Goal: Task Accomplishment & Management: Complete application form

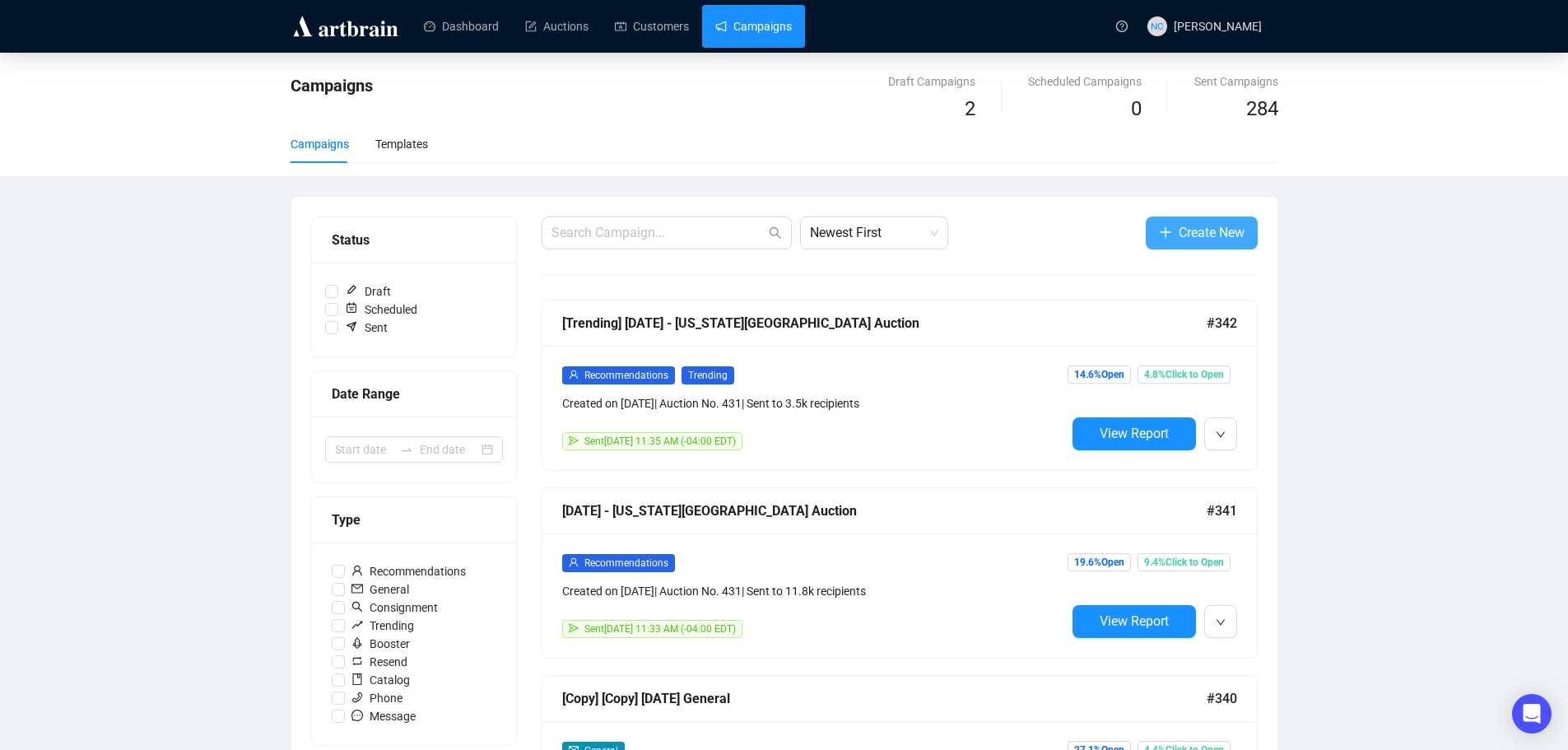
click at [1210, 229] on span "Create New" at bounding box center [1212, 232] width 66 height 20
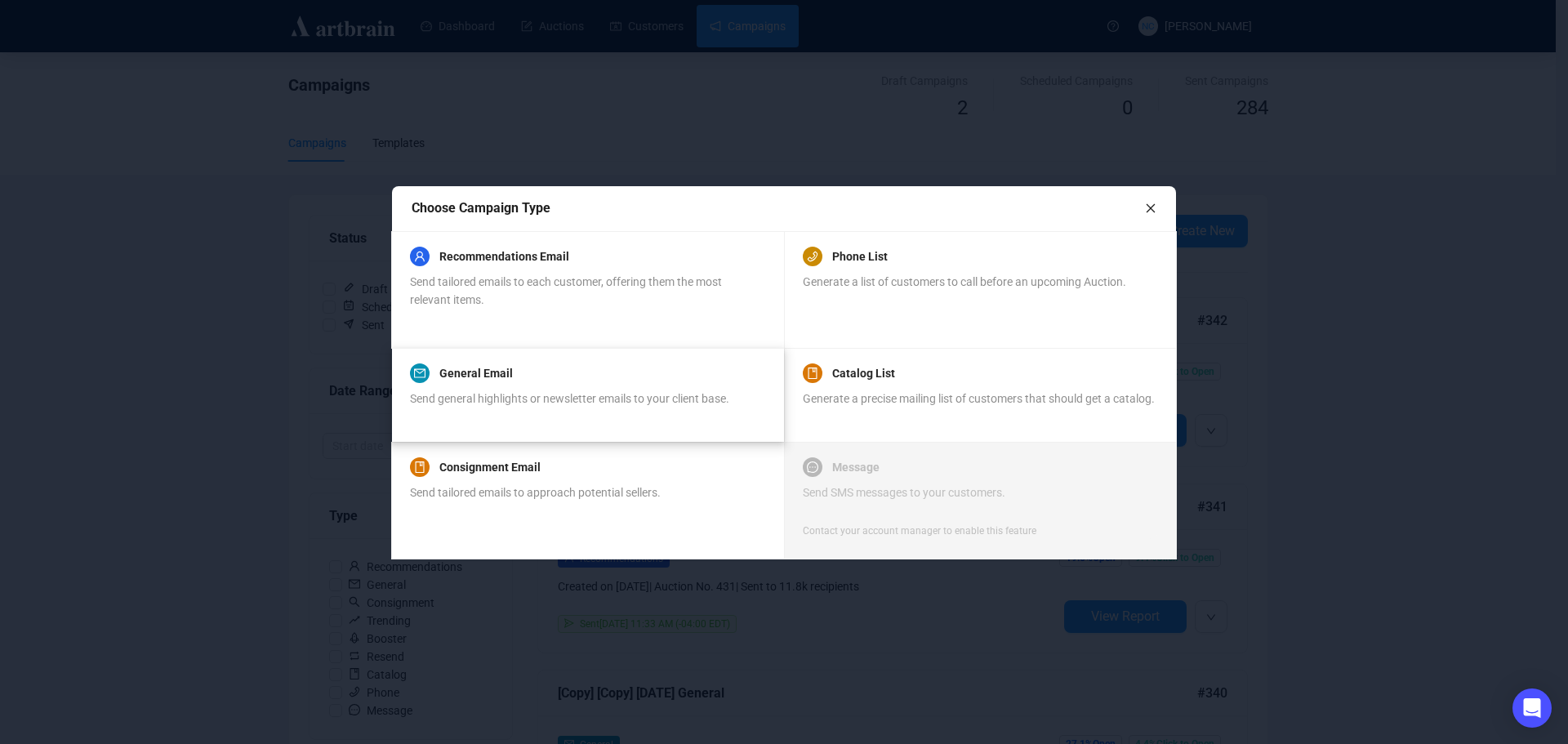
click at [582, 384] on div "General Email Send general highlights or newsletter emails to your client base." at bounding box center [569, 395] width 320 height 62
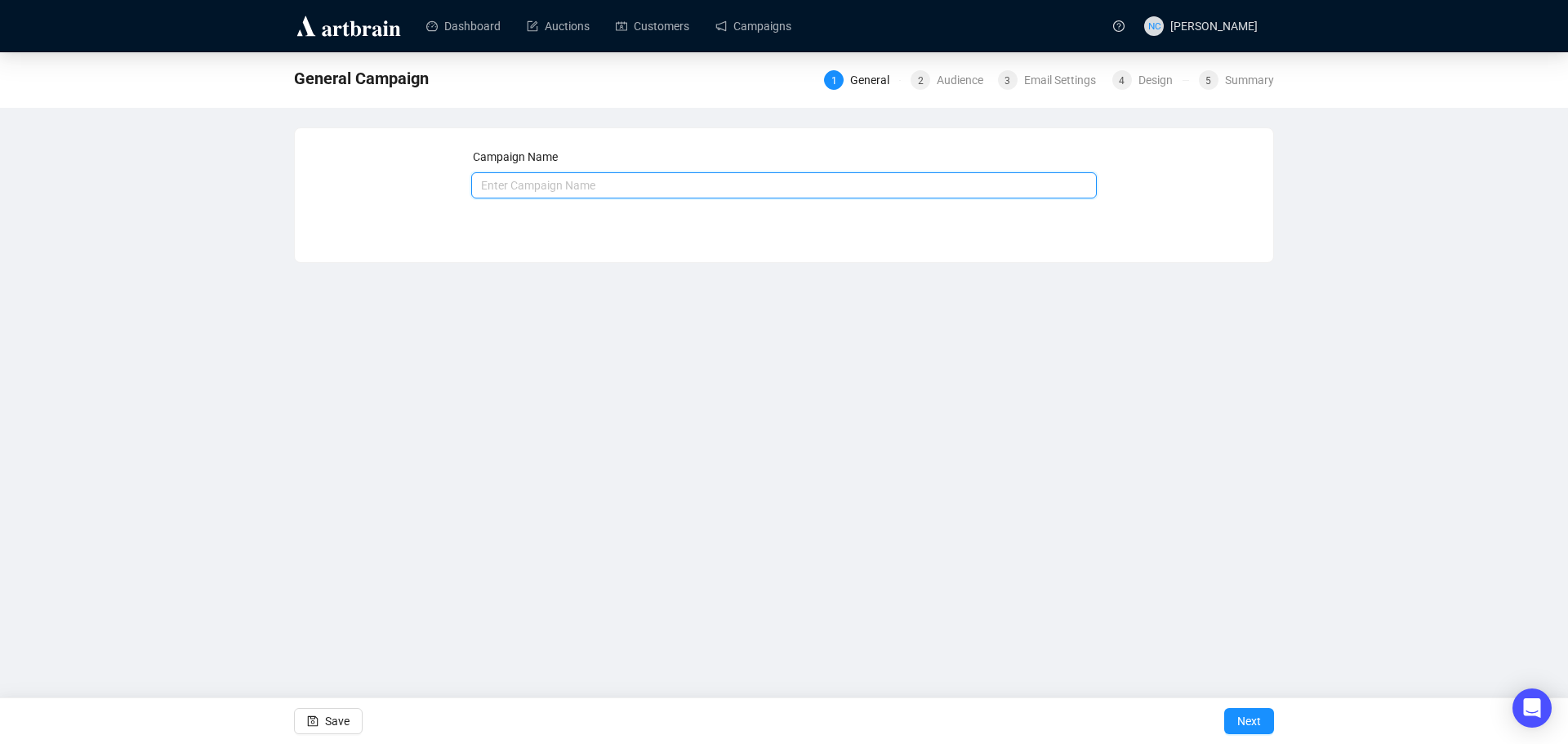
click at [600, 189] on input "text" at bounding box center [784, 185] width 627 height 26
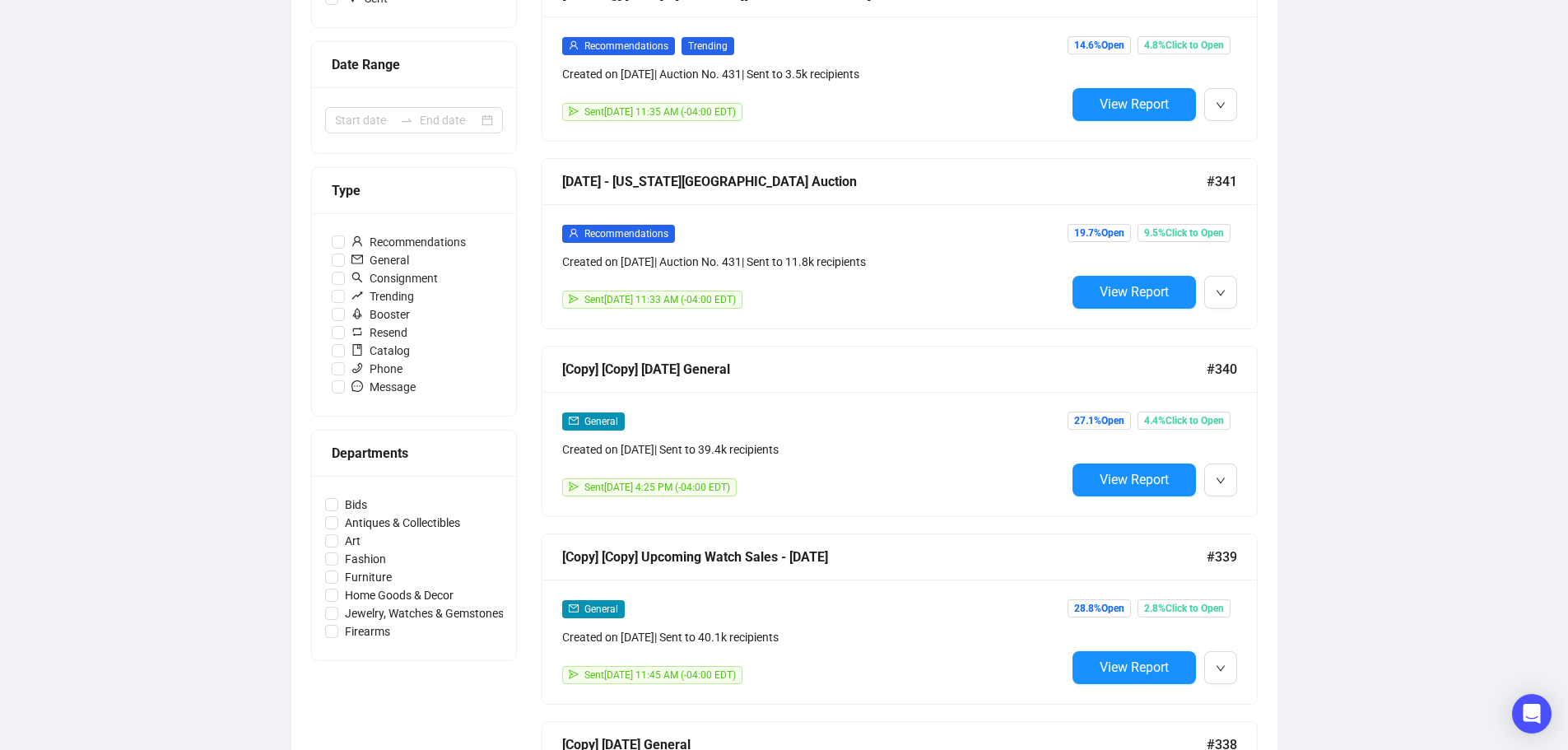
scroll to position [82, 0]
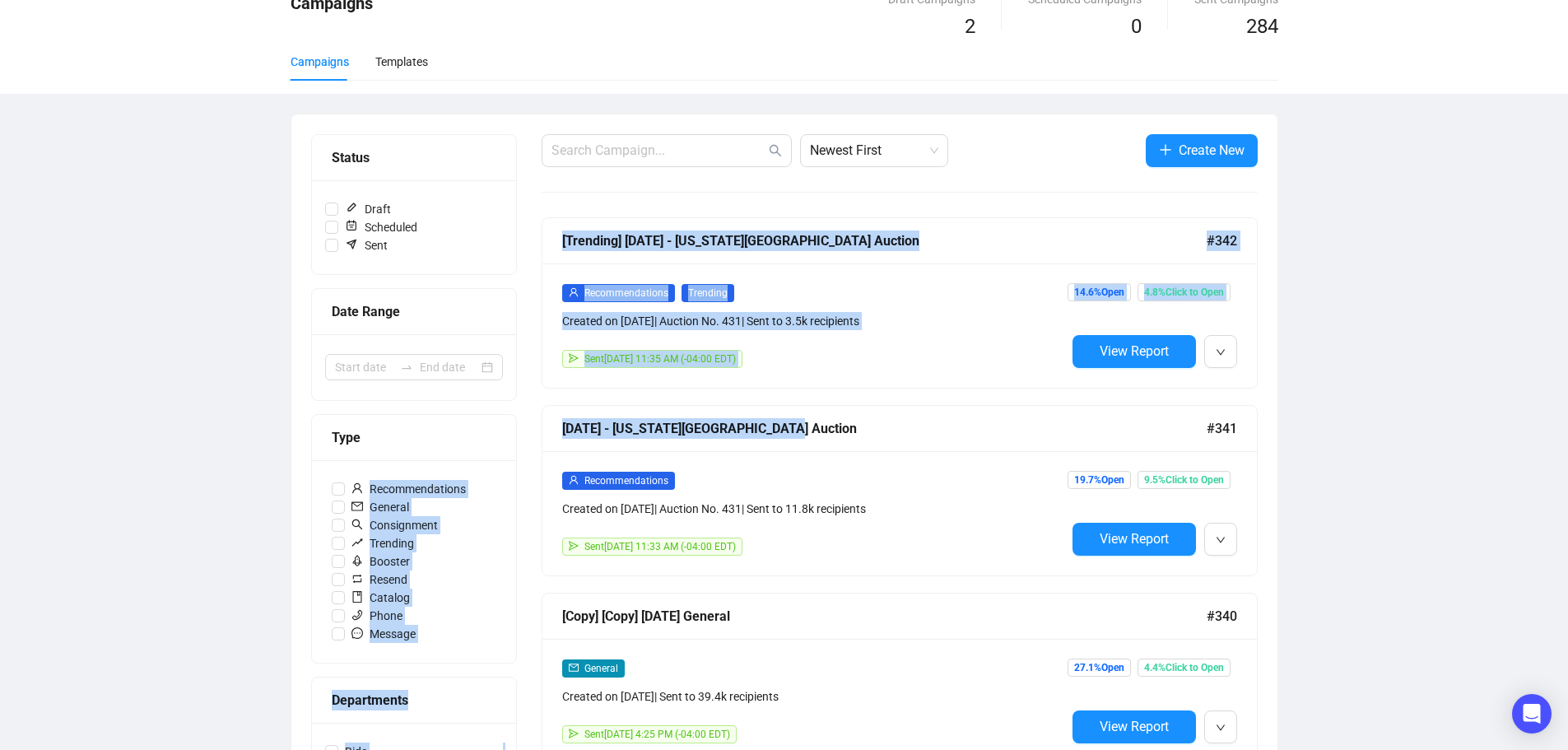
drag, startPoint x: 526, startPoint y: 424, endPoint x: 776, endPoint y: 424, distance: 250.0
click at [839, 425] on div "[DATE] - [US_STATE][GEOGRAPHIC_DATA] Auction" at bounding box center [884, 428] width 644 height 20
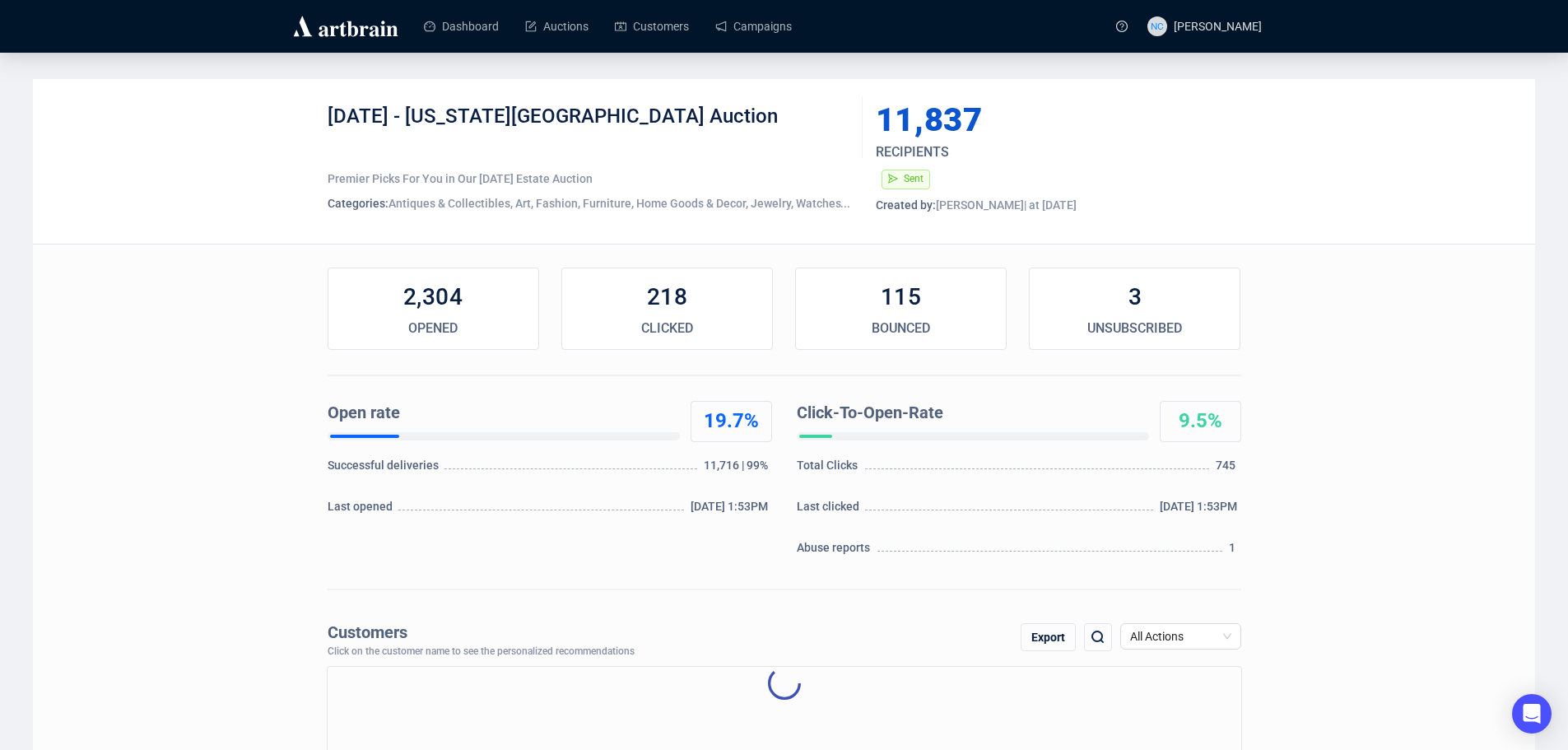
click at [469, 116] on div "[DATE] - [US_STATE][GEOGRAPHIC_DATA] Auction" at bounding box center [589, 128] width 522 height 49
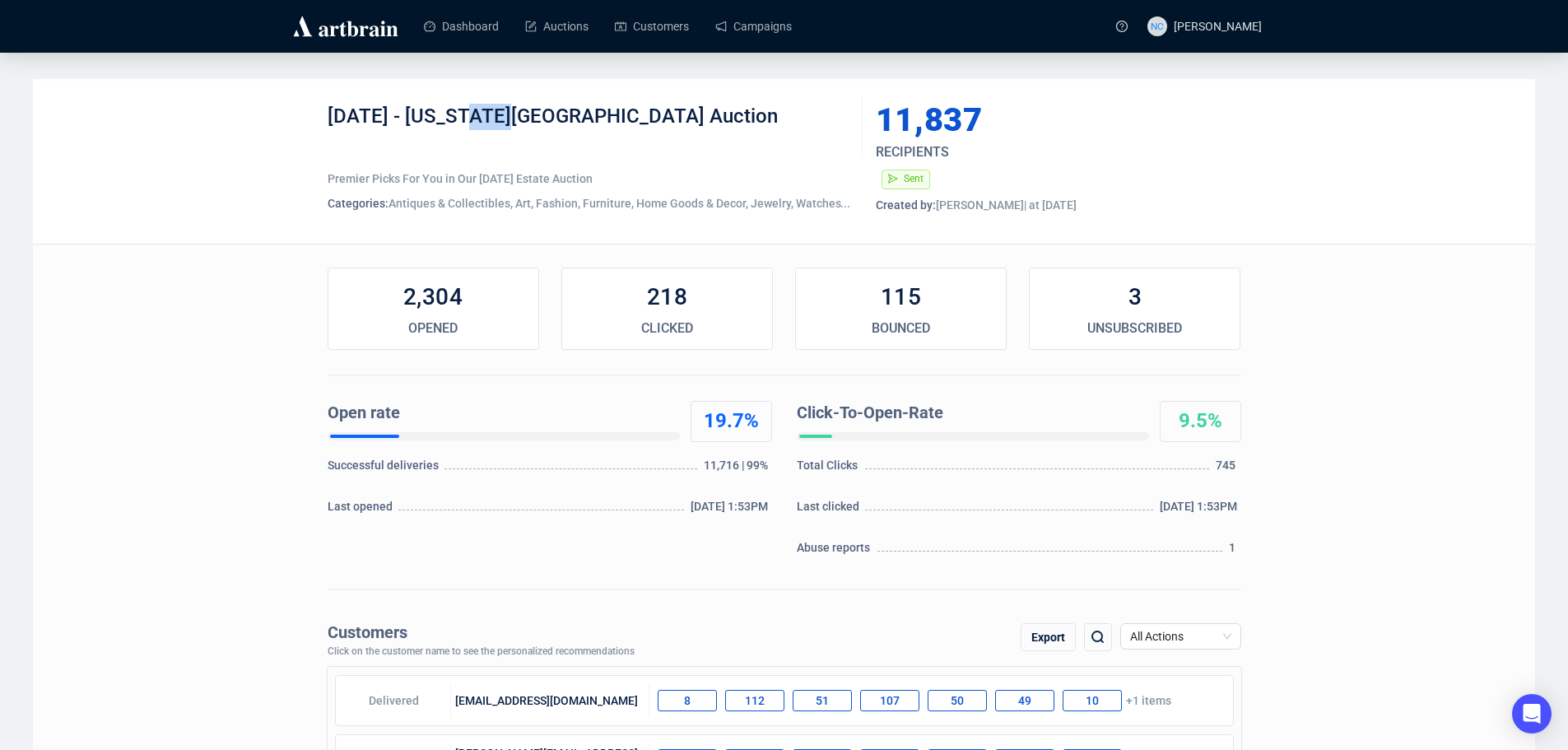
click at [469, 116] on div "[DATE] - [US_STATE][GEOGRAPHIC_DATA] Auction" at bounding box center [589, 128] width 522 height 49
copy div "[DATE] - [US_STATE][GEOGRAPHIC_DATA] Auction"
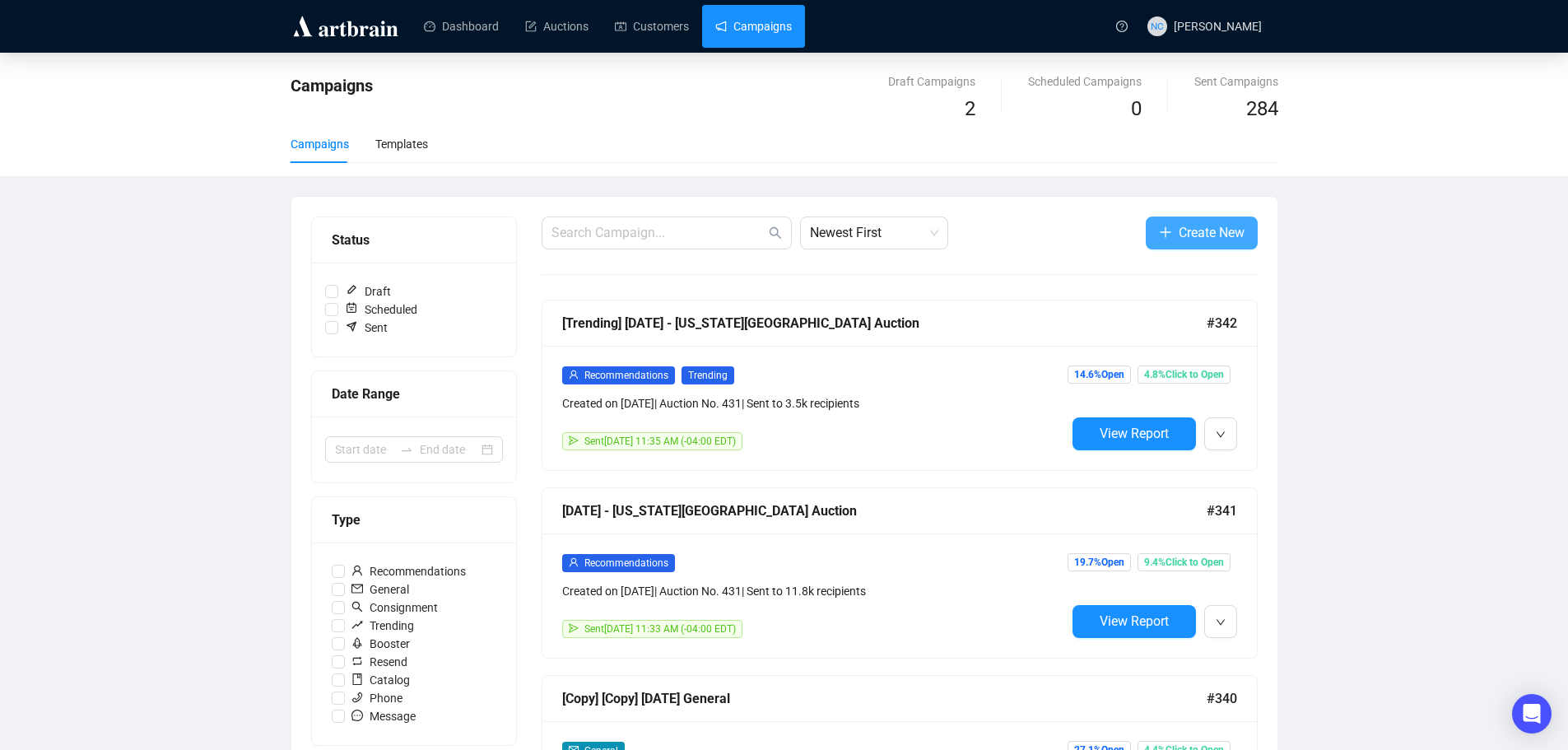
click at [1200, 235] on span "Create New" at bounding box center [1212, 232] width 66 height 20
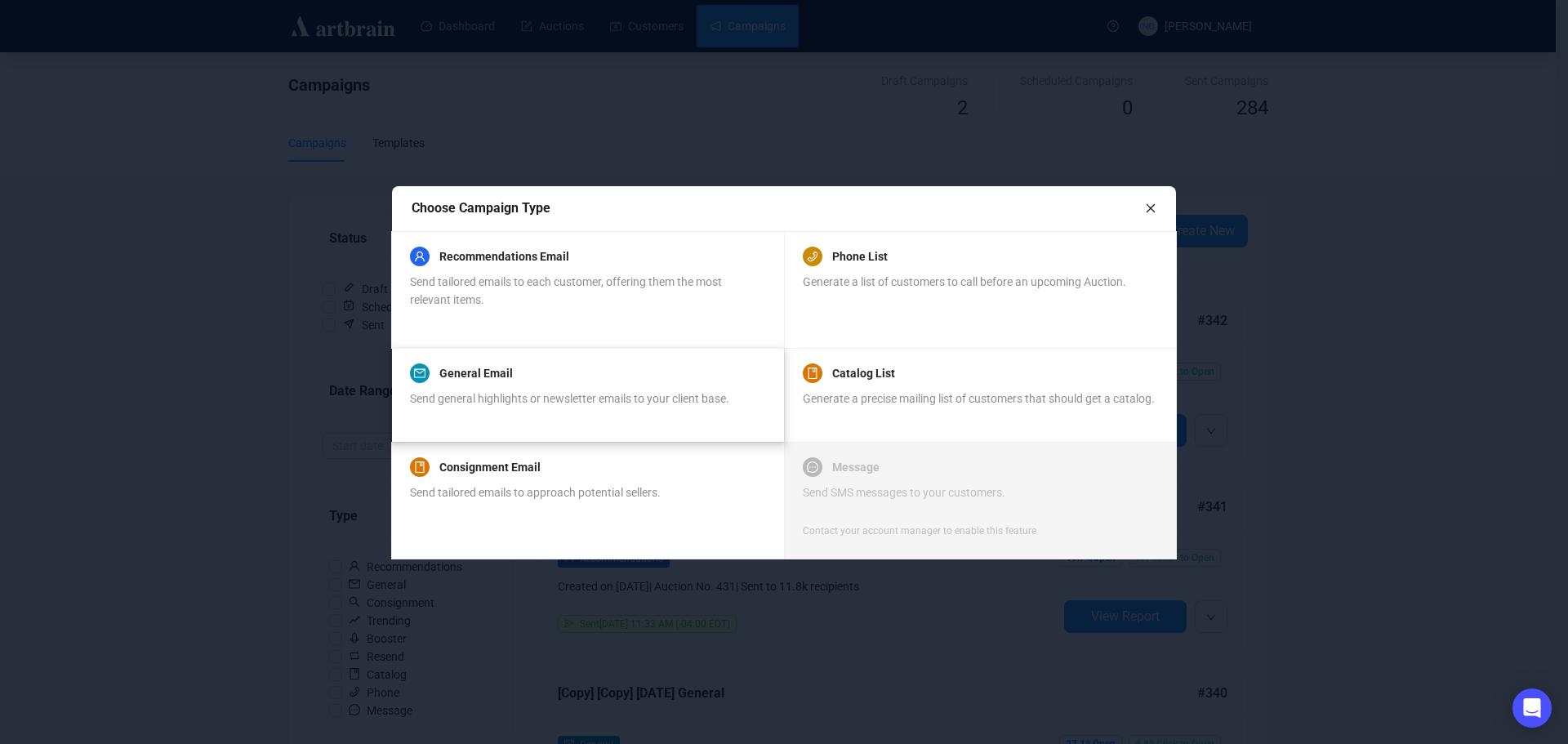
click at [538, 372] on div "General Email" at bounding box center [569, 373] width 320 height 19
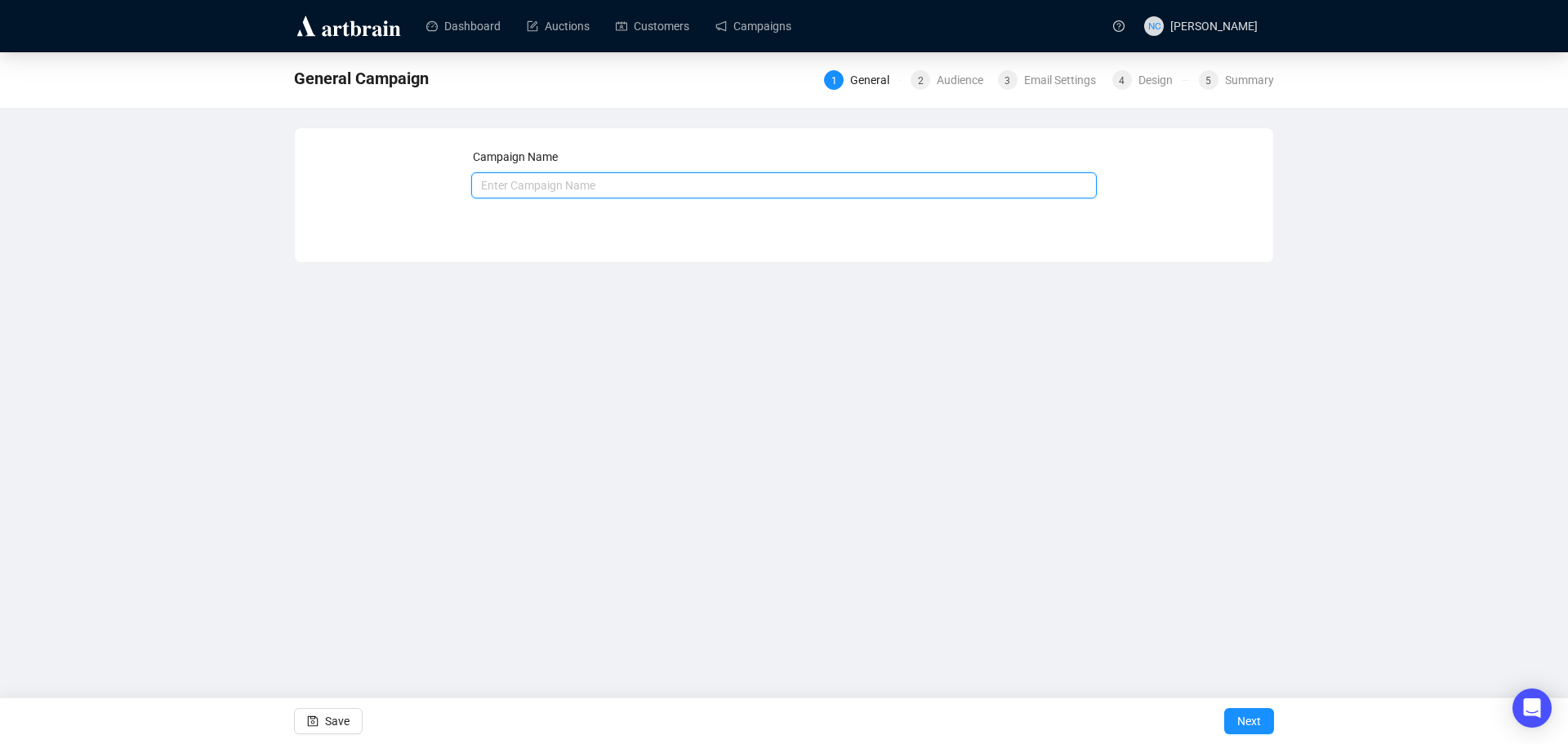
click at [582, 180] on input "text" at bounding box center [784, 185] width 627 height 26
paste input "[DATE] - [US_STATE][GEOGRAPHIC_DATA] Auction"
type input "[DATE] - [US_STATE][GEOGRAPHIC_DATA] Auction"
click at [1252, 717] on span "Next" at bounding box center [1248, 722] width 24 height 46
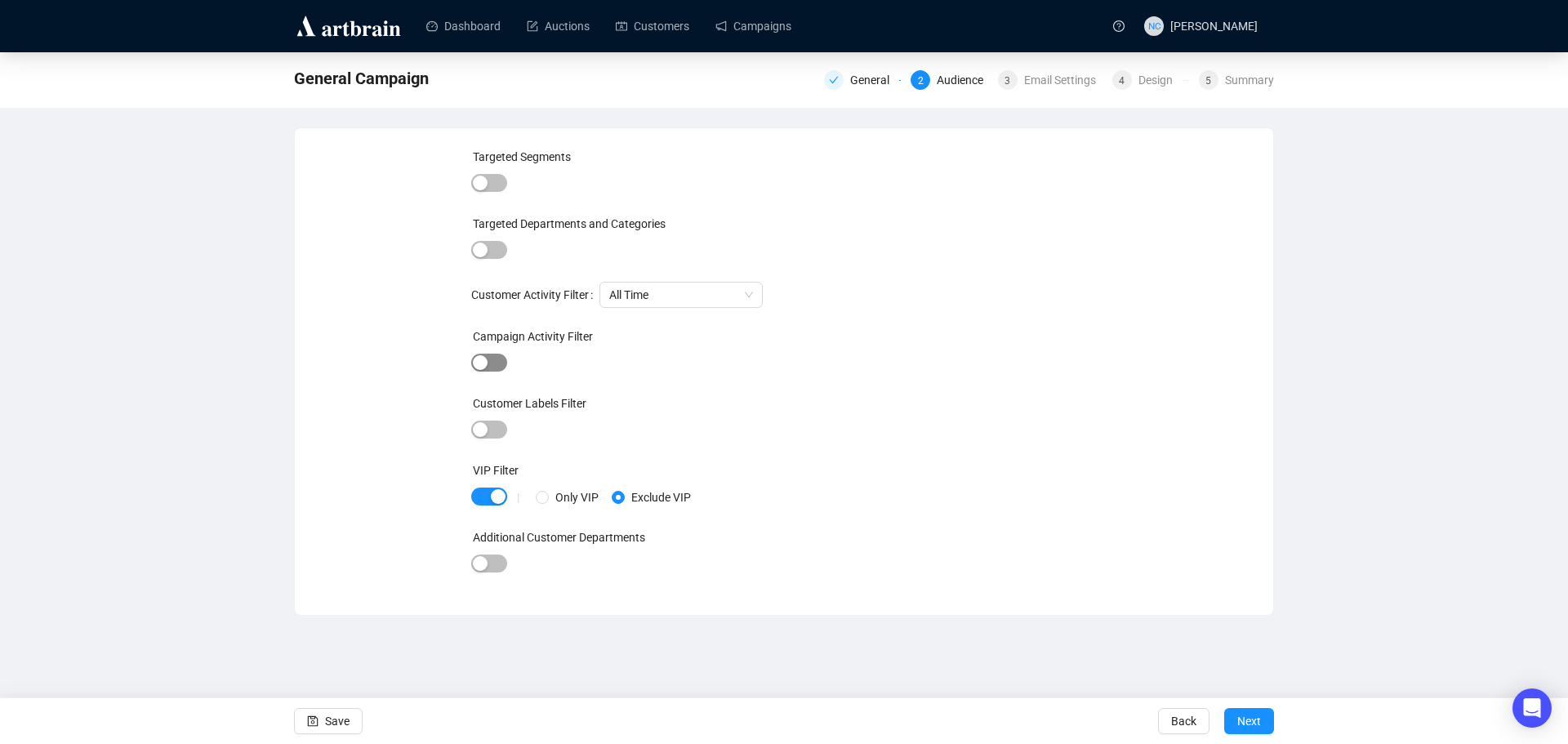
click at [486, 361] on div "button" at bounding box center [480, 362] width 14 height 14
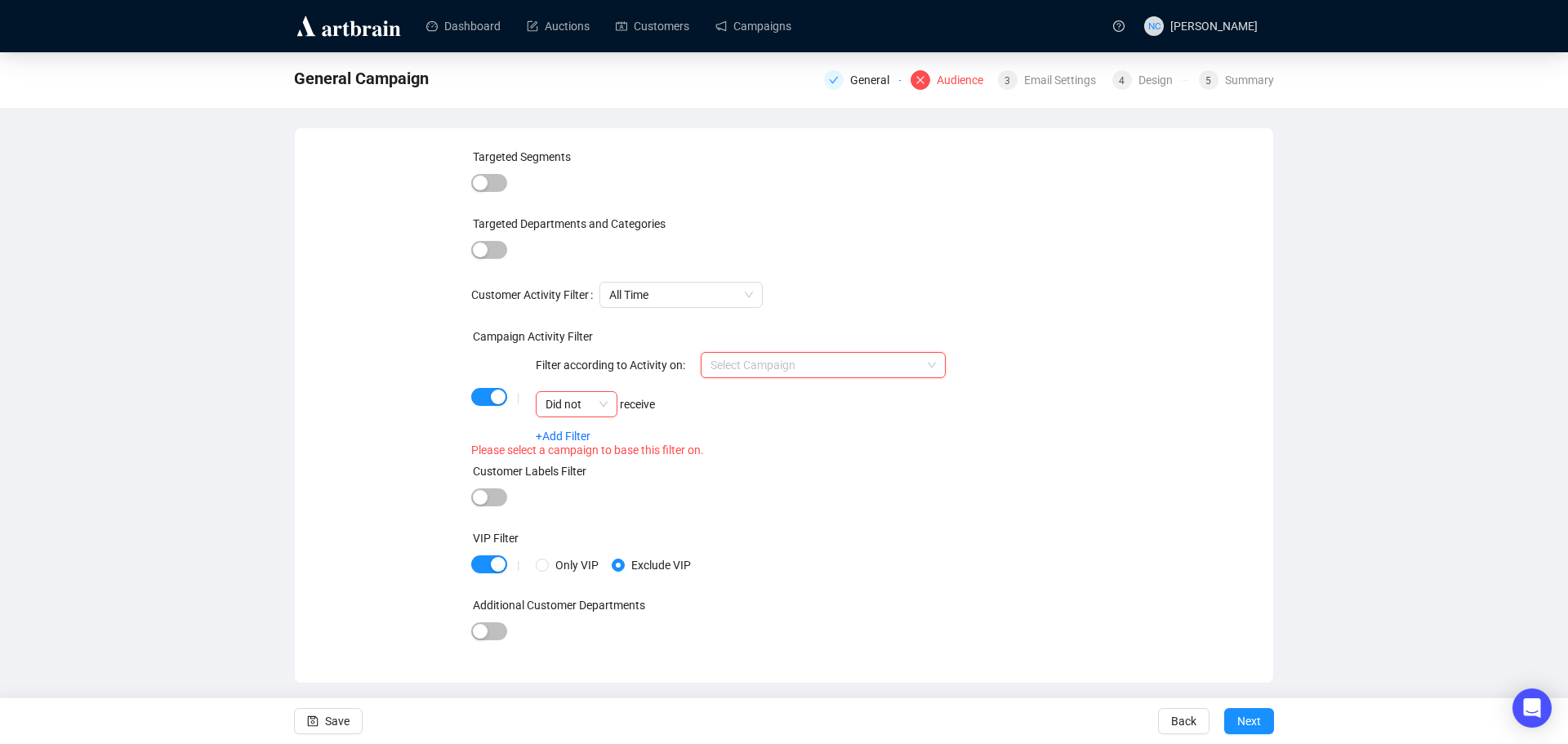
click at [760, 365] on input "search" at bounding box center [816, 366] width 211 height 25
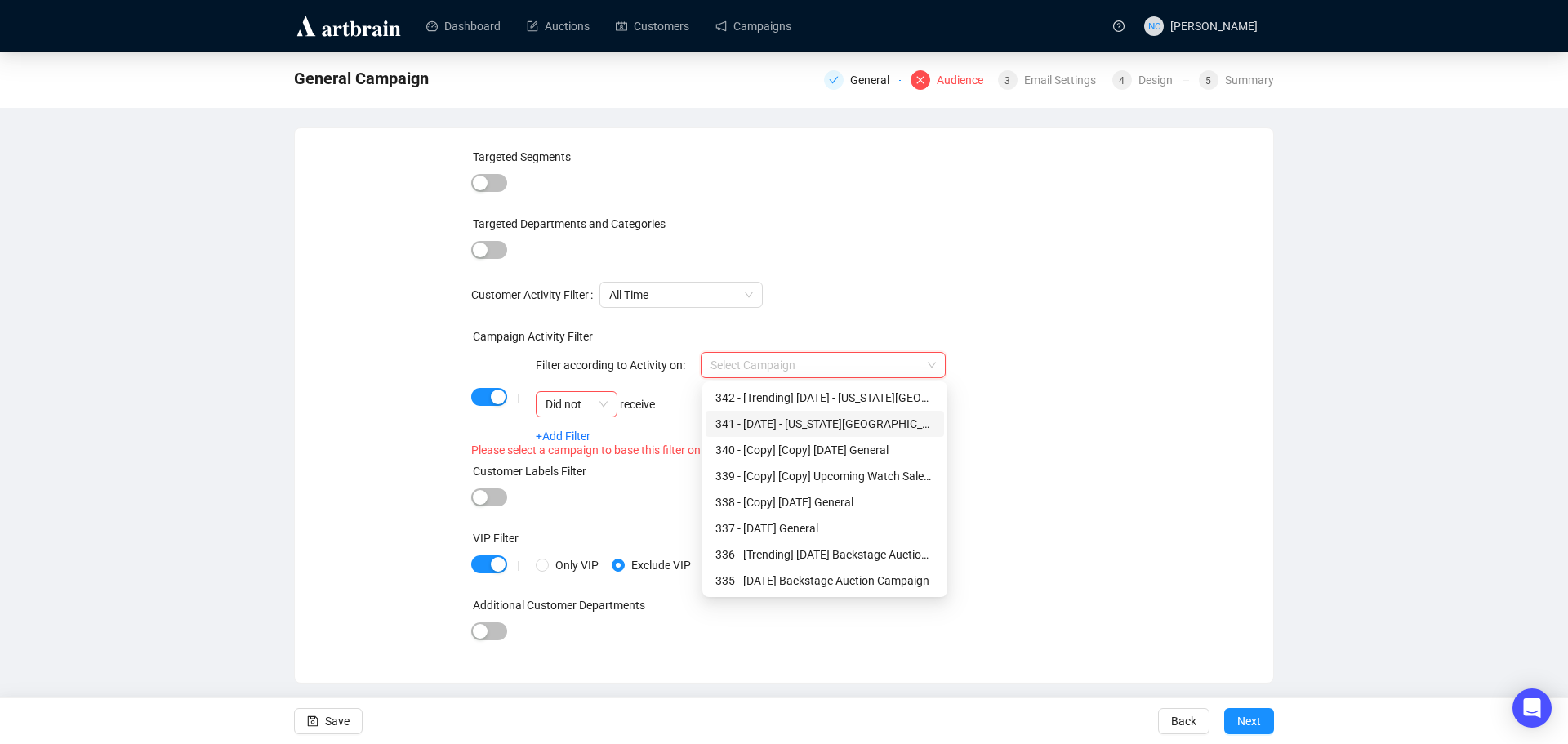
click at [844, 427] on div "341 - Aug 21, 2025 - New York City Estate Auction" at bounding box center [824, 423] width 219 height 18
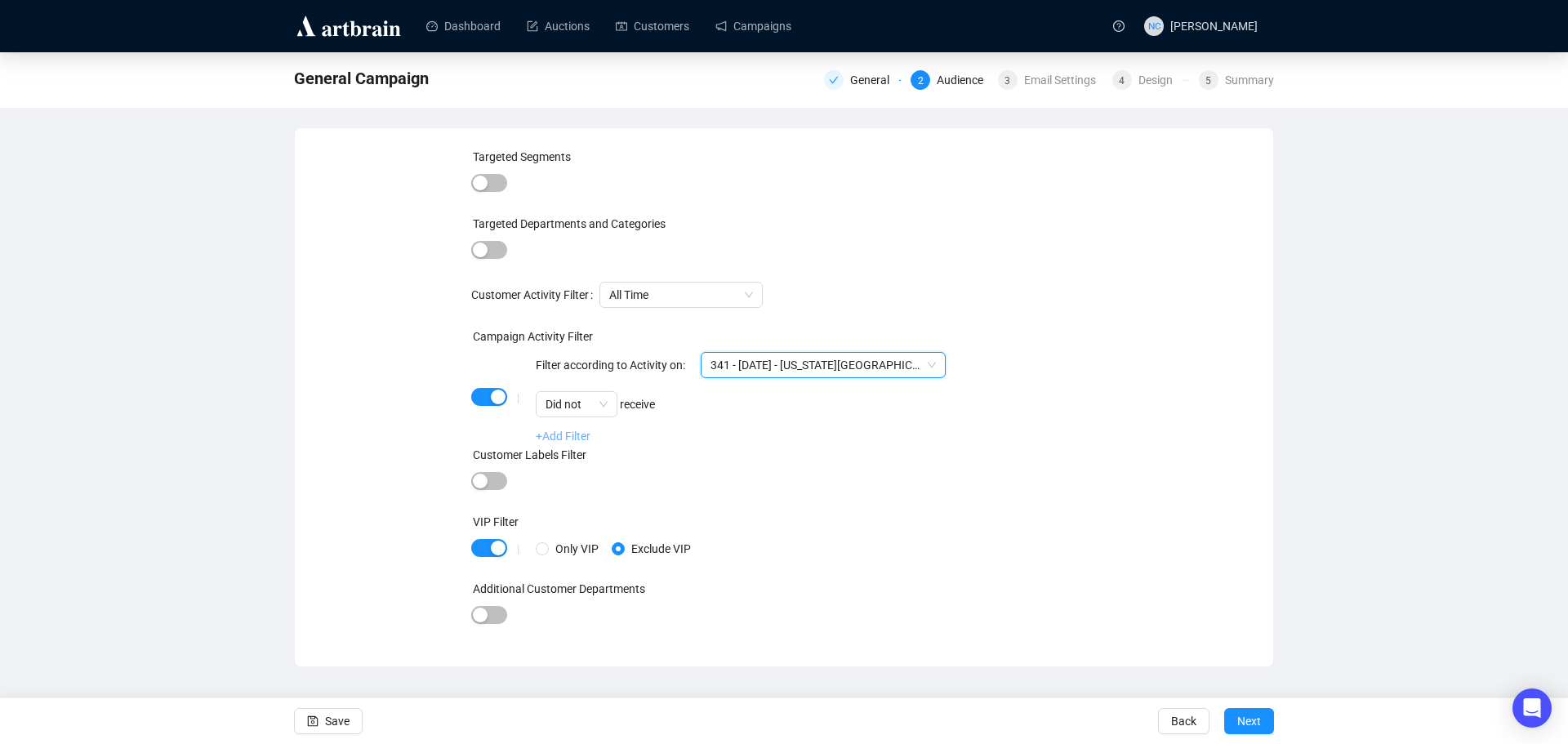
click at [546, 440] on link "+Add Filter" at bounding box center [562, 437] width 55 height 13
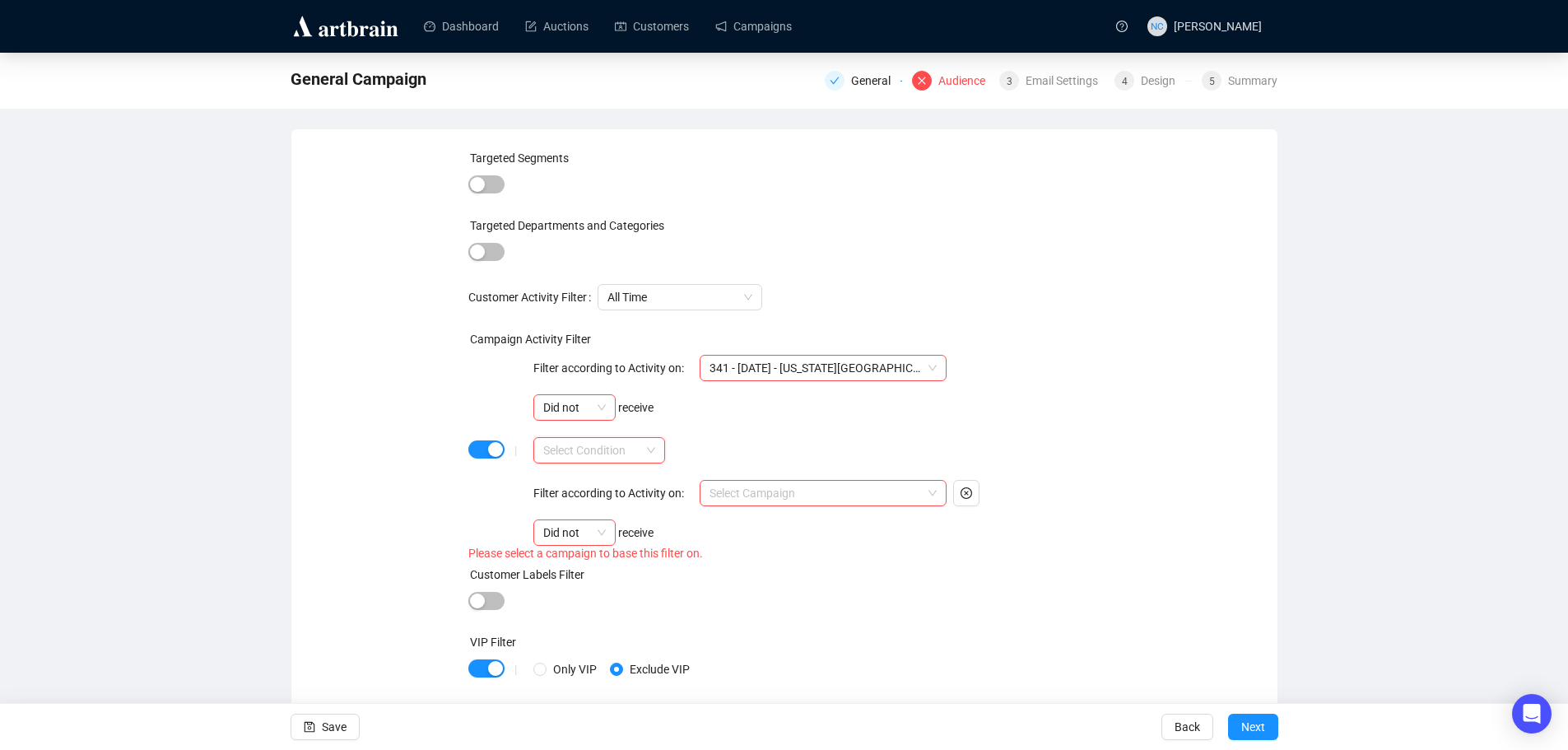
click at [623, 449] on input "search" at bounding box center [592, 451] width 97 height 25
click at [610, 484] on div "AND" at bounding box center [600, 483] width 105 height 18
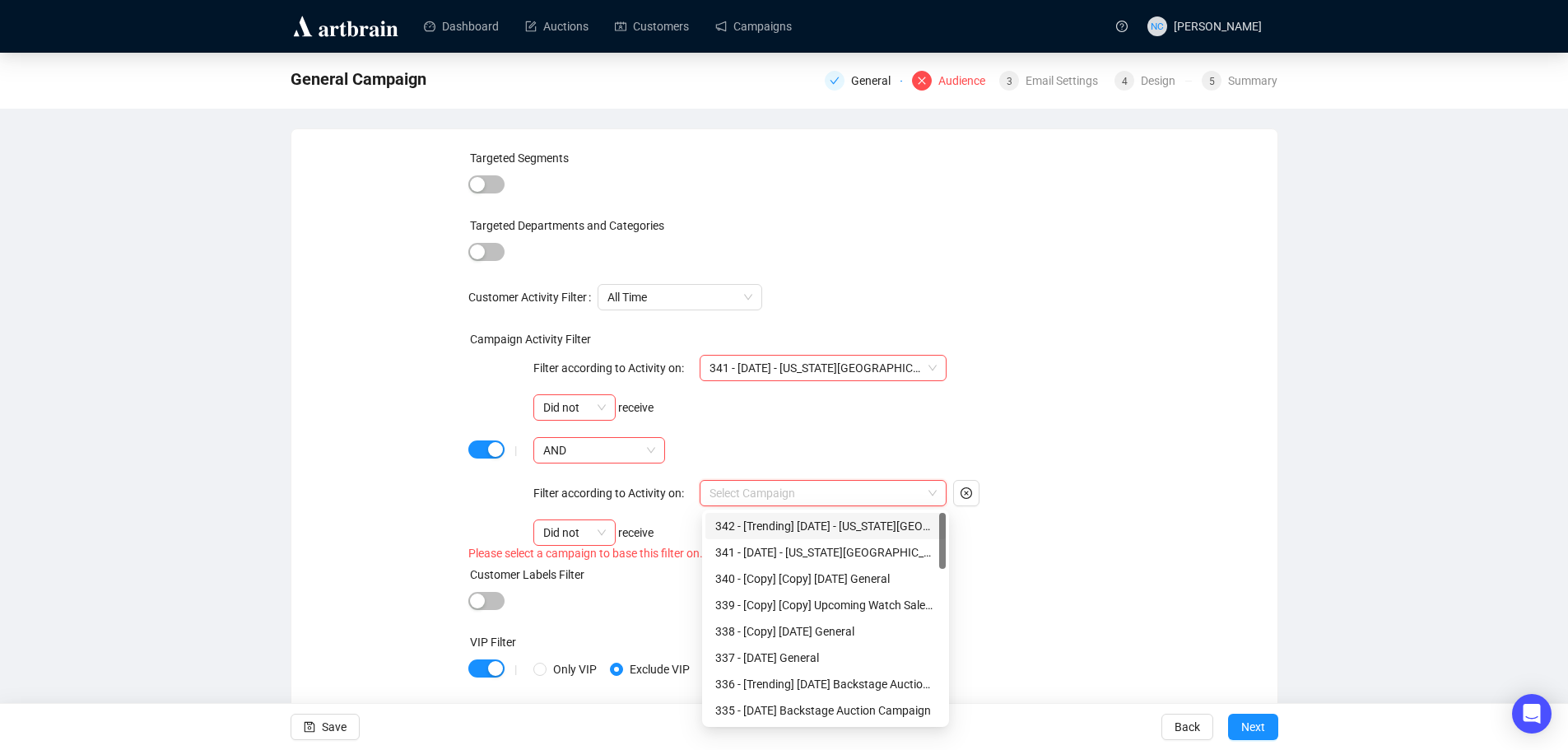
click at [818, 489] on input "search" at bounding box center [815, 494] width 213 height 25
click at [844, 525] on div "342 - [Trending] Aug 21, 2025 - New York City Estate Auction" at bounding box center [825, 525] width 221 height 18
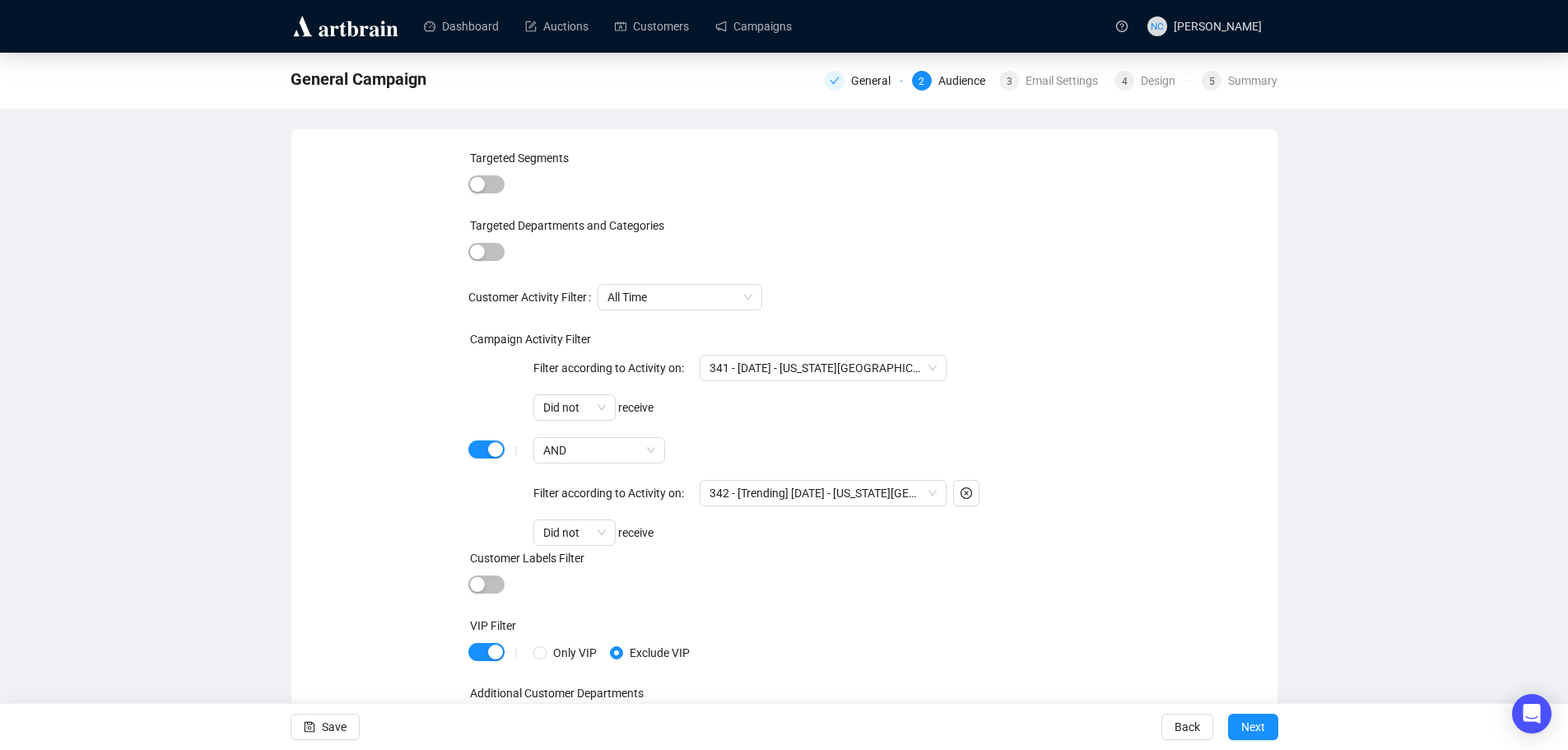
click at [779, 558] on div "Customer Labels Filter" at bounding box center [784, 562] width 632 height 25
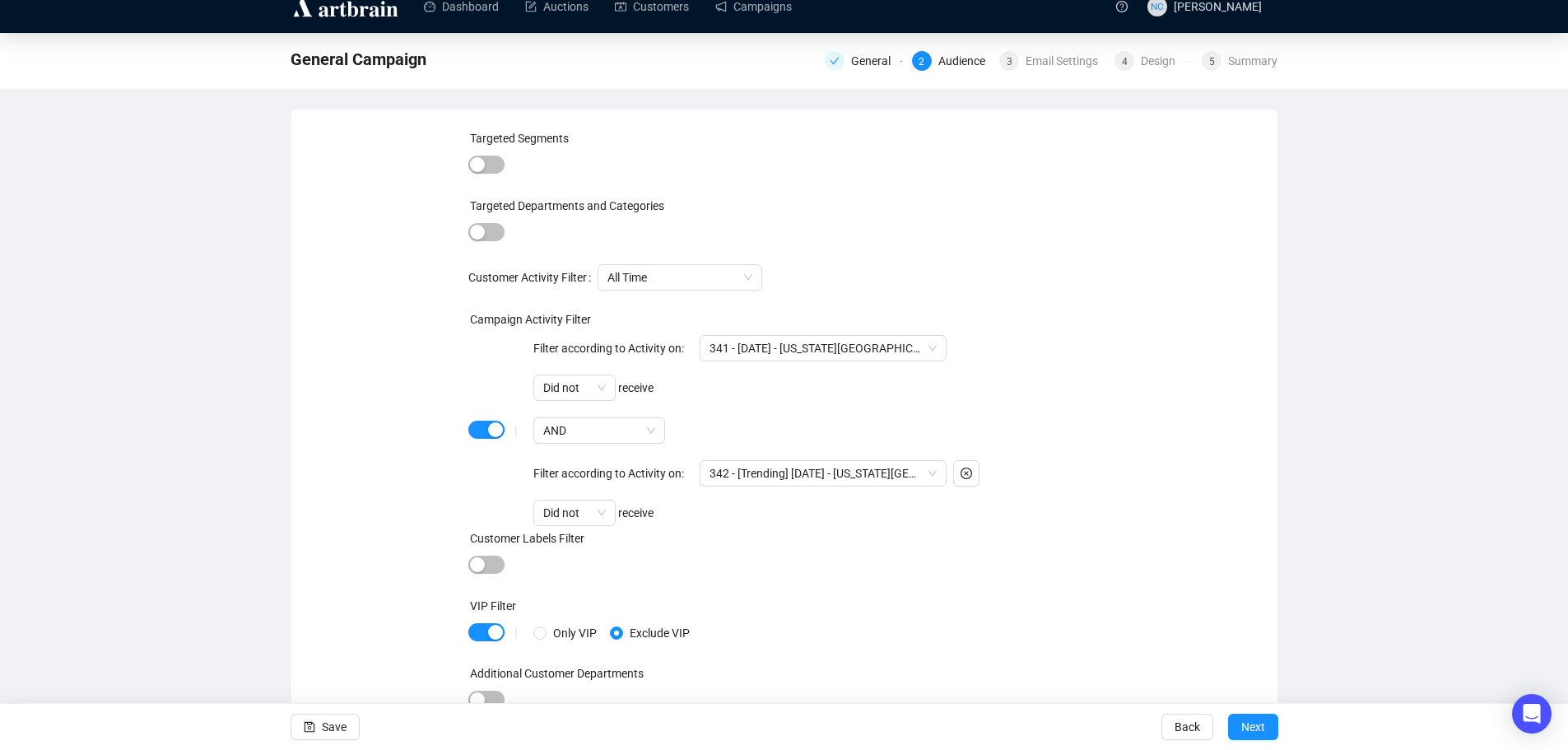
scroll to position [22, 0]
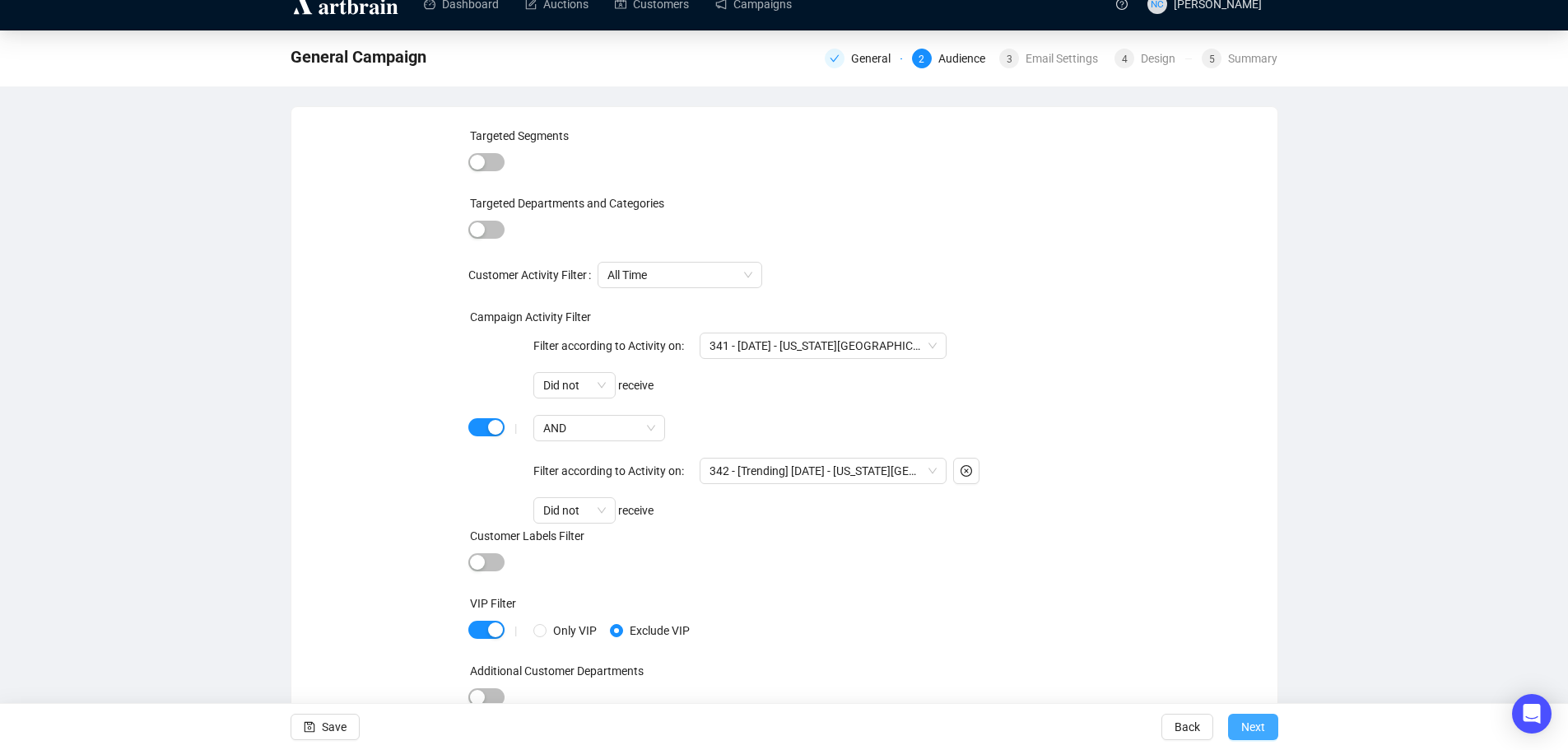
click at [1254, 738] on span "Next" at bounding box center [1253, 728] width 24 height 46
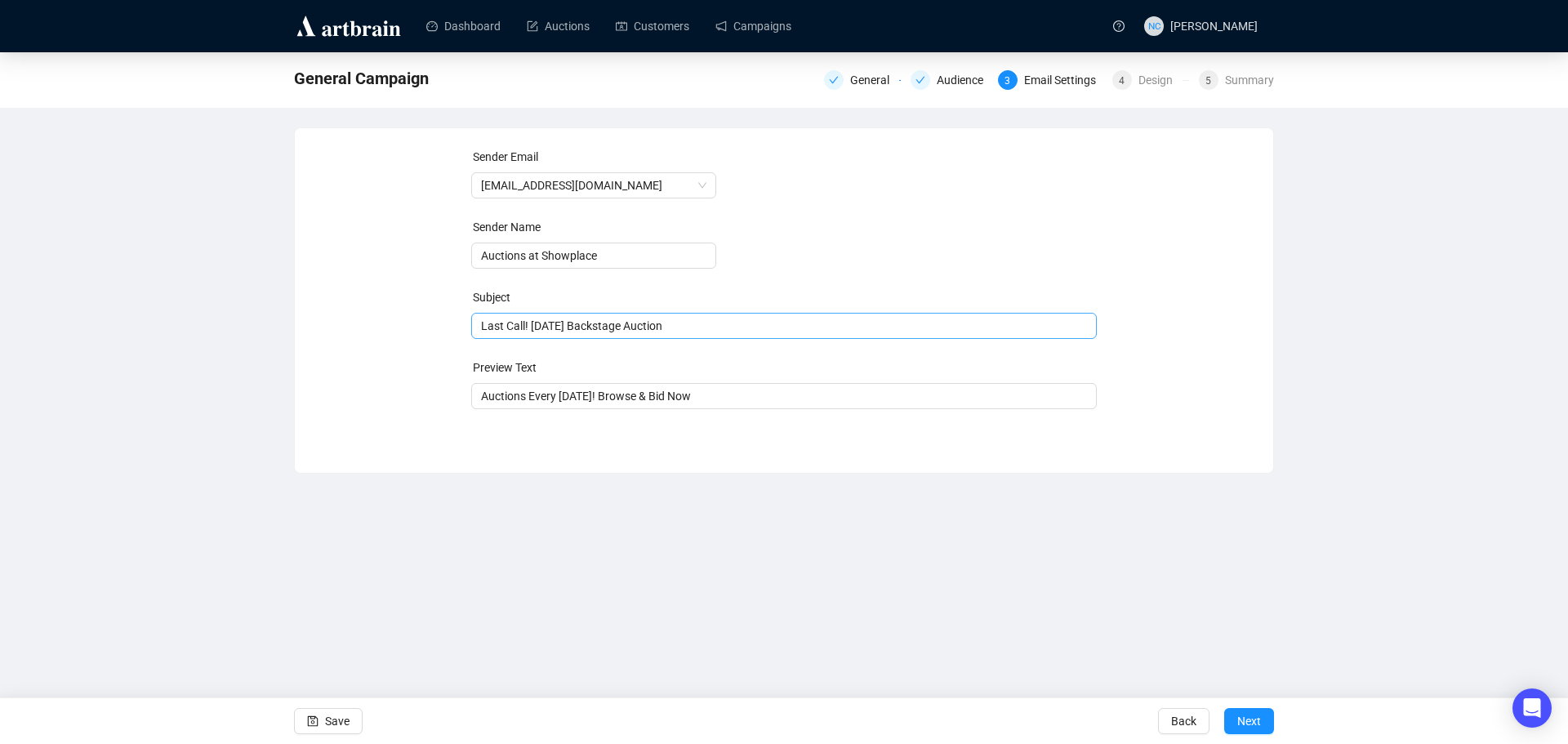
click at [673, 332] on span "Last Call! Tomorrow's Backstage Auction" at bounding box center [784, 326] width 627 height 13
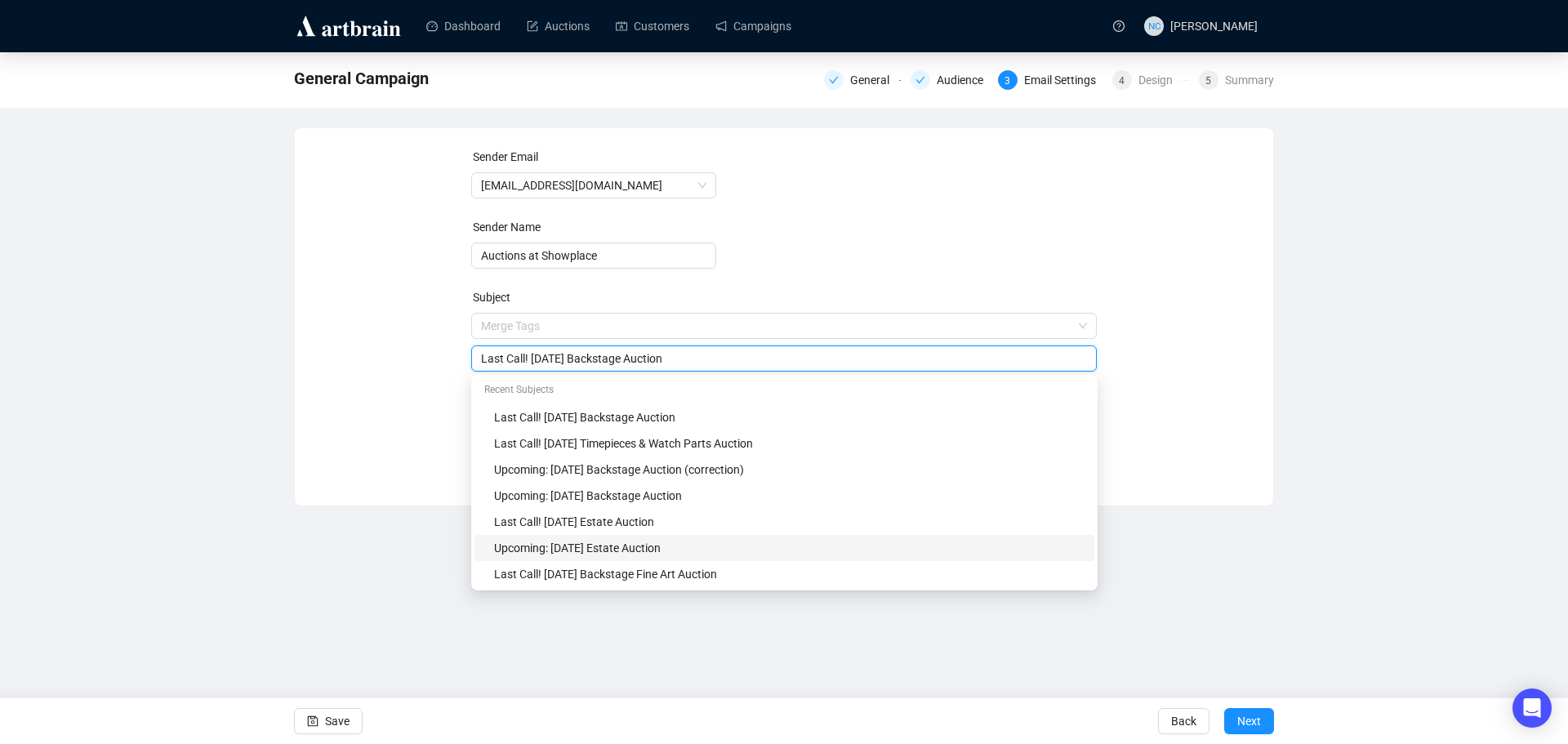
click at [694, 538] on div "Upcoming: August 7th Estate Auction" at bounding box center [784, 547] width 620 height 26
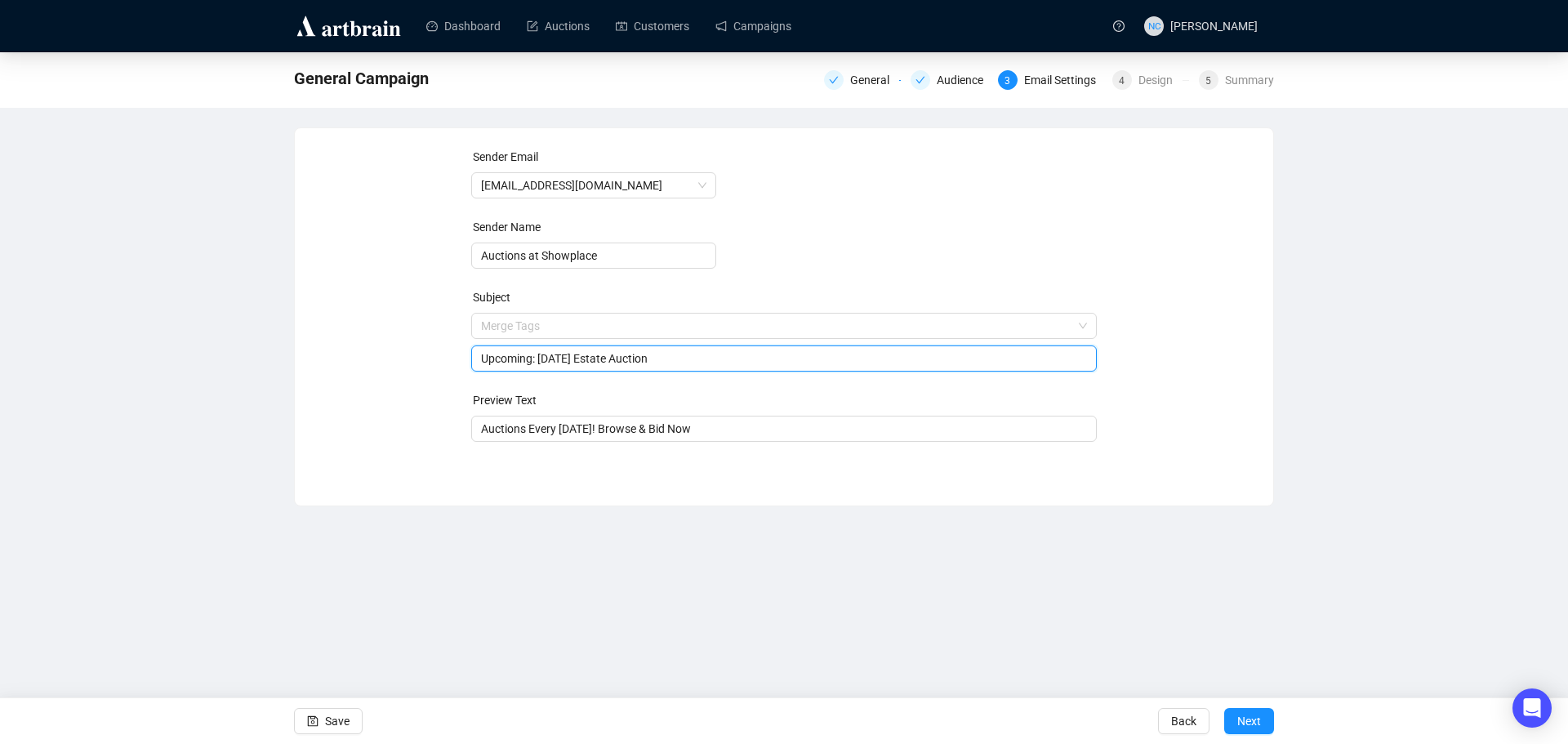
click at [582, 360] on input "Upcoming: August 7th Estate Auction" at bounding box center [784, 358] width 606 height 18
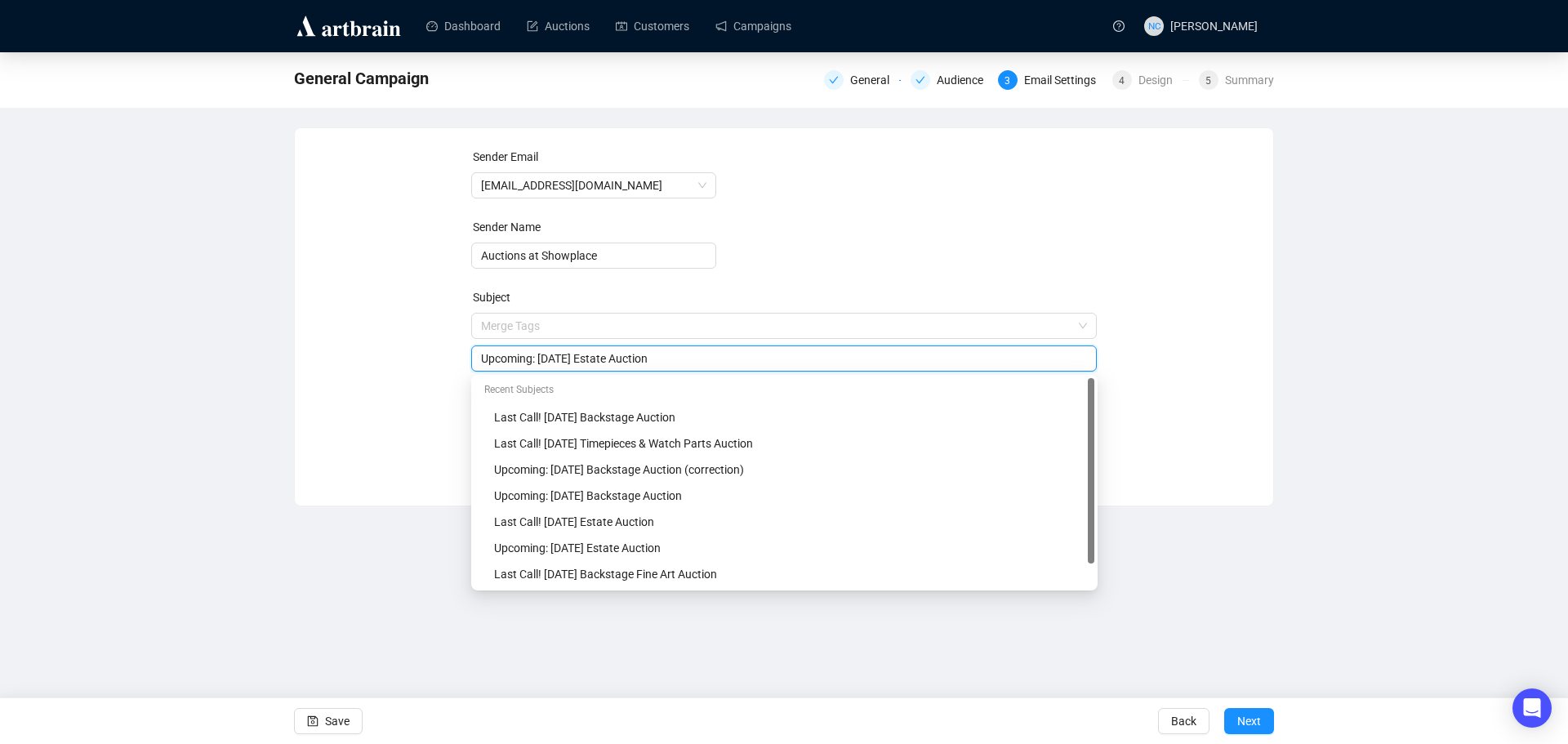
type input "Upcoming: August 21st Estate Auction"
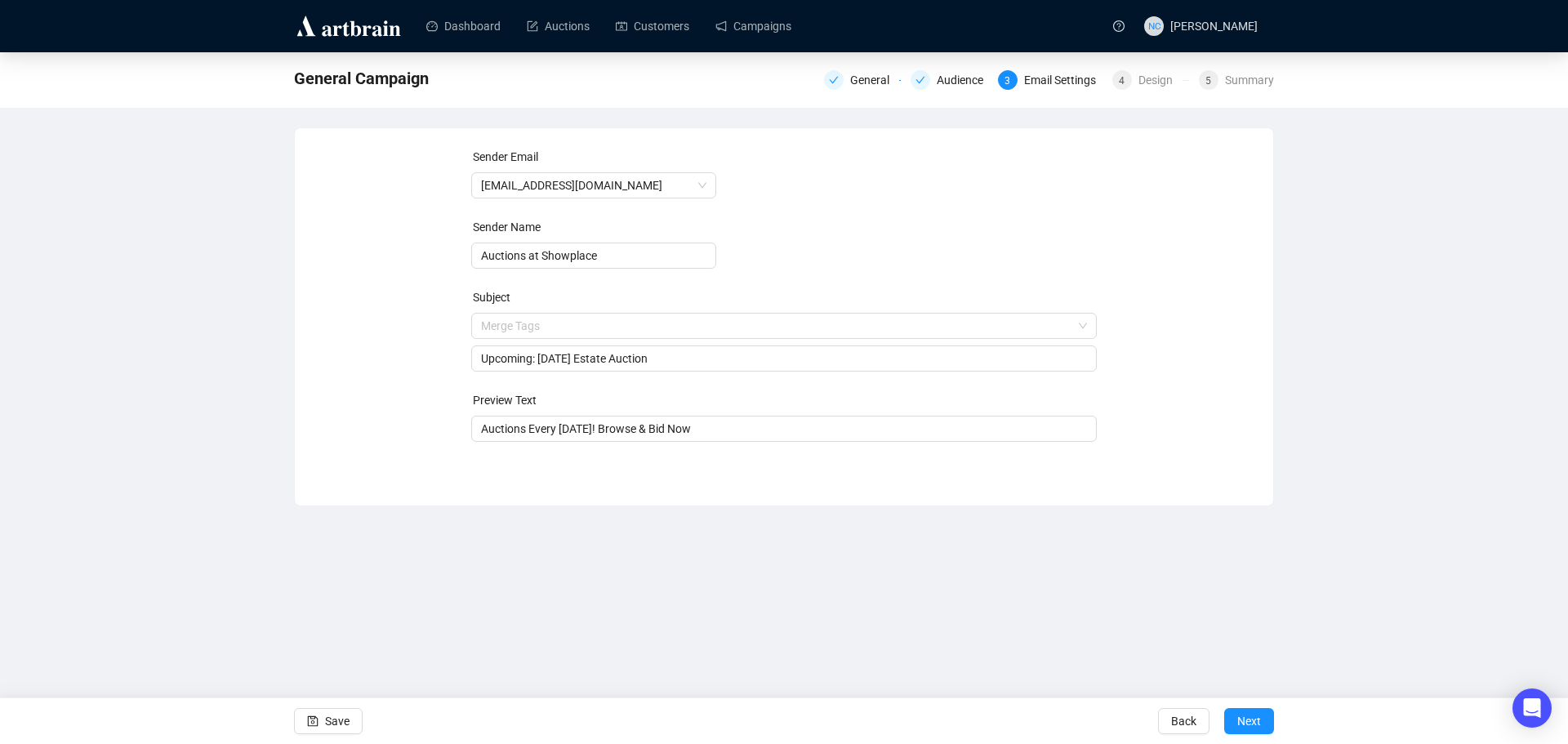
click at [373, 352] on div "Sender Email auctions@nyshowplace.com Sender Name Auctions at Showplace Subject…" at bounding box center [784, 304] width 939 height 314
click at [1255, 728] on span "Next" at bounding box center [1248, 722] width 24 height 46
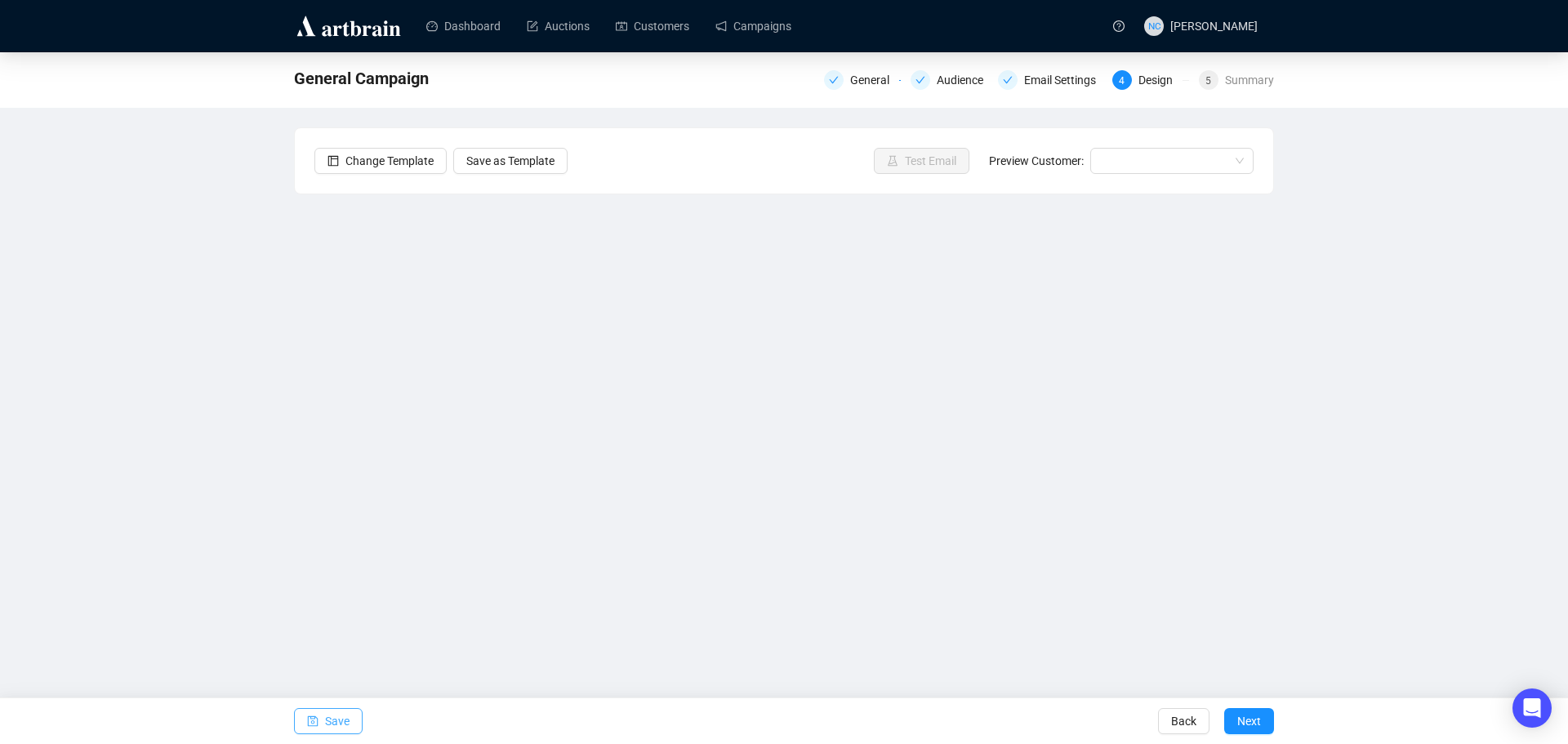
click at [331, 714] on span "Save" at bounding box center [338, 722] width 25 height 46
click at [1387, 430] on div "Aug 21, 2025 - New York City Estate Auction General Audience Email Settings 4 D…" at bounding box center [784, 353] width 1568 height 604
click at [304, 728] on button "Save" at bounding box center [327, 721] width 68 height 26
click at [325, 715] on span "Save" at bounding box center [338, 722] width 25 height 46
click at [326, 707] on span "Save" at bounding box center [338, 722] width 25 height 46
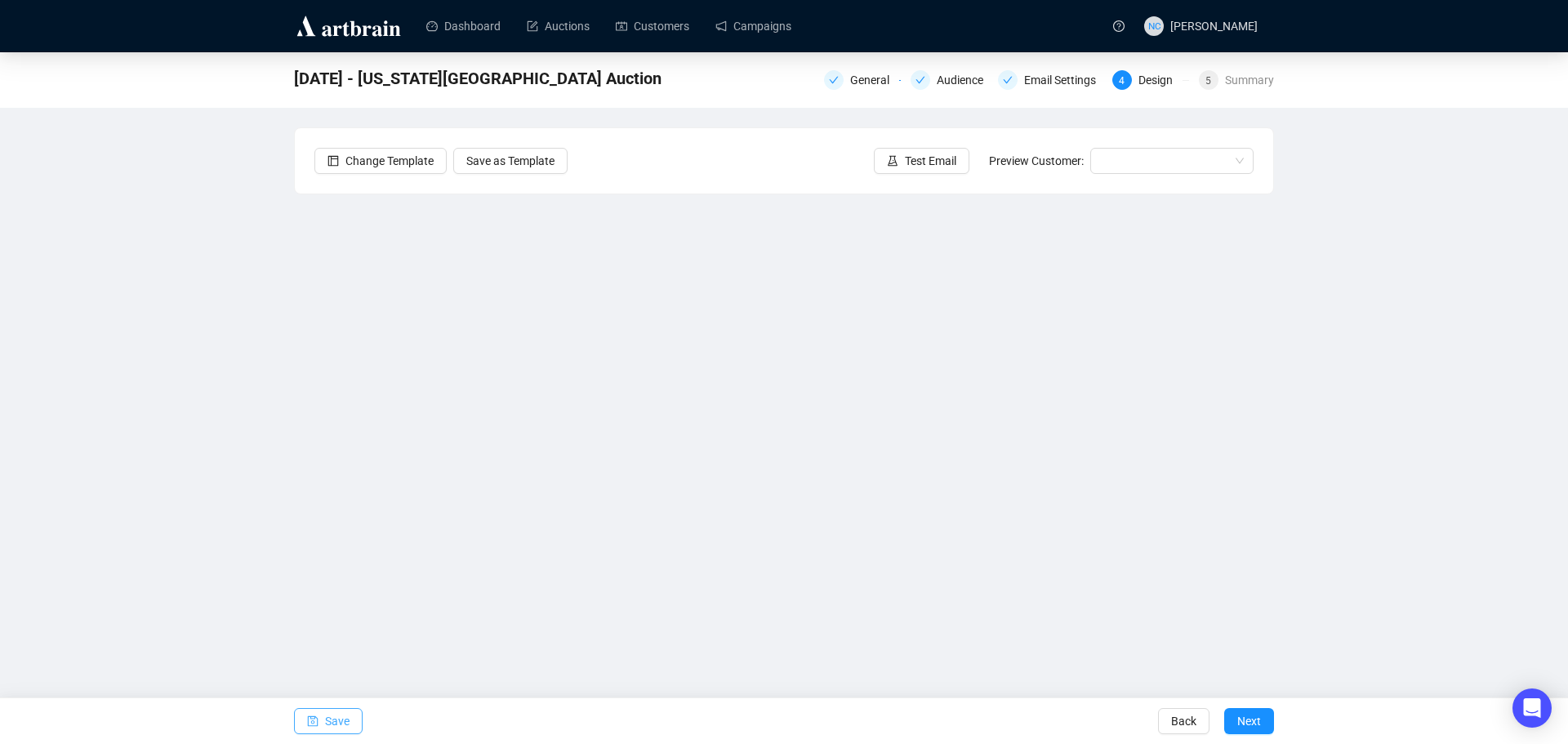
click at [339, 720] on span "Save" at bounding box center [338, 722] width 25 height 46
click at [343, 723] on span "Save" at bounding box center [338, 722] width 25 height 46
click at [928, 161] on span "Test Email" at bounding box center [931, 160] width 52 height 18
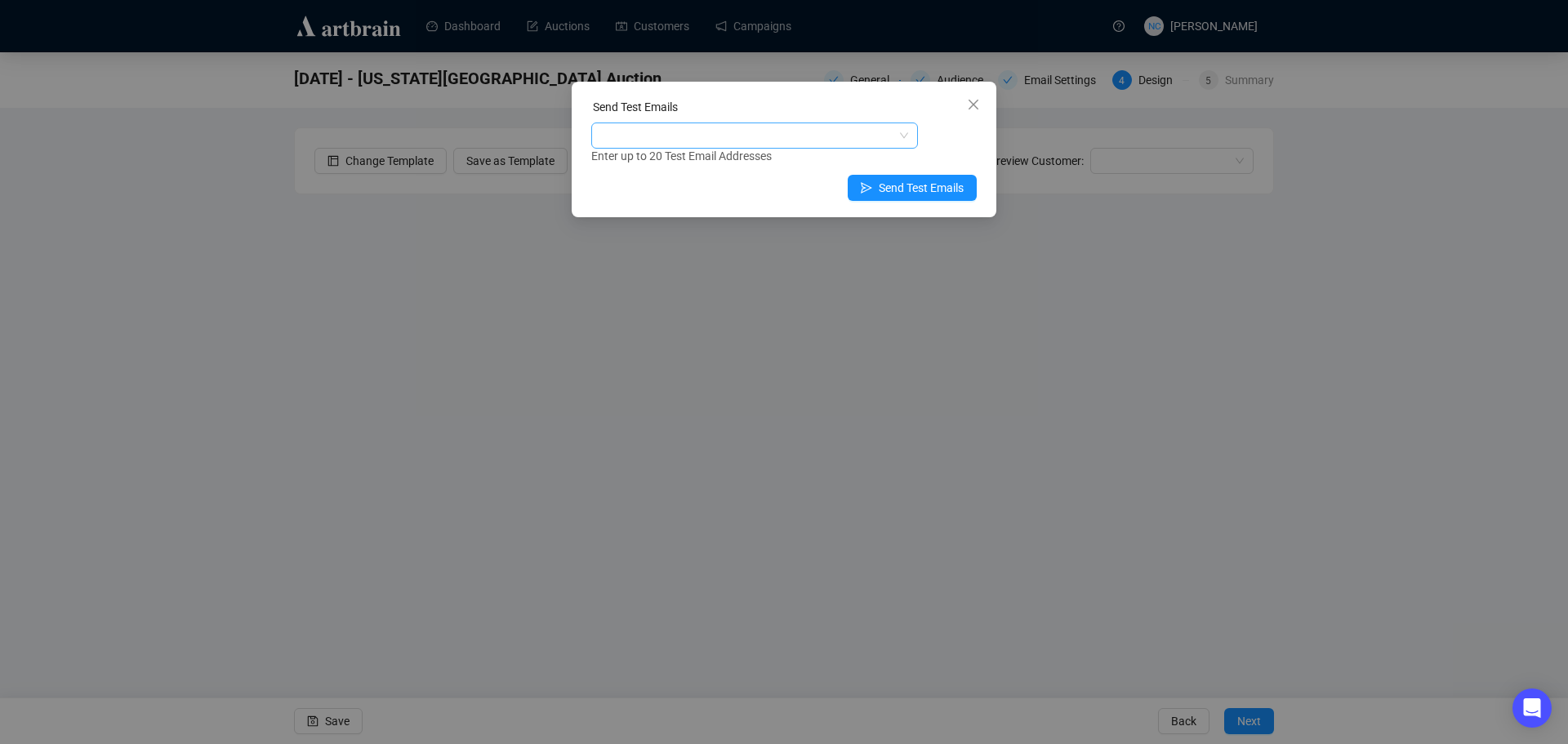
click at [793, 132] on div at bounding box center [746, 135] width 303 height 23
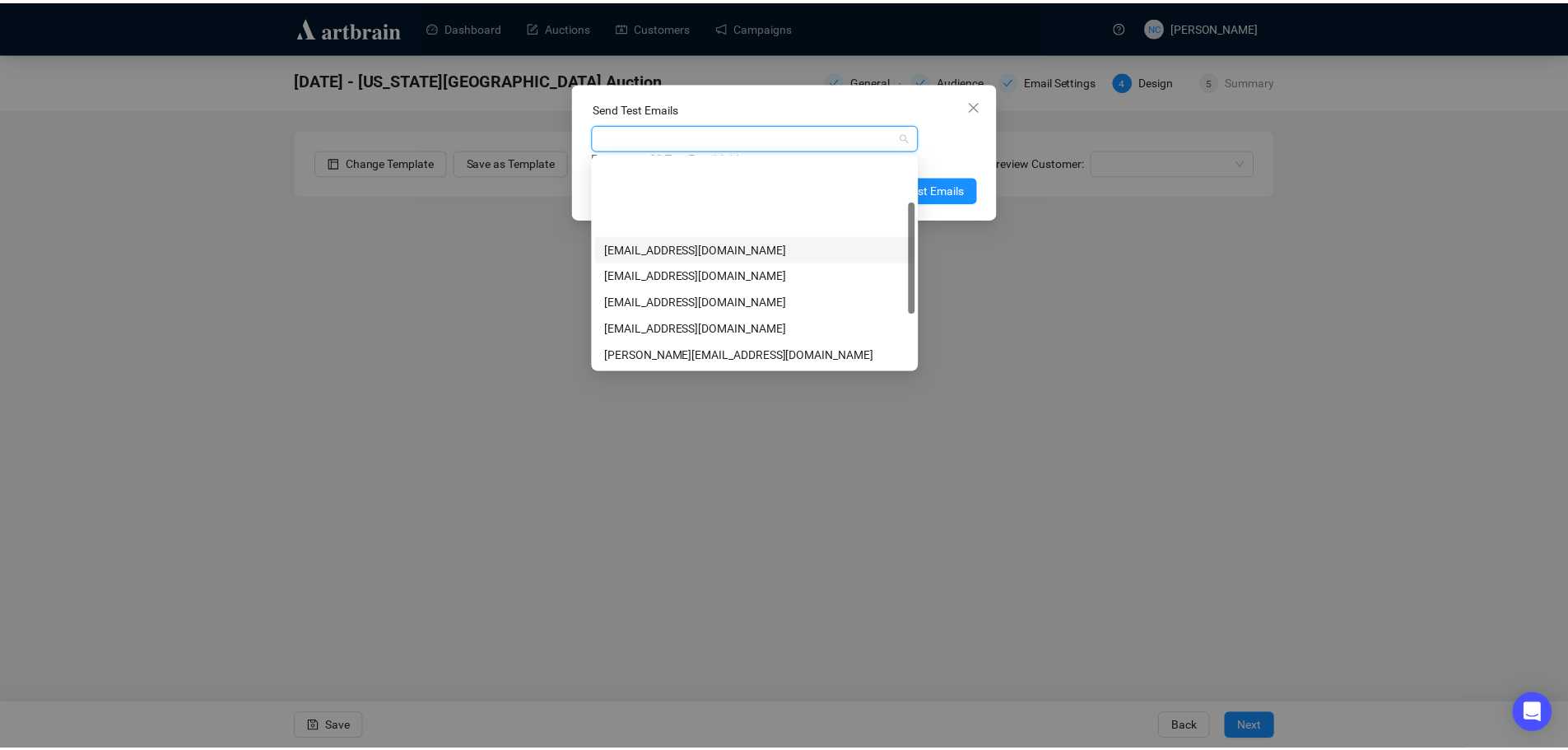
scroll to position [185, 0]
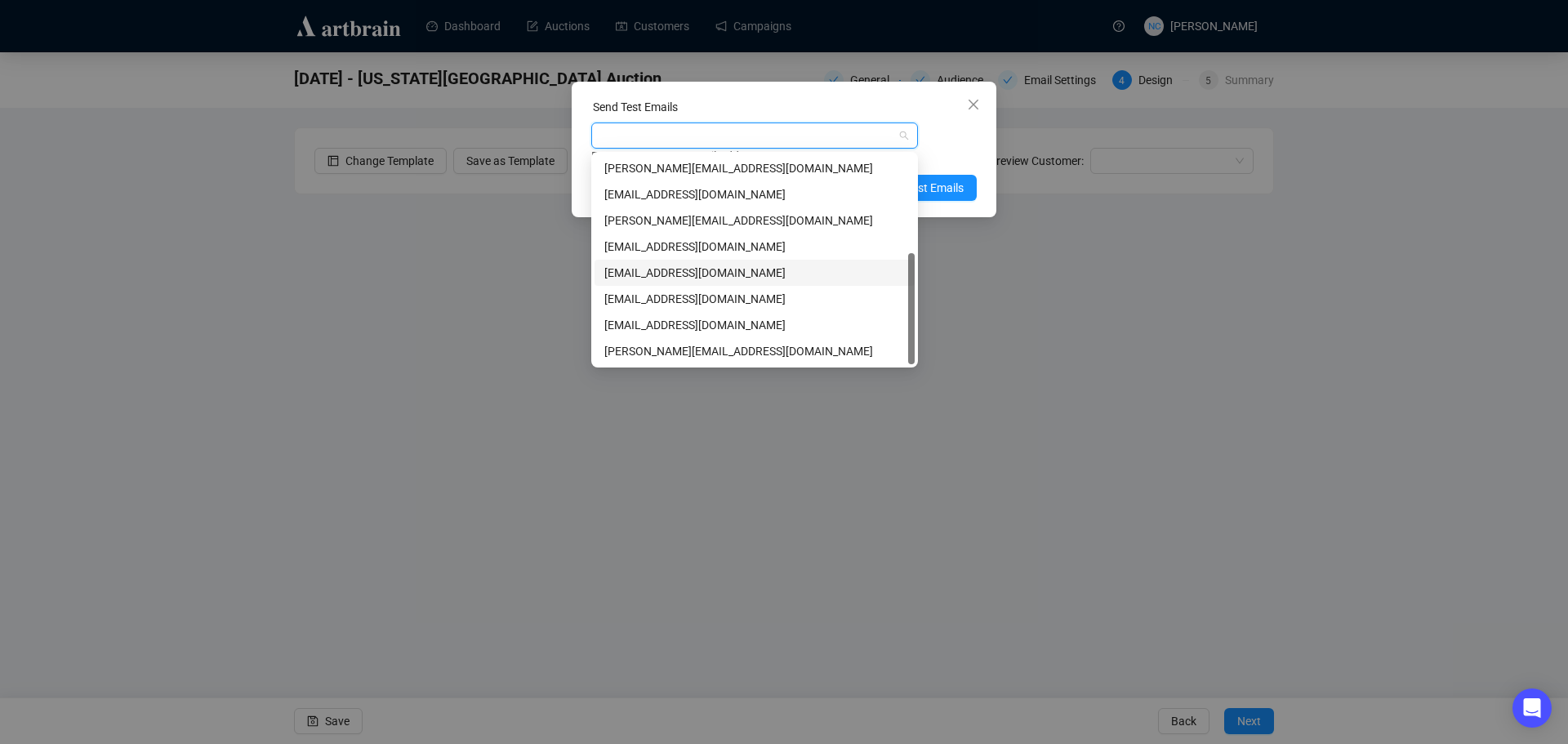
click at [758, 273] on div "nickcheng.ust@gmail.com" at bounding box center [754, 273] width 300 height 18
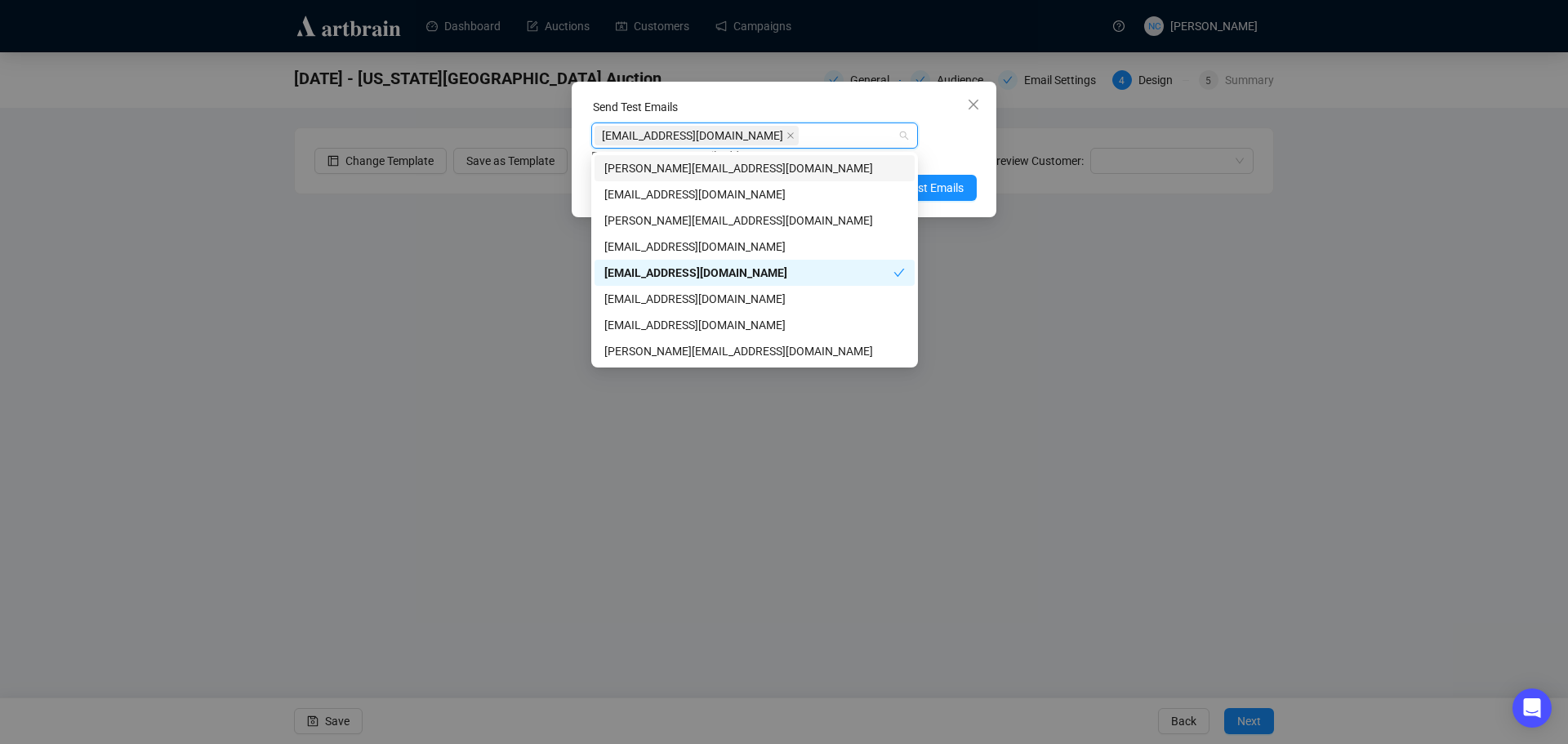
click at [960, 145] on div "nickcheng.ust@gmail.com Enter up to 20 Test Email Addresses" at bounding box center [784, 144] width 386 height 42
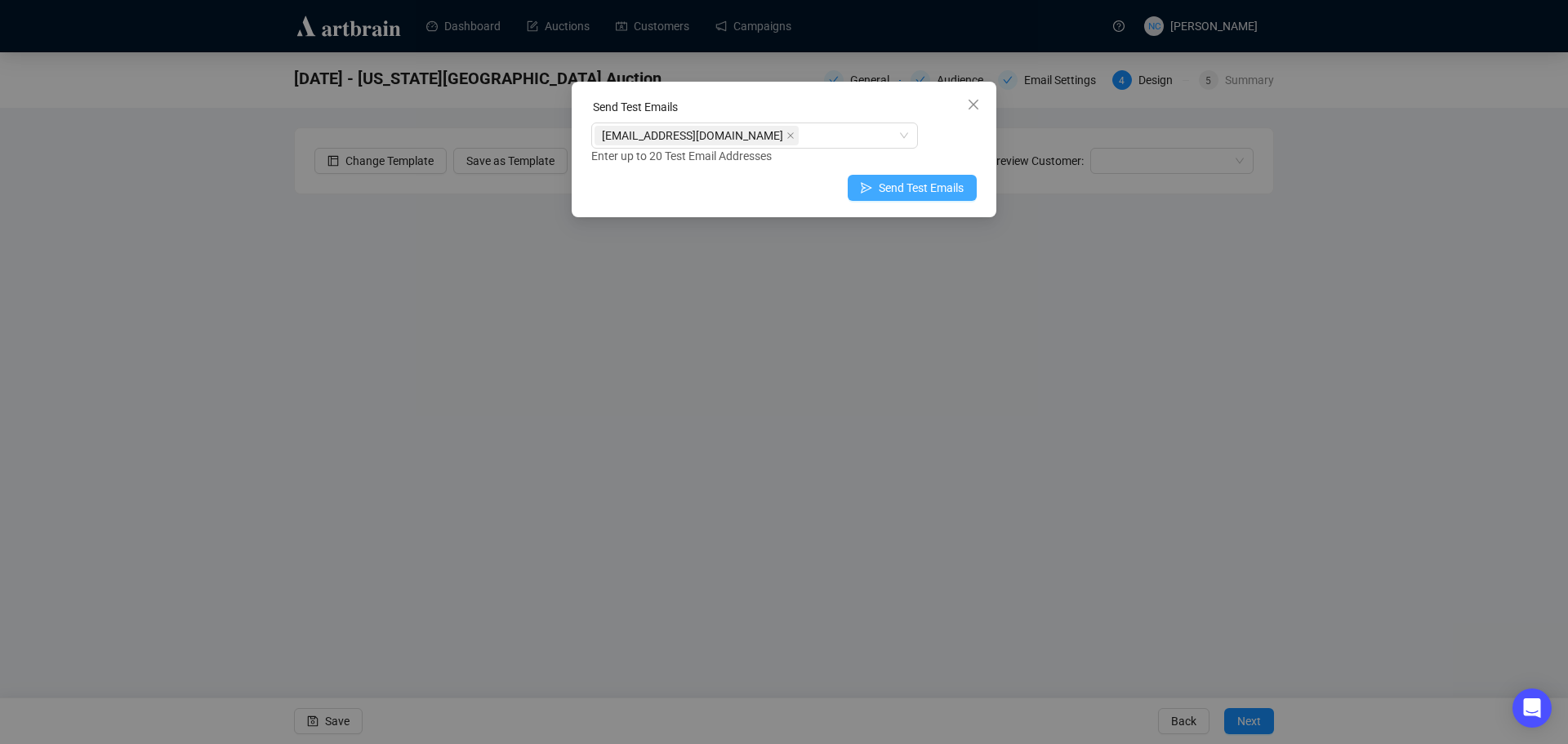
click at [925, 187] on span "Send Test Emails" at bounding box center [921, 187] width 84 height 18
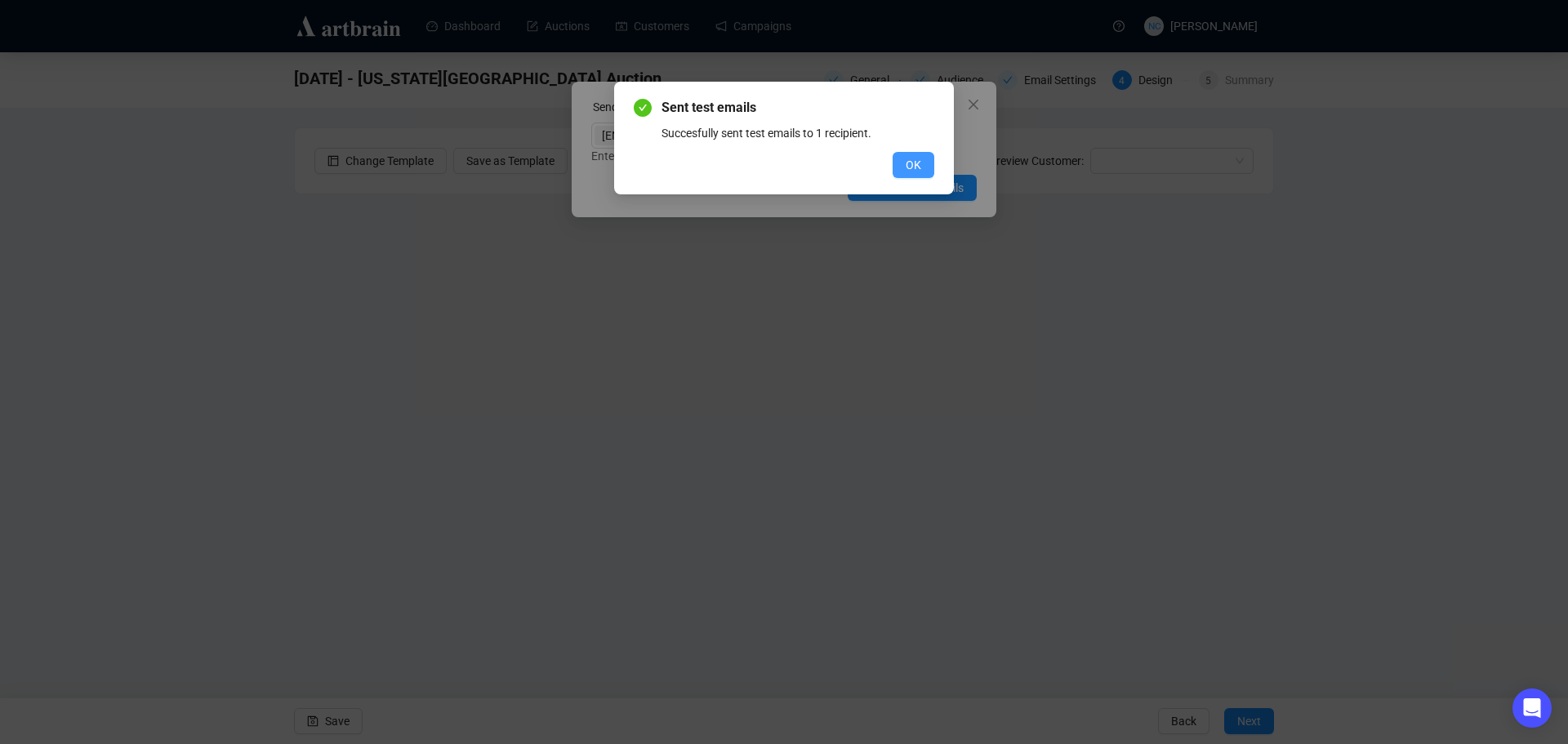
click at [909, 161] on span "OK" at bounding box center [914, 165] width 15 height 18
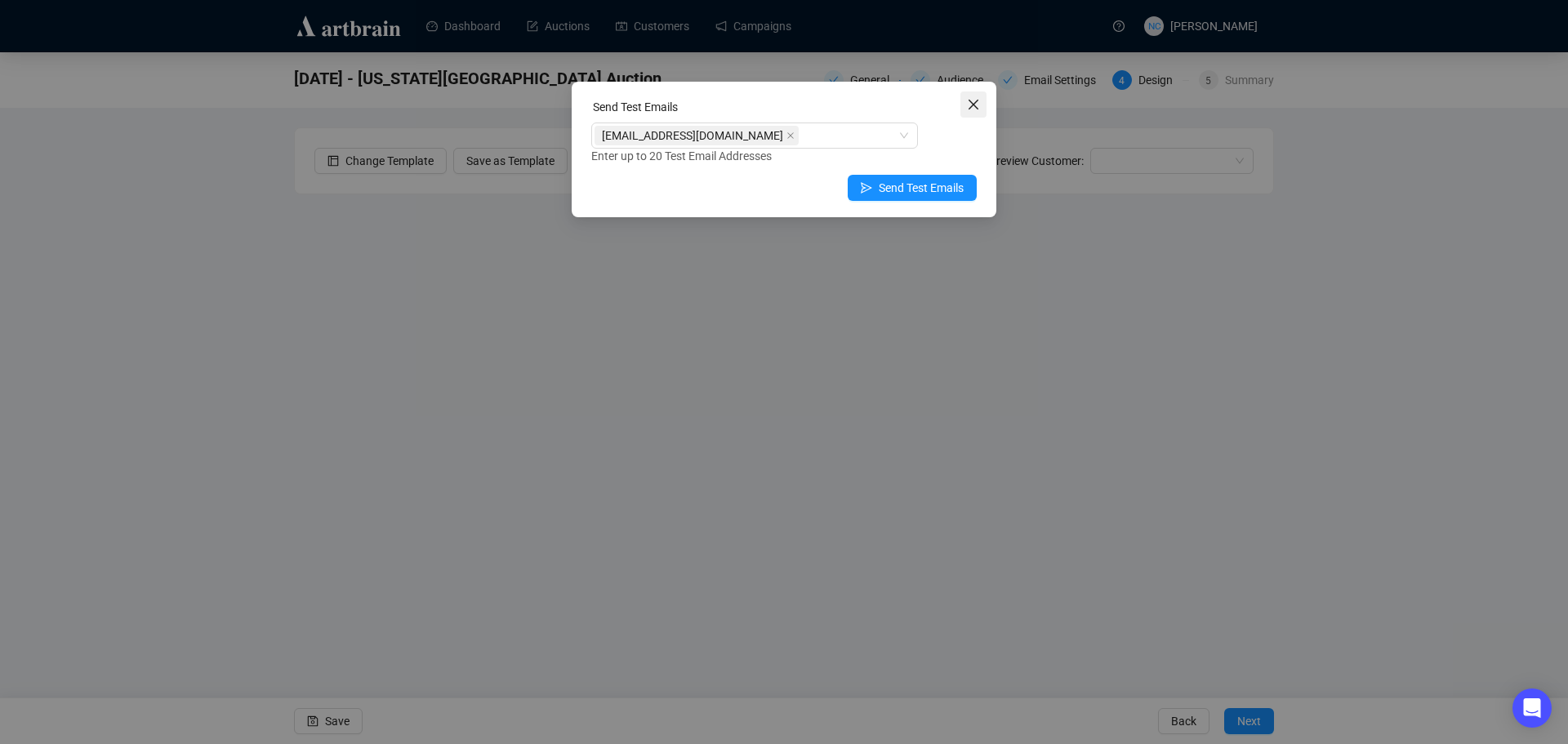
click at [969, 107] on icon "close" at bounding box center [973, 105] width 13 height 13
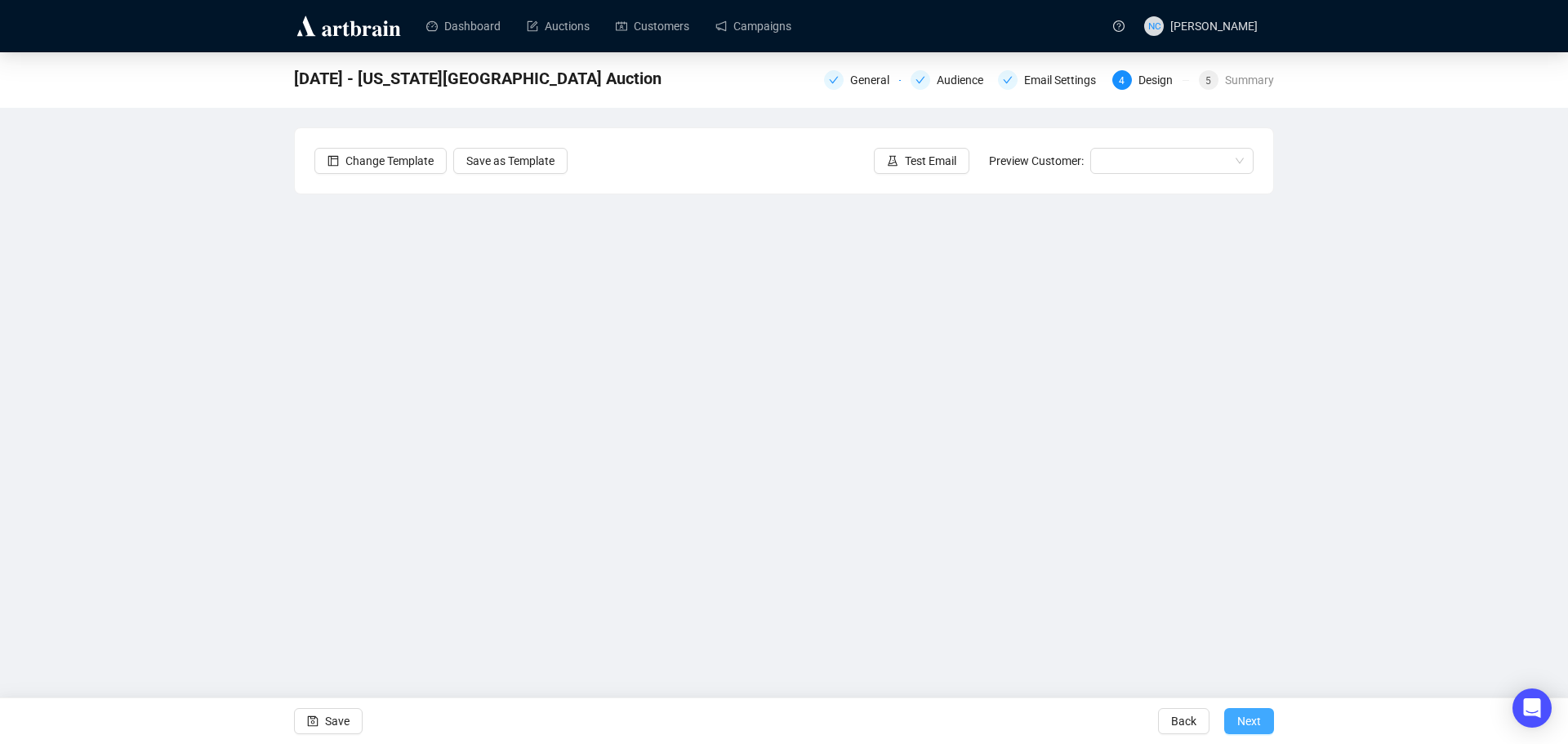
click at [1245, 718] on span "Next" at bounding box center [1248, 722] width 24 height 46
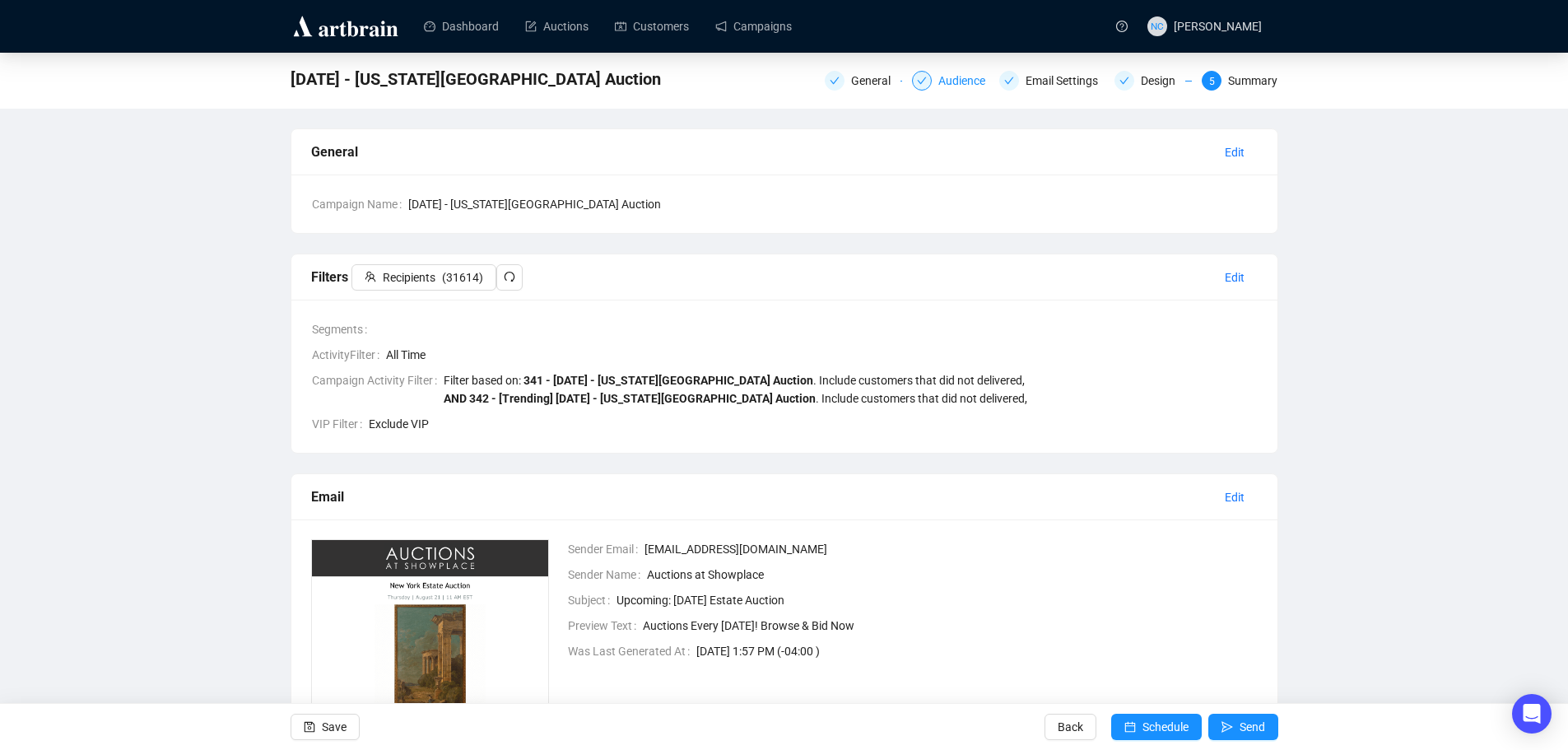
click at [962, 77] on div "Audience" at bounding box center [966, 80] width 57 height 19
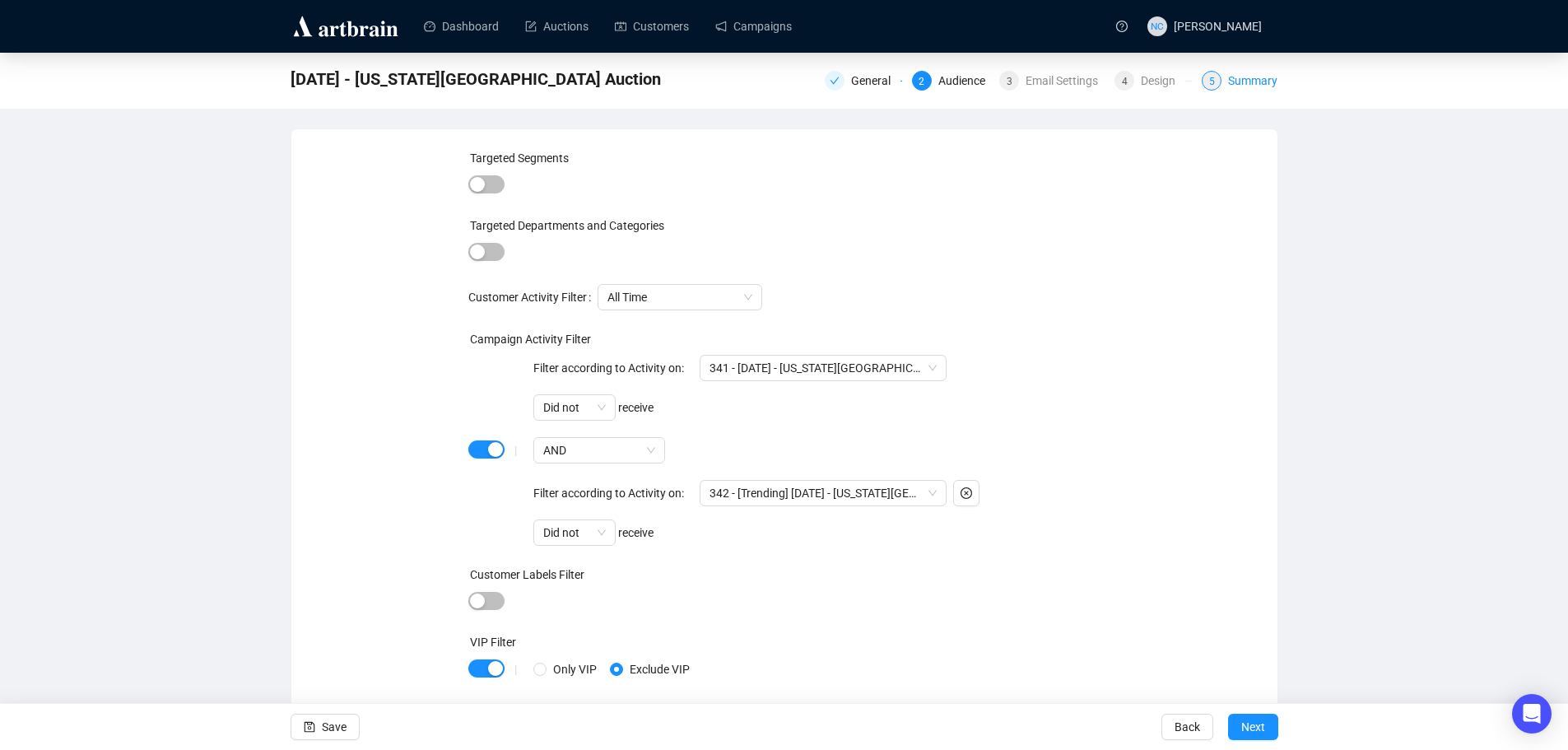
click at [1245, 84] on div "Summary" at bounding box center [1253, 80] width 49 height 19
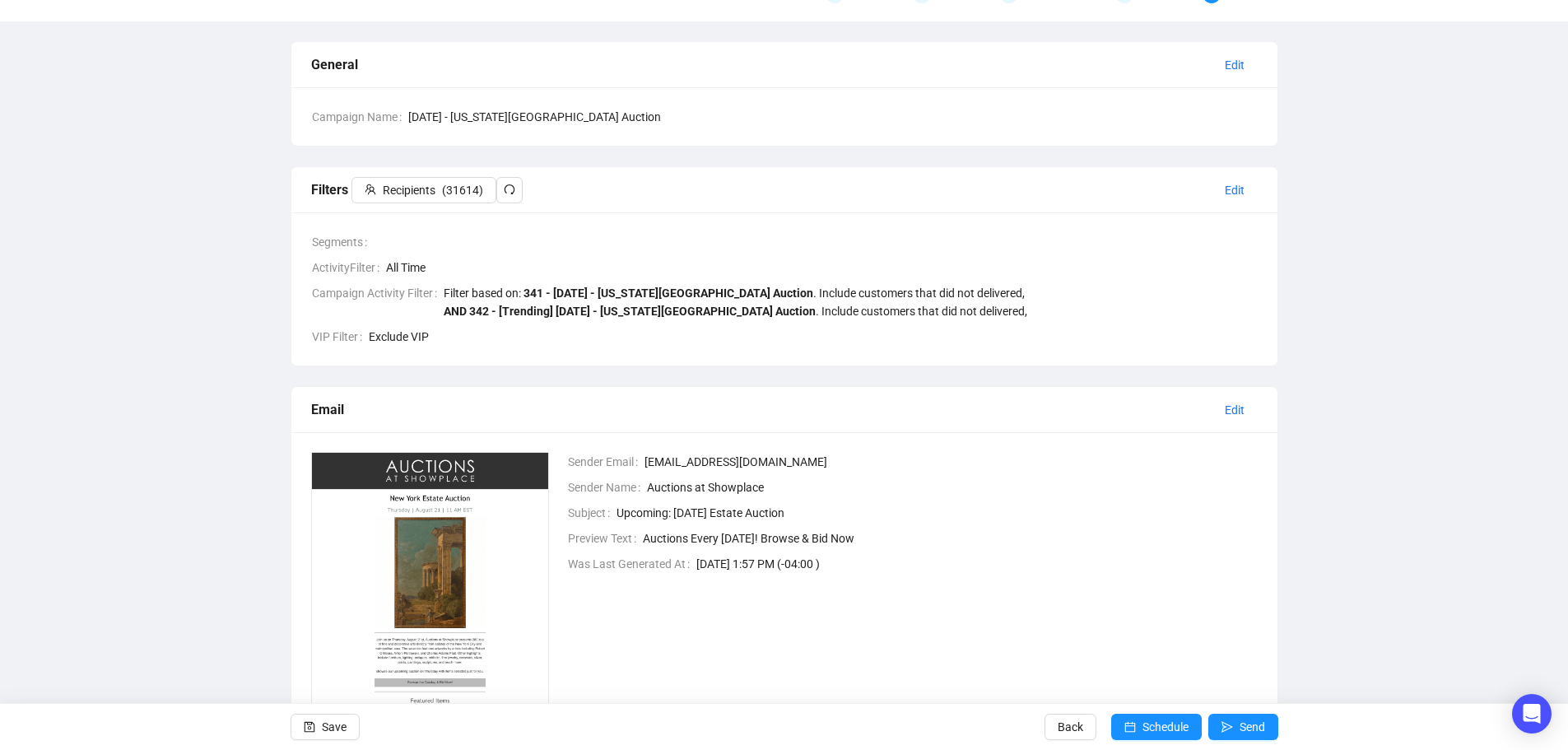
scroll to position [224, 0]
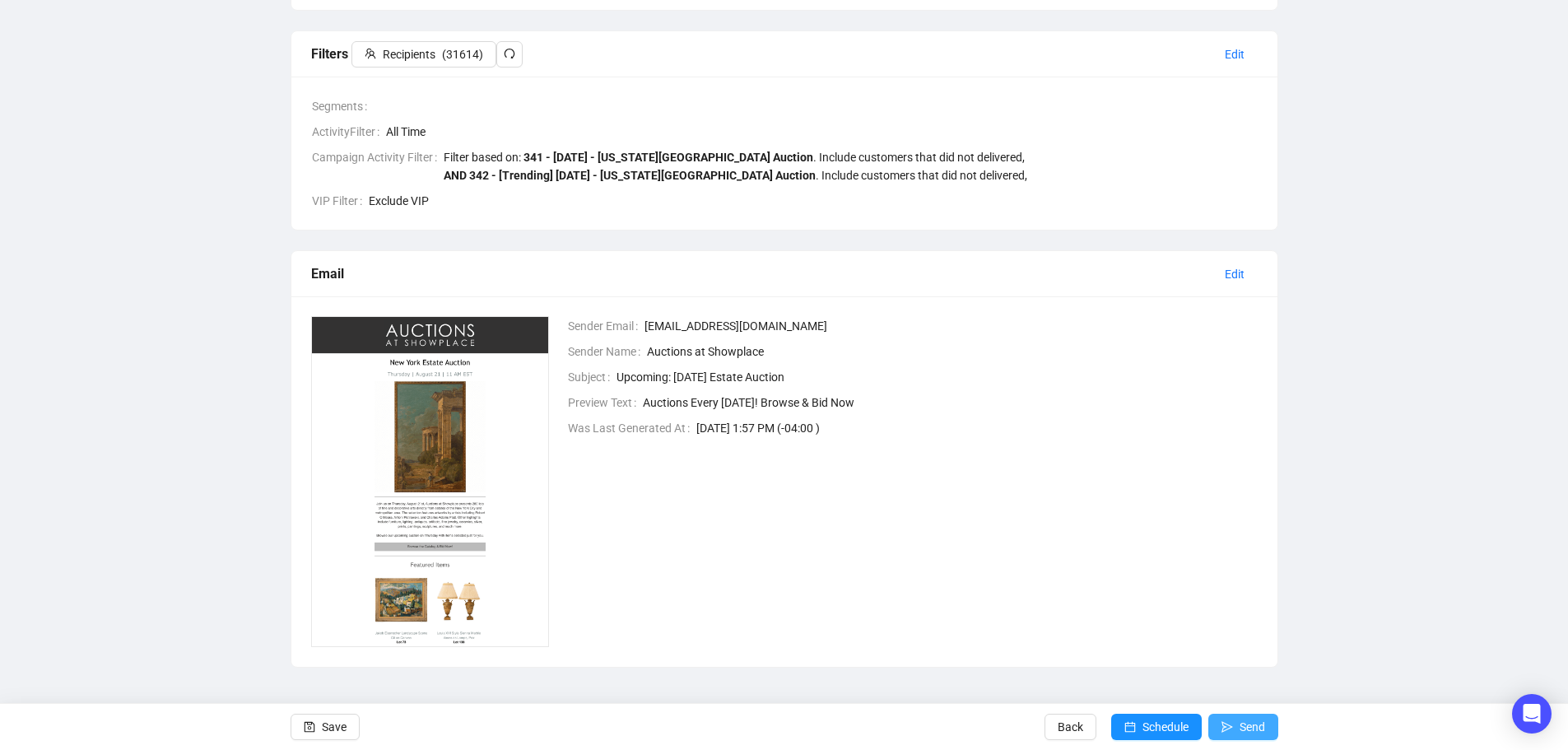
click at [1240, 720] on span "Send" at bounding box center [1252, 728] width 25 height 46
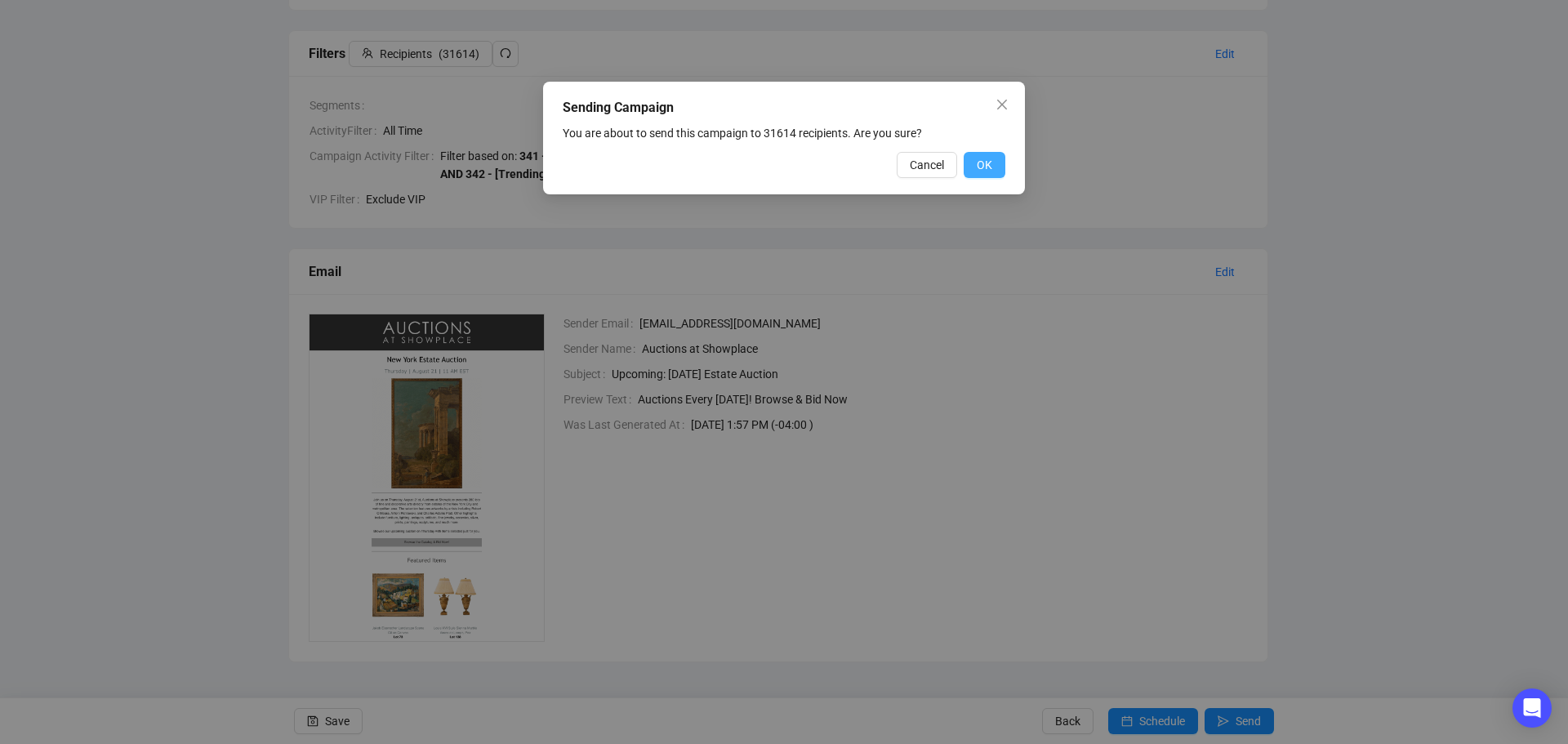
click at [992, 166] on button "OK" at bounding box center [984, 164] width 41 height 26
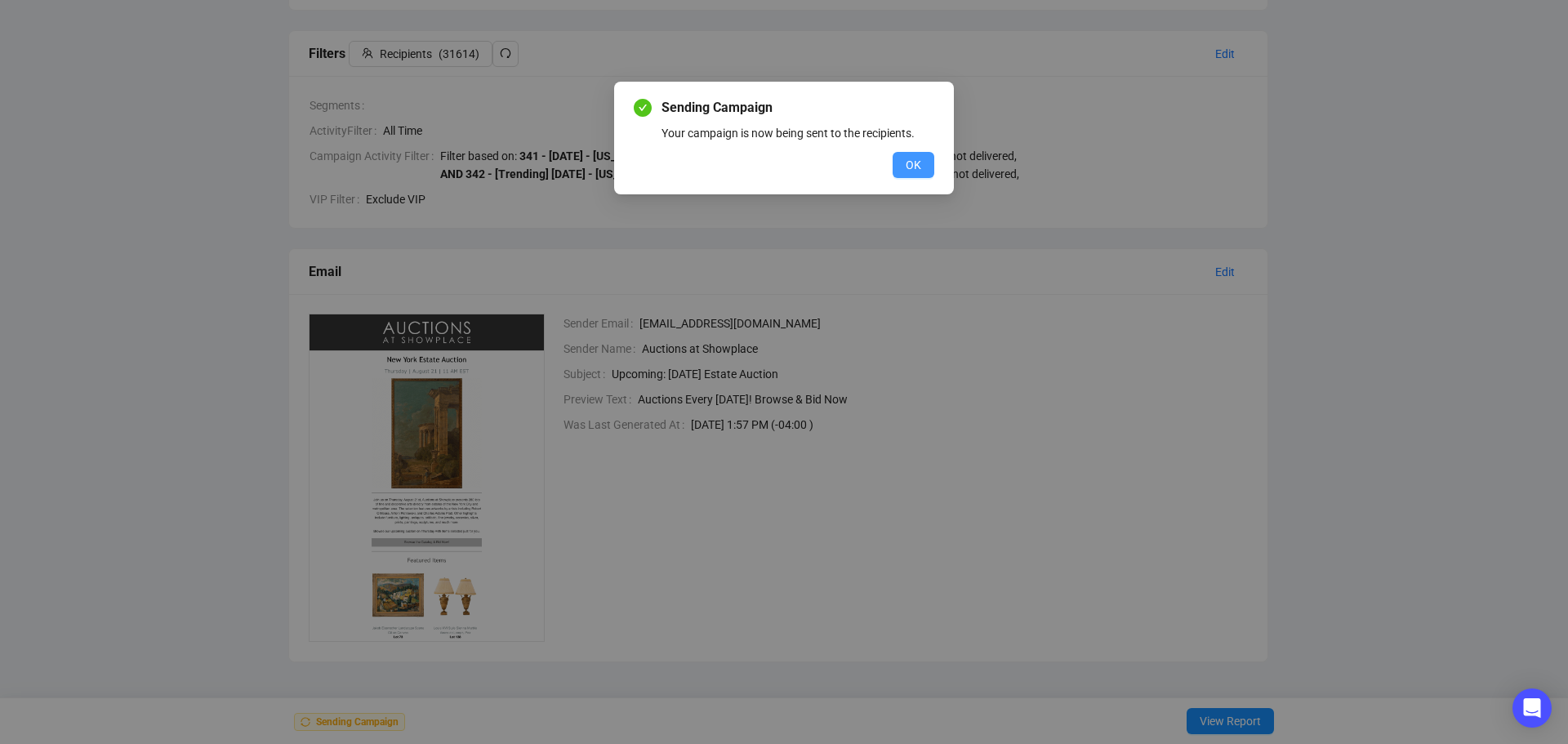
click at [906, 168] on span "OK" at bounding box center [914, 165] width 15 height 18
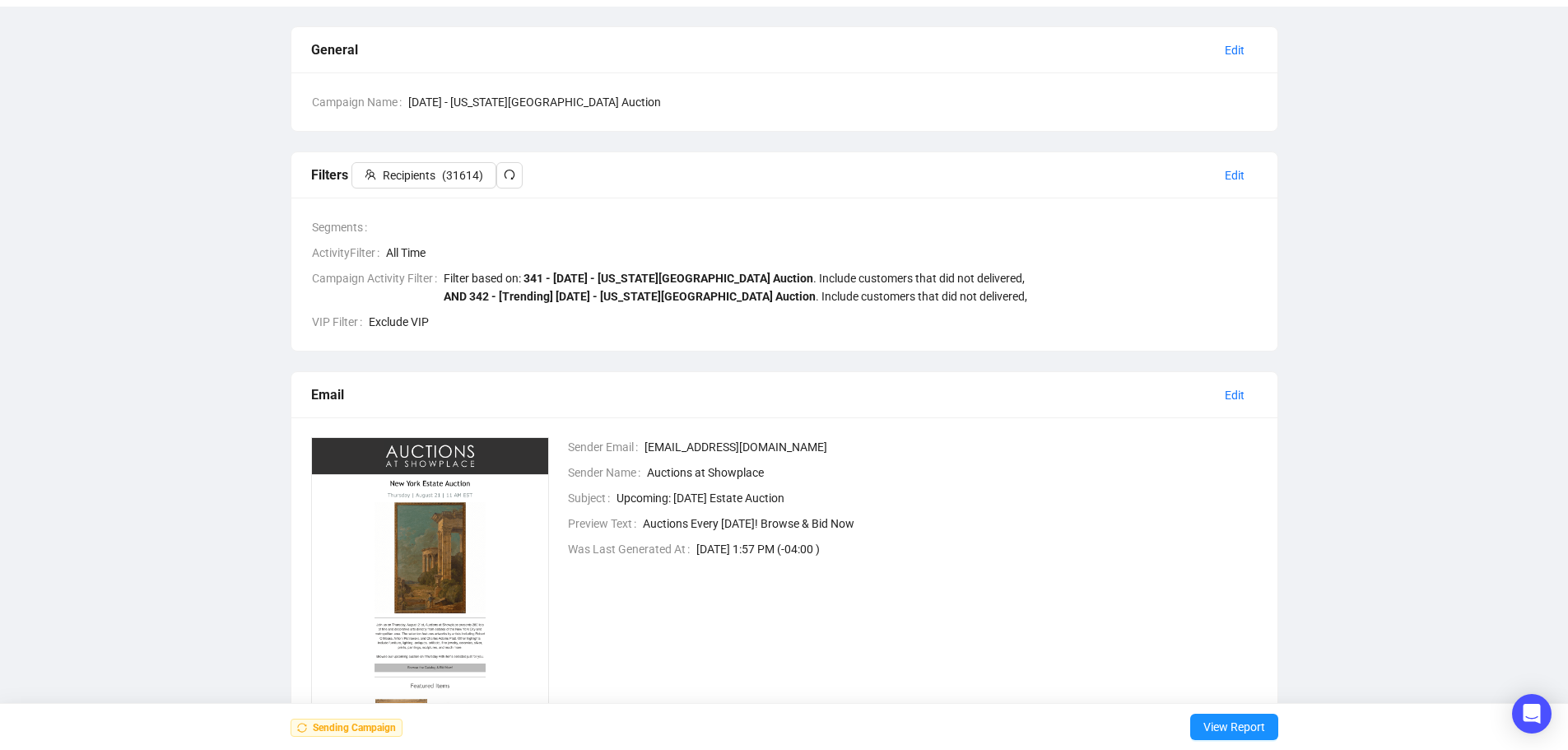
scroll to position [0, 0]
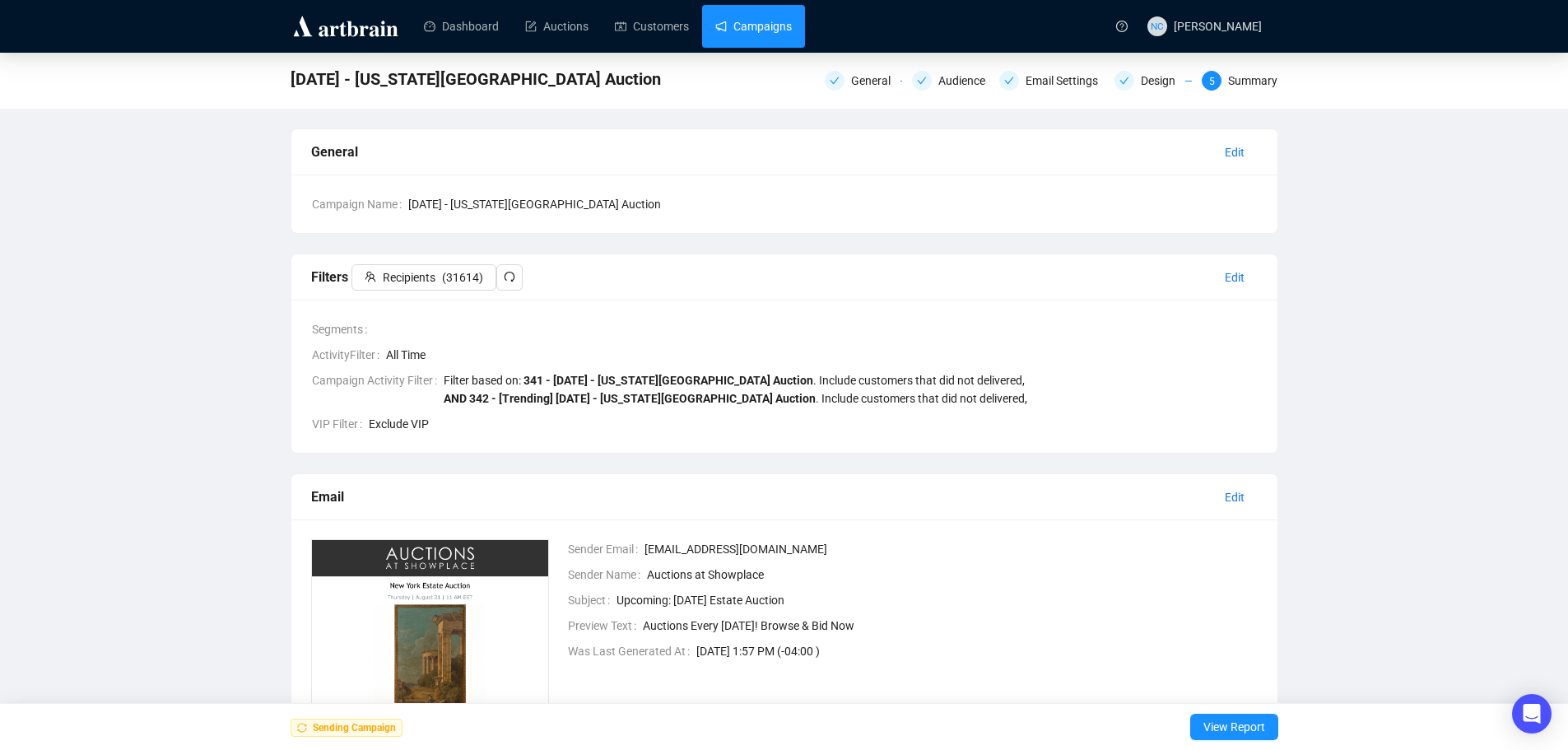
click at [770, 33] on link "Campaigns" at bounding box center [753, 26] width 76 height 43
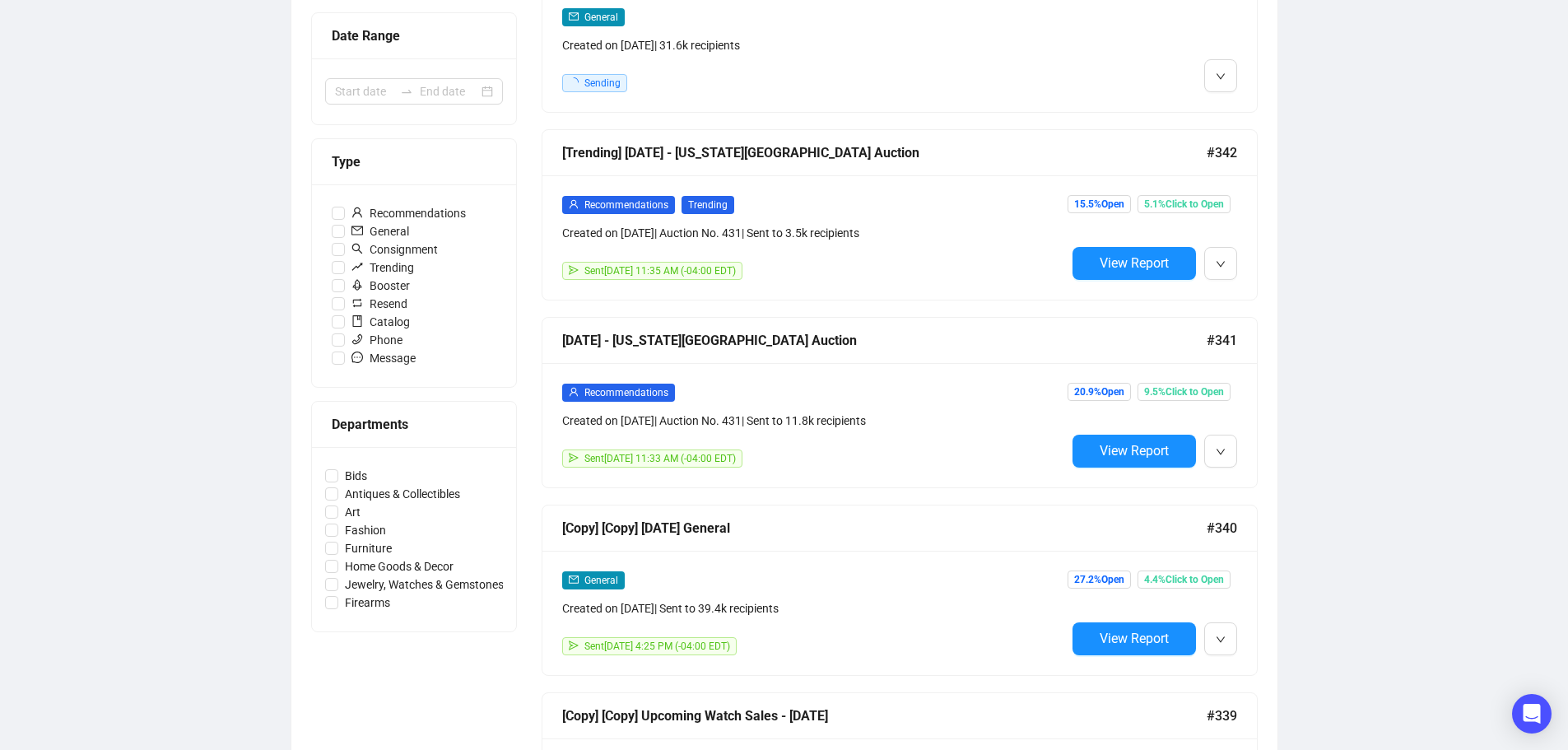
scroll to position [329, 0]
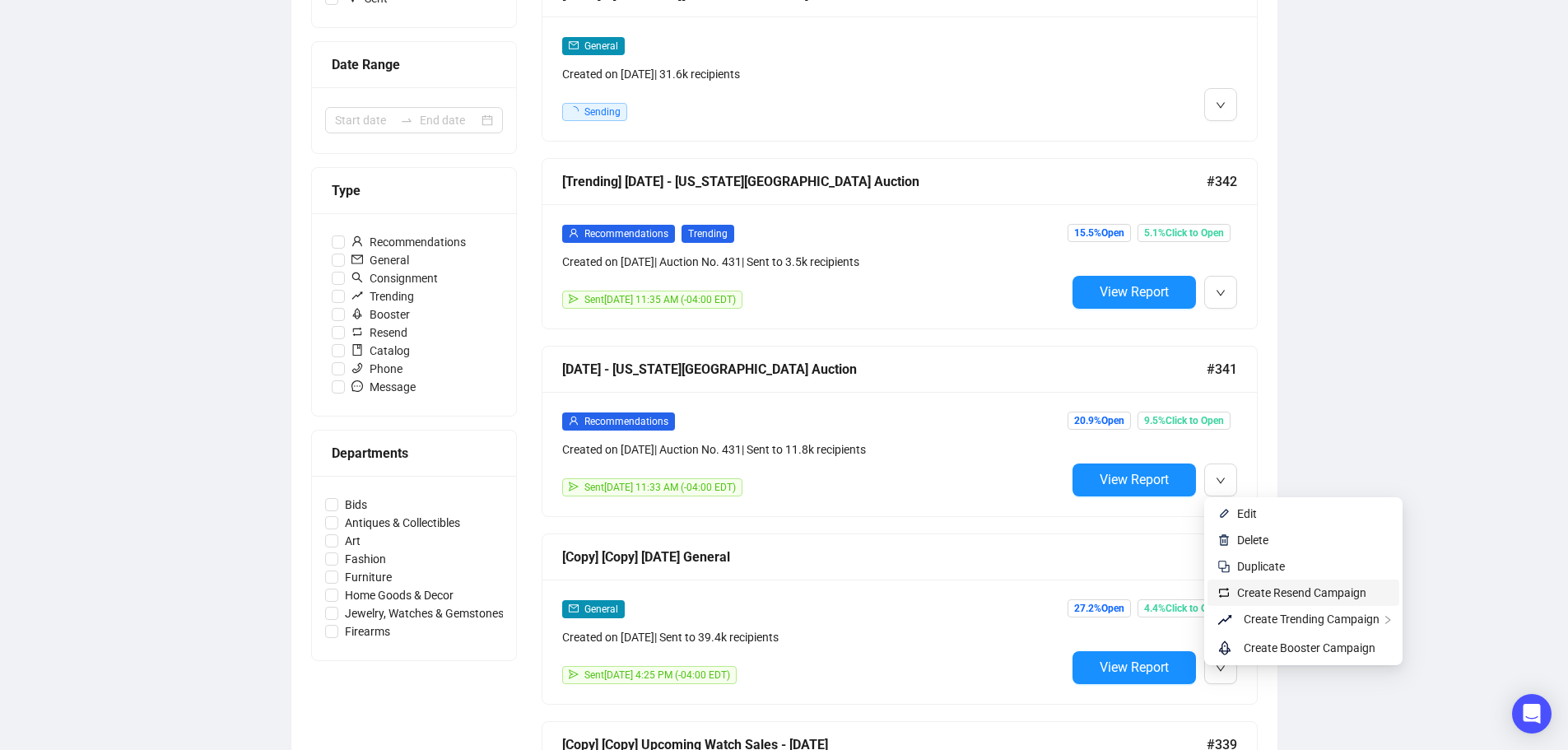
click at [1289, 590] on span "Create Resend Campaign" at bounding box center [1302, 593] width 130 height 14
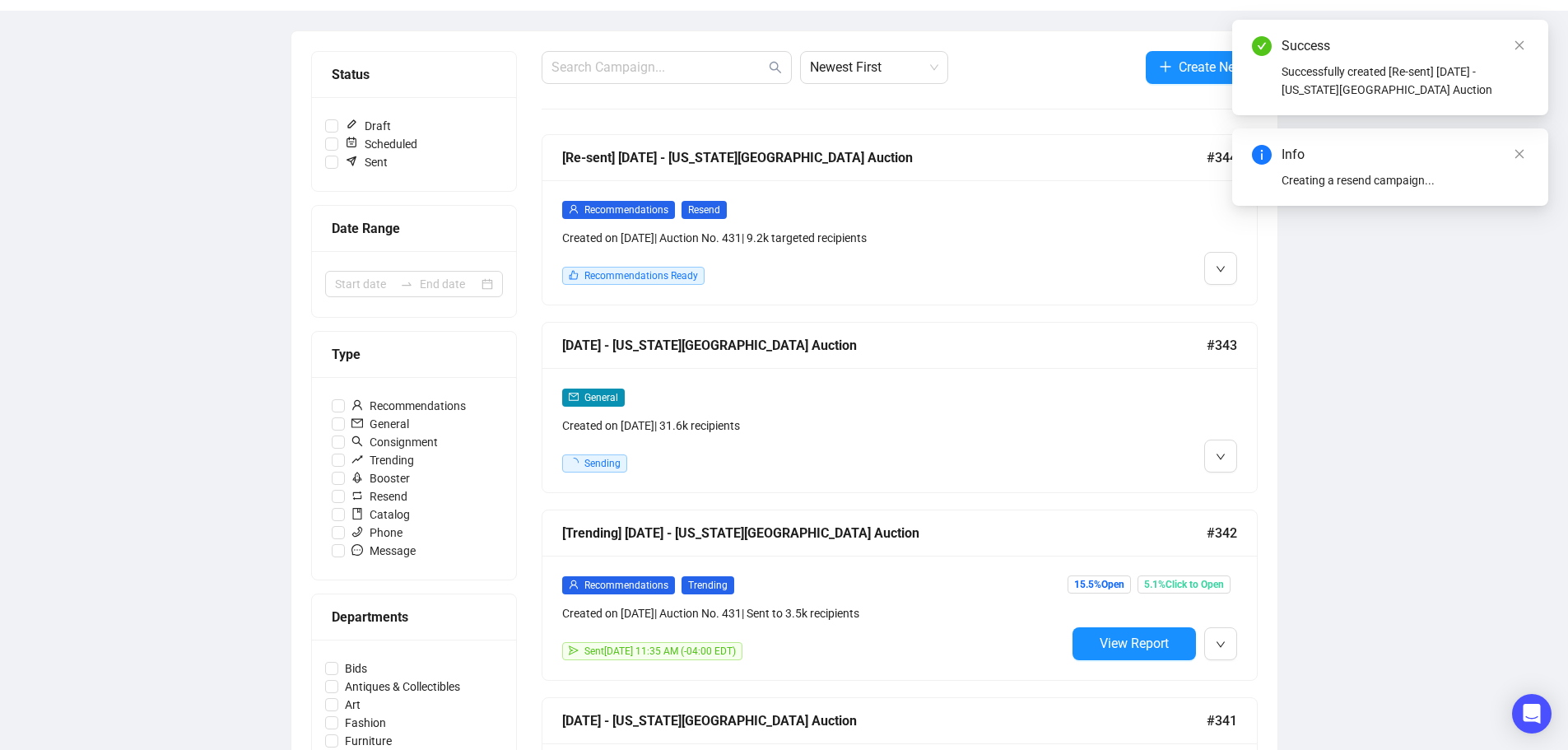
scroll to position [165, 0]
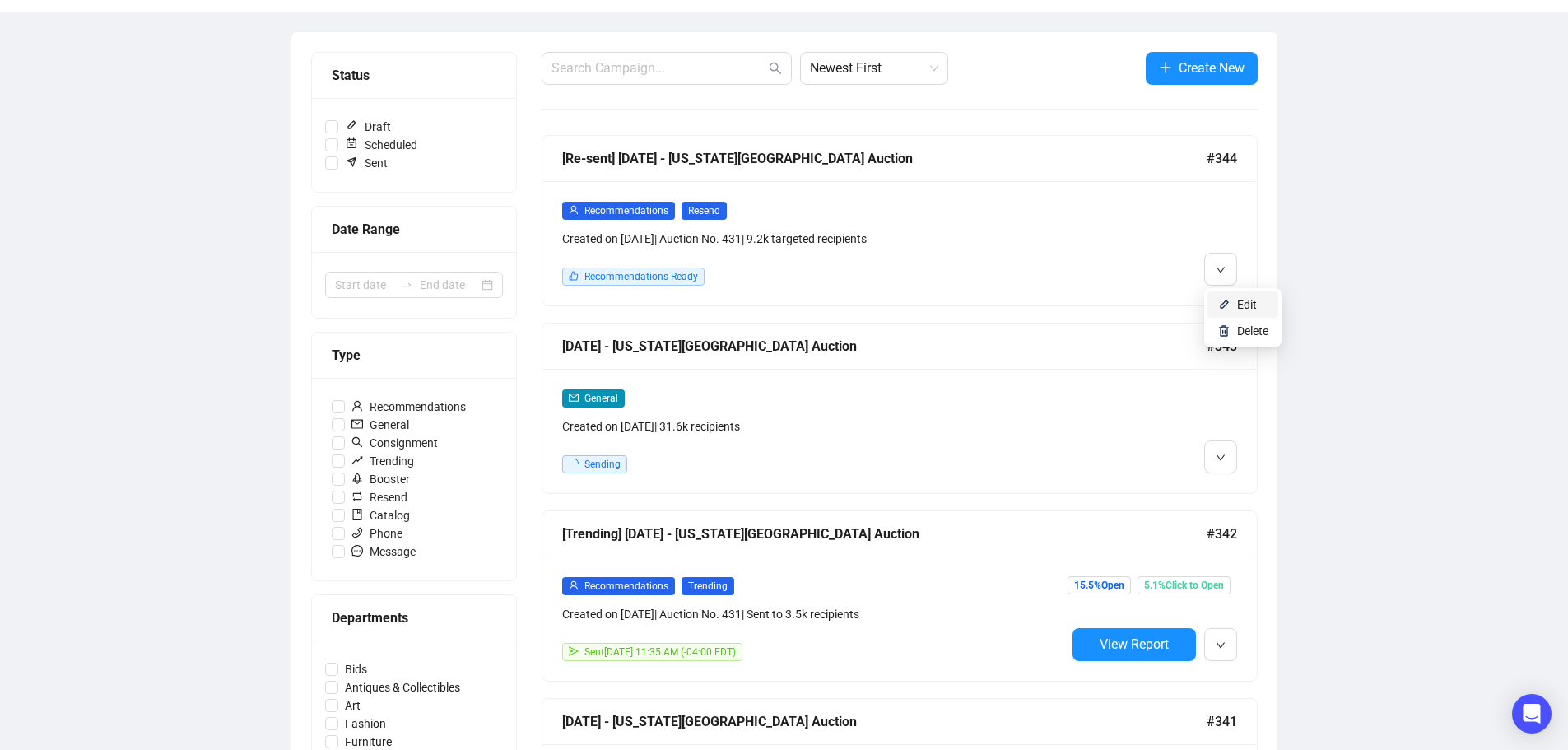
click at [1233, 306] on li "Edit" at bounding box center [1242, 304] width 71 height 26
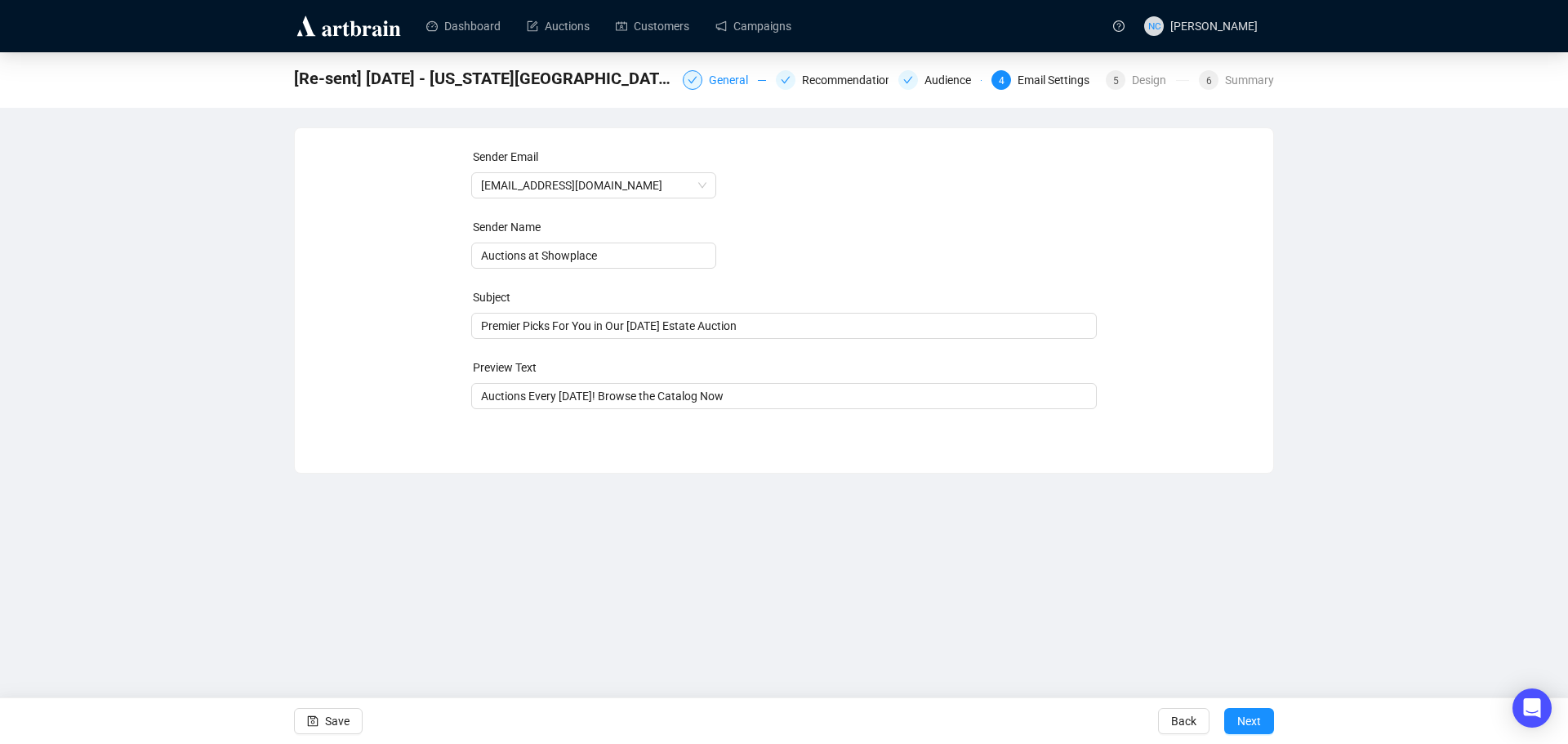
click at [730, 80] on div "General" at bounding box center [733, 80] width 49 height 19
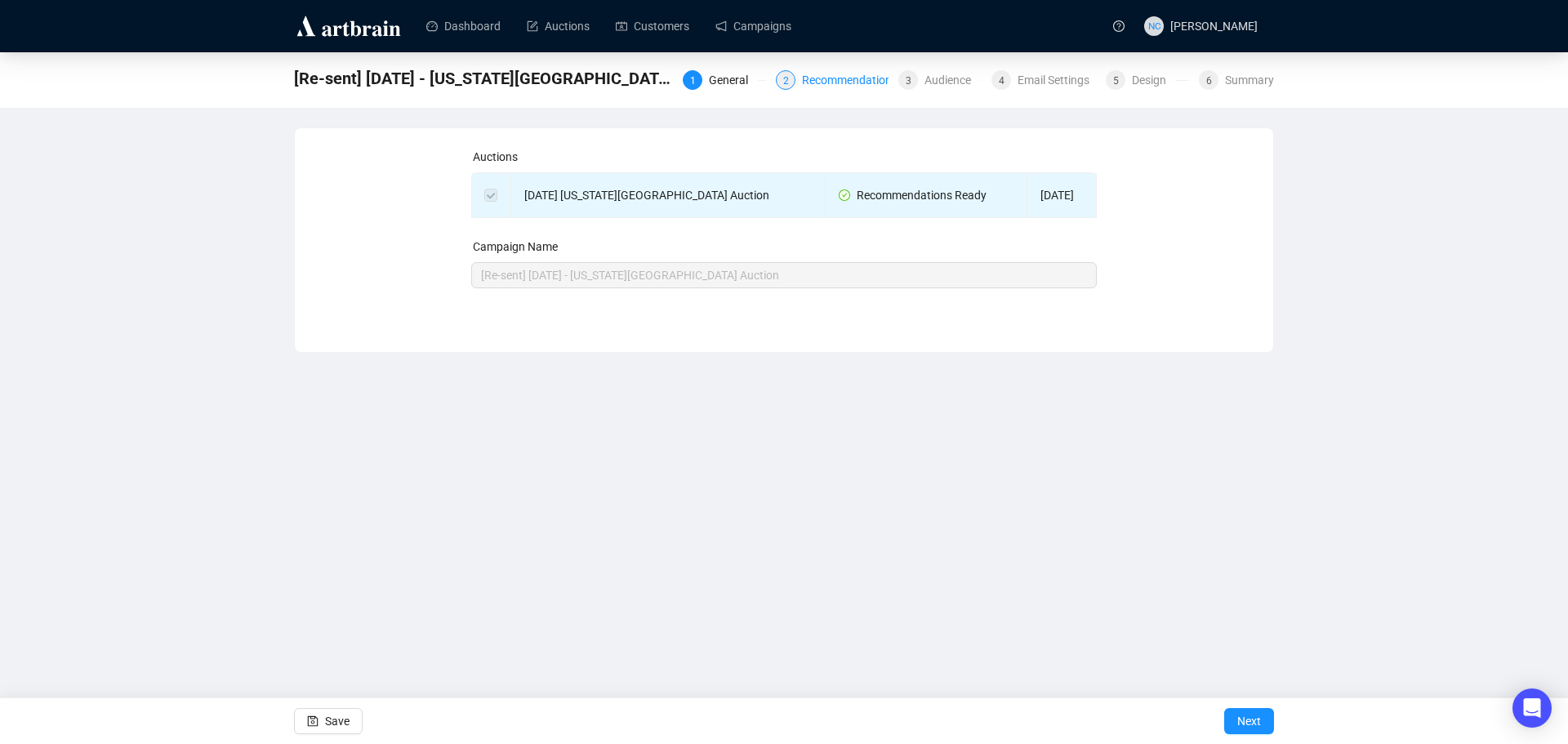
click at [862, 84] on div "Recommendations" at bounding box center [855, 80] width 106 height 19
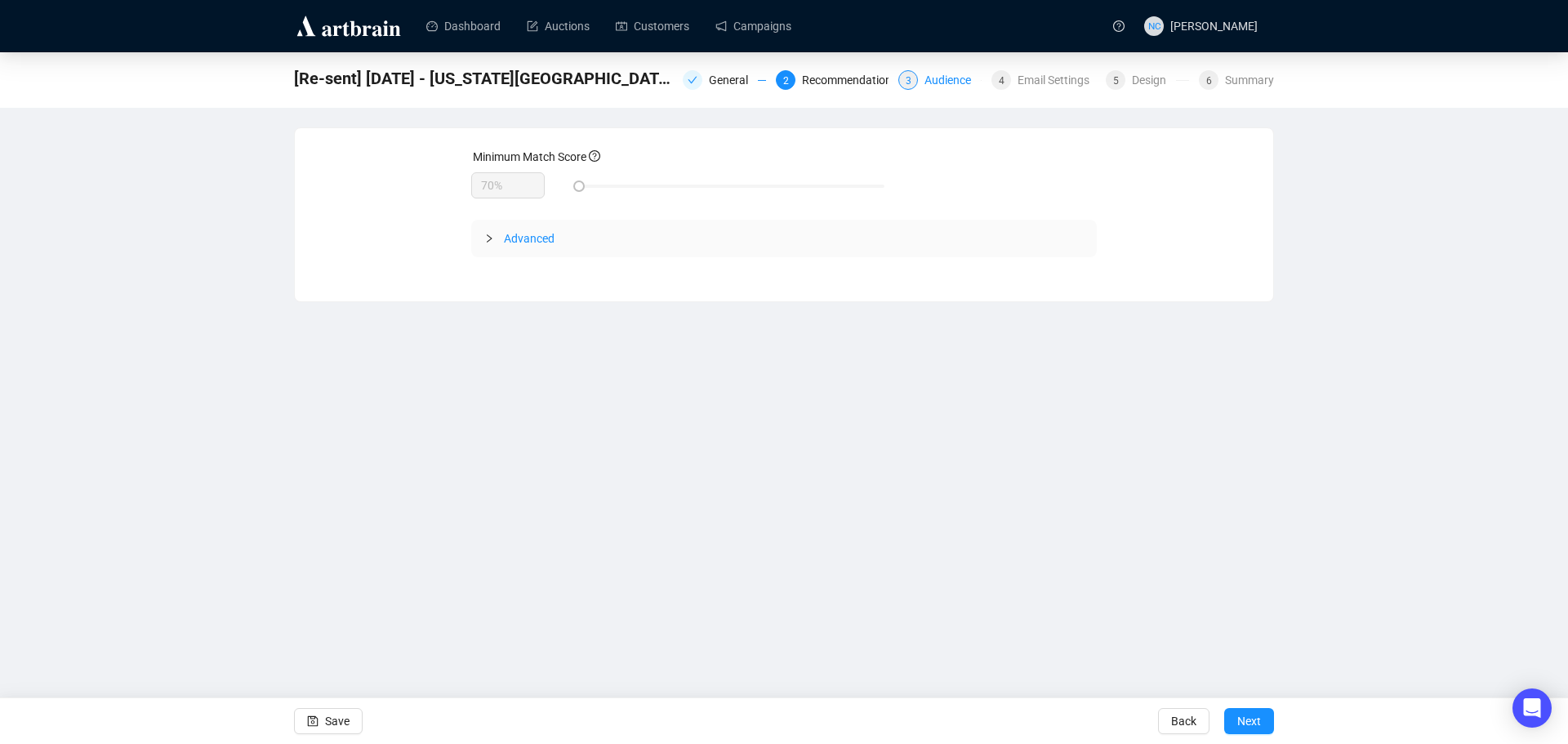
click at [950, 83] on div "Audience" at bounding box center [952, 80] width 57 height 19
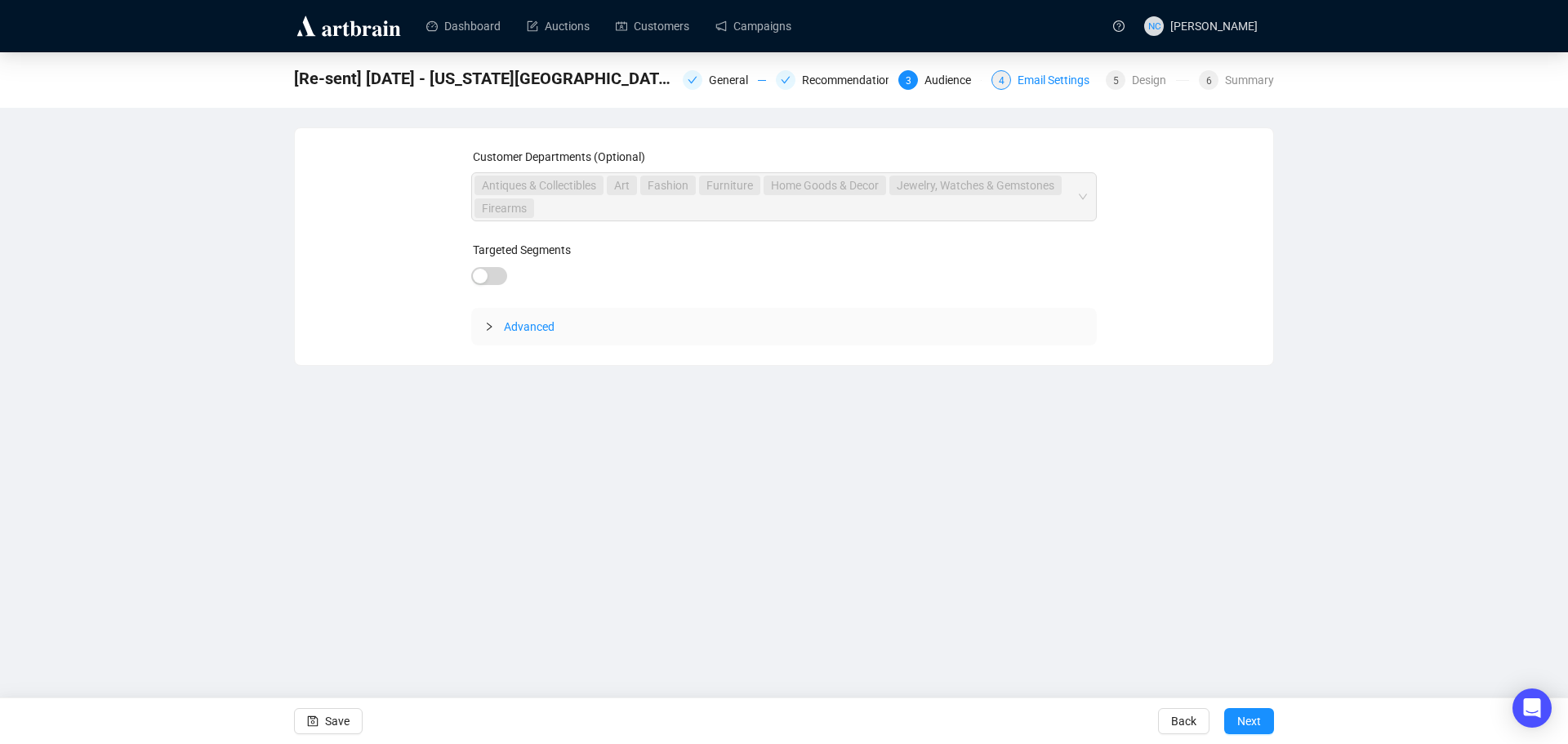
click at [1057, 80] on div "Email Settings" at bounding box center [1057, 80] width 82 height 19
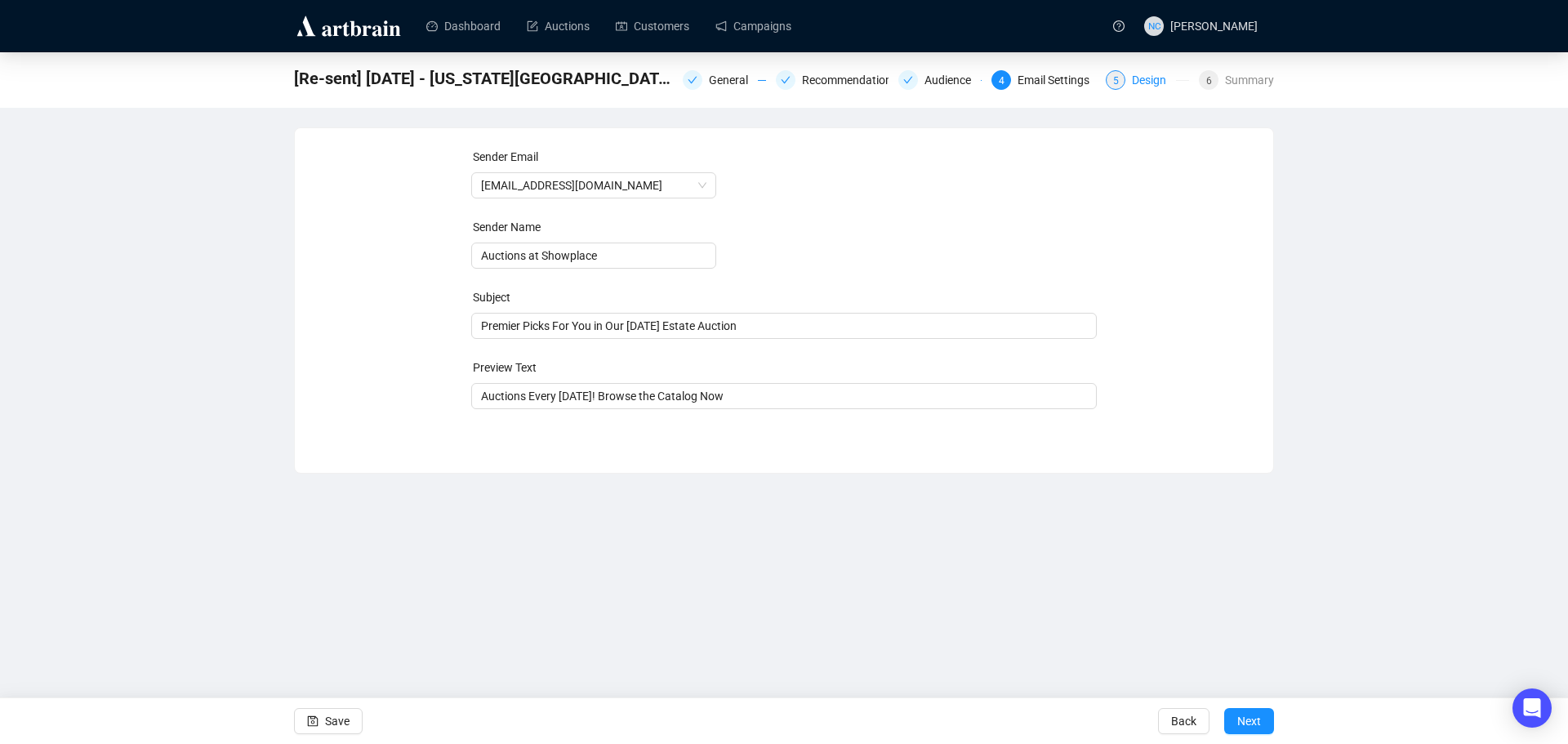
click at [1141, 79] on div "Design" at bounding box center [1153, 80] width 44 height 19
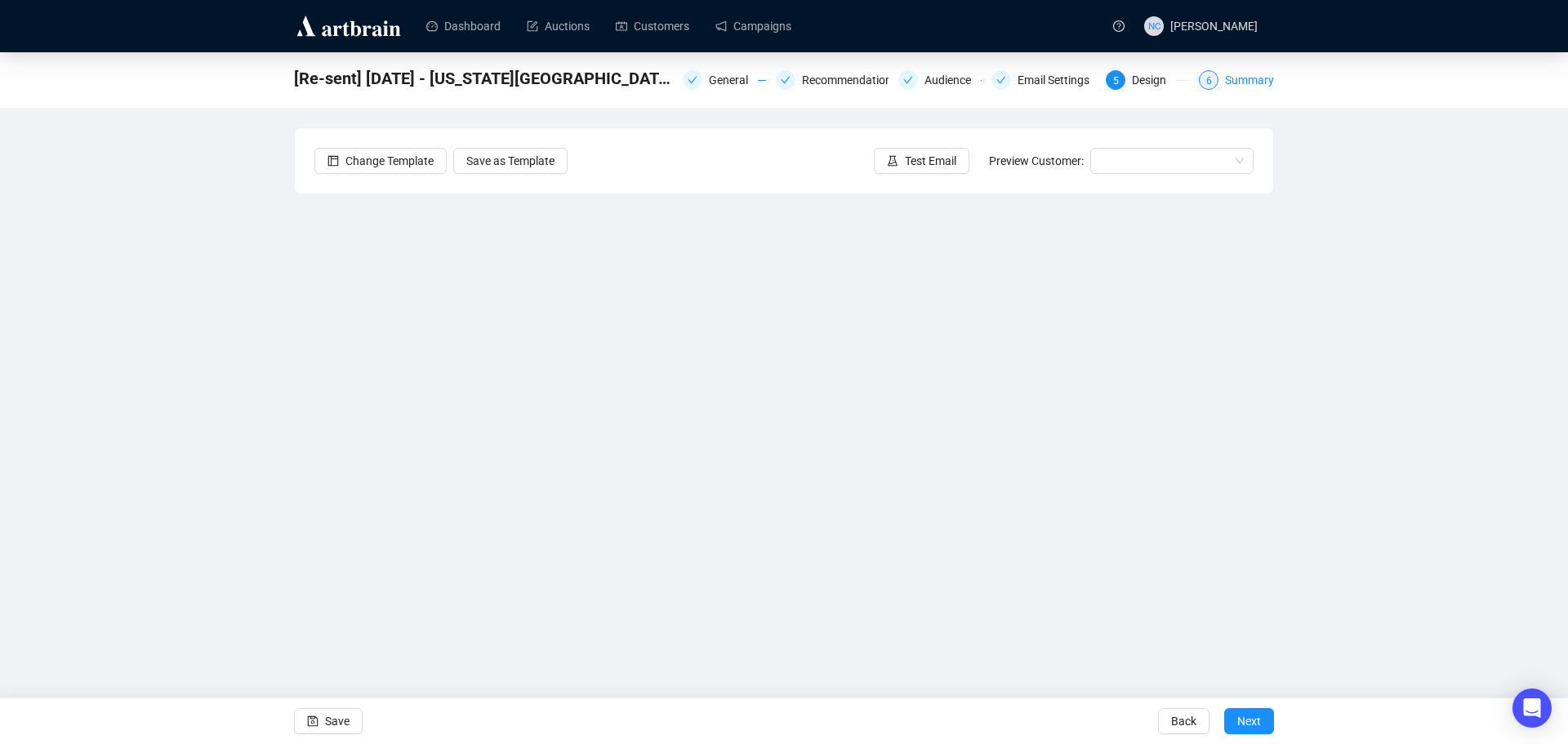
click at [1251, 79] on div "Summary" at bounding box center [1248, 80] width 49 height 19
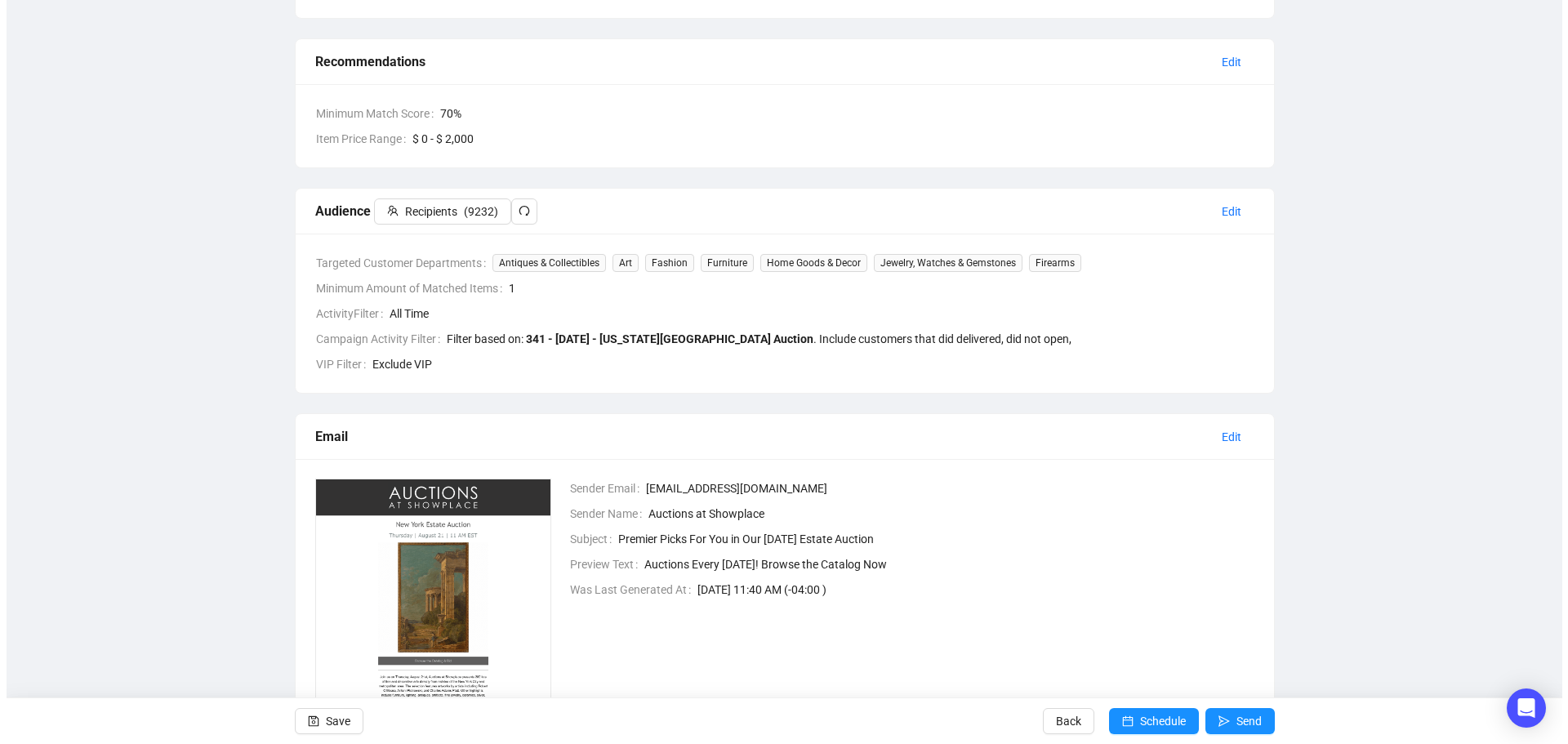
scroll to position [403, 0]
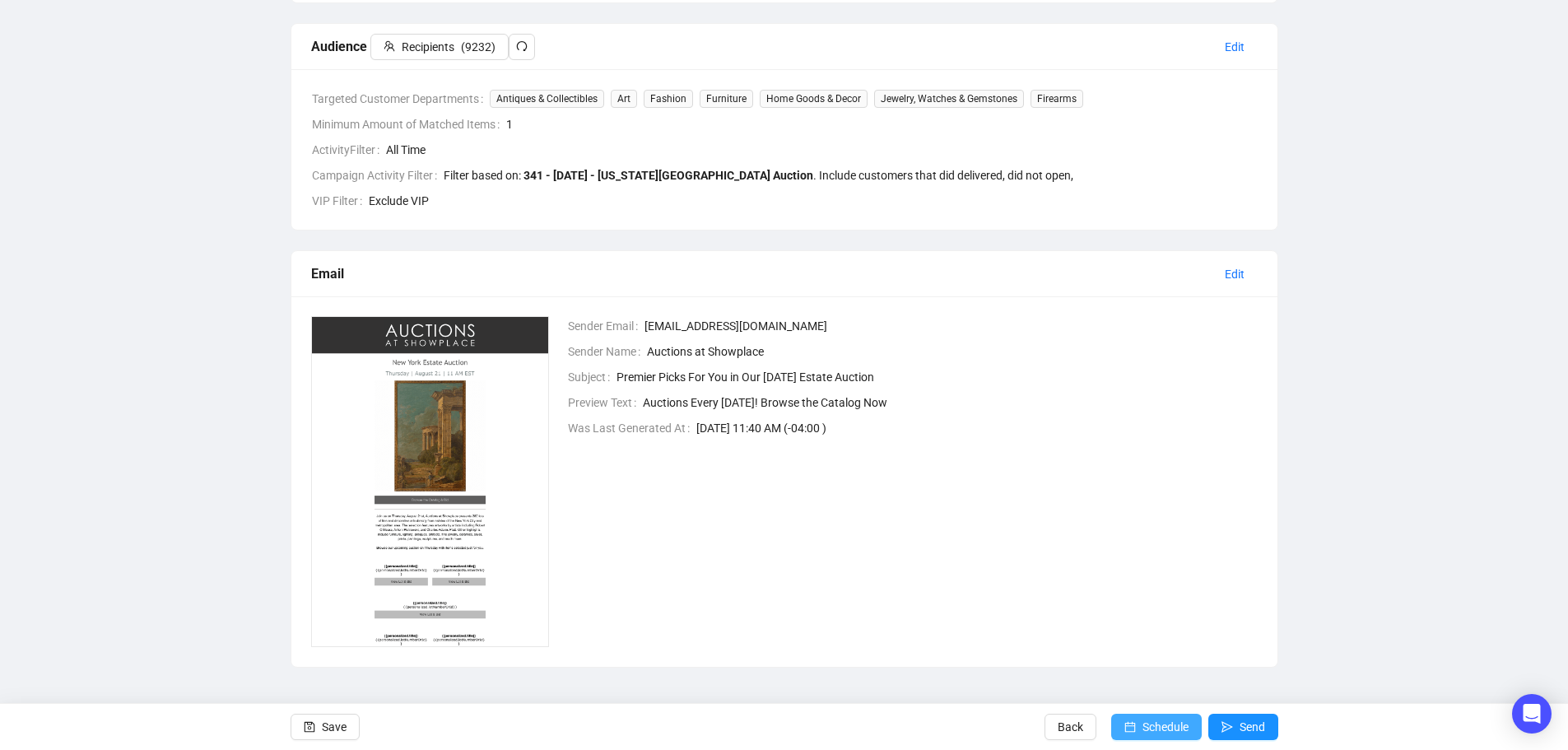
click at [1155, 728] on span "Schedule" at bounding box center [1166, 728] width 46 height 46
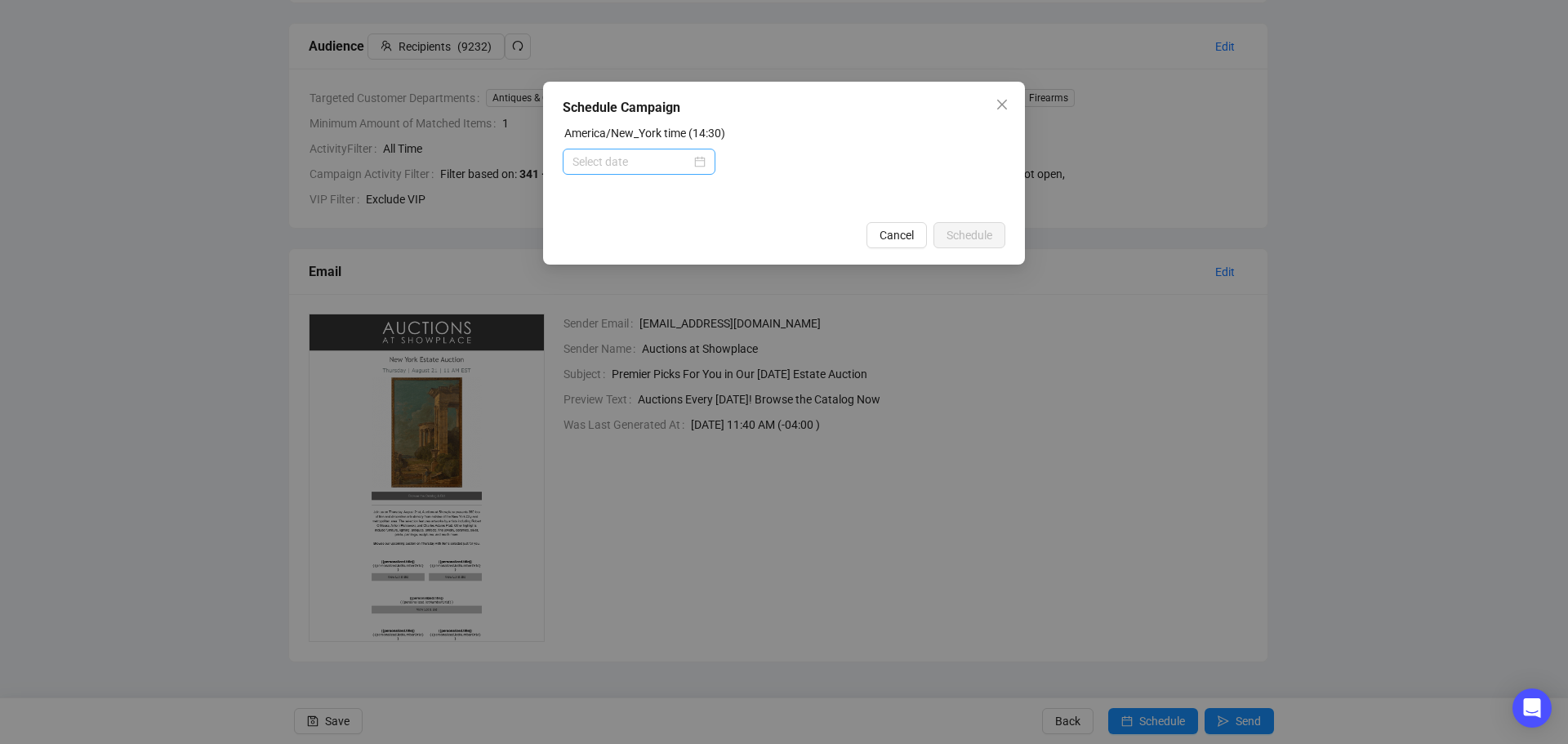
click at [699, 161] on div at bounding box center [638, 161] width 133 height 18
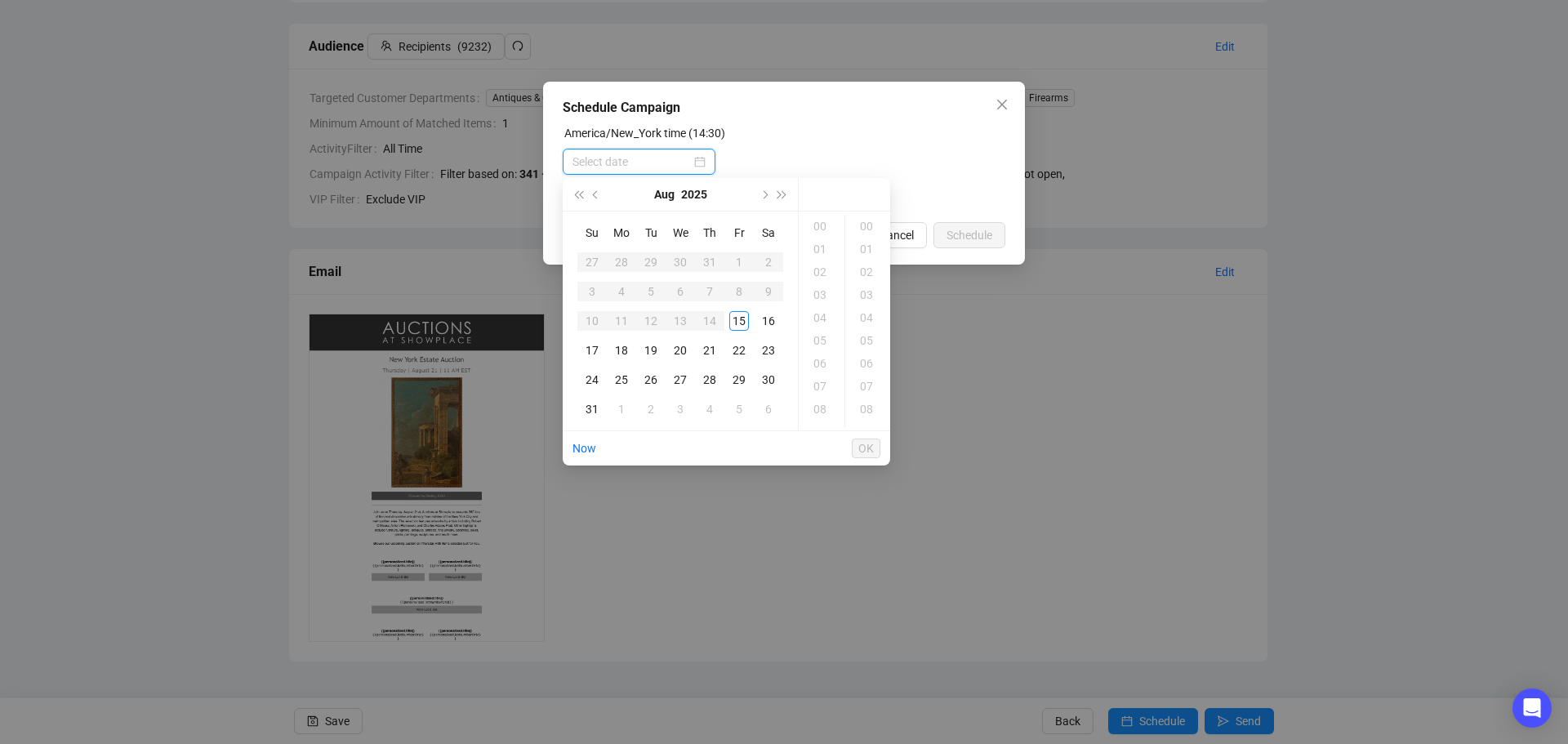
type input "2025-08-15 00:00"
click at [597, 352] on div "17" at bounding box center [592, 350] width 19 height 19
click at [823, 314] on div "11" at bounding box center [821, 315] width 39 height 23
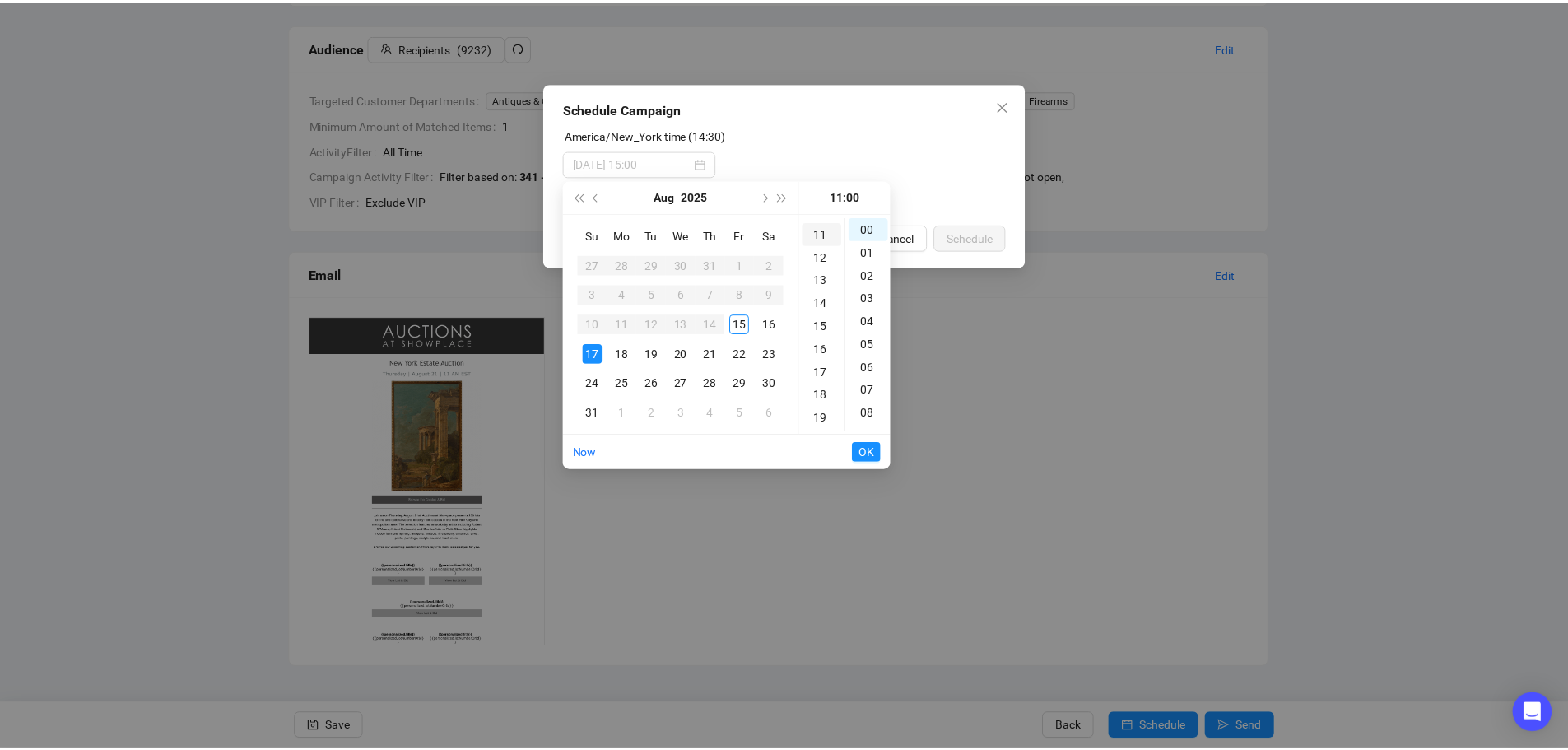
scroll to position [254, 0]
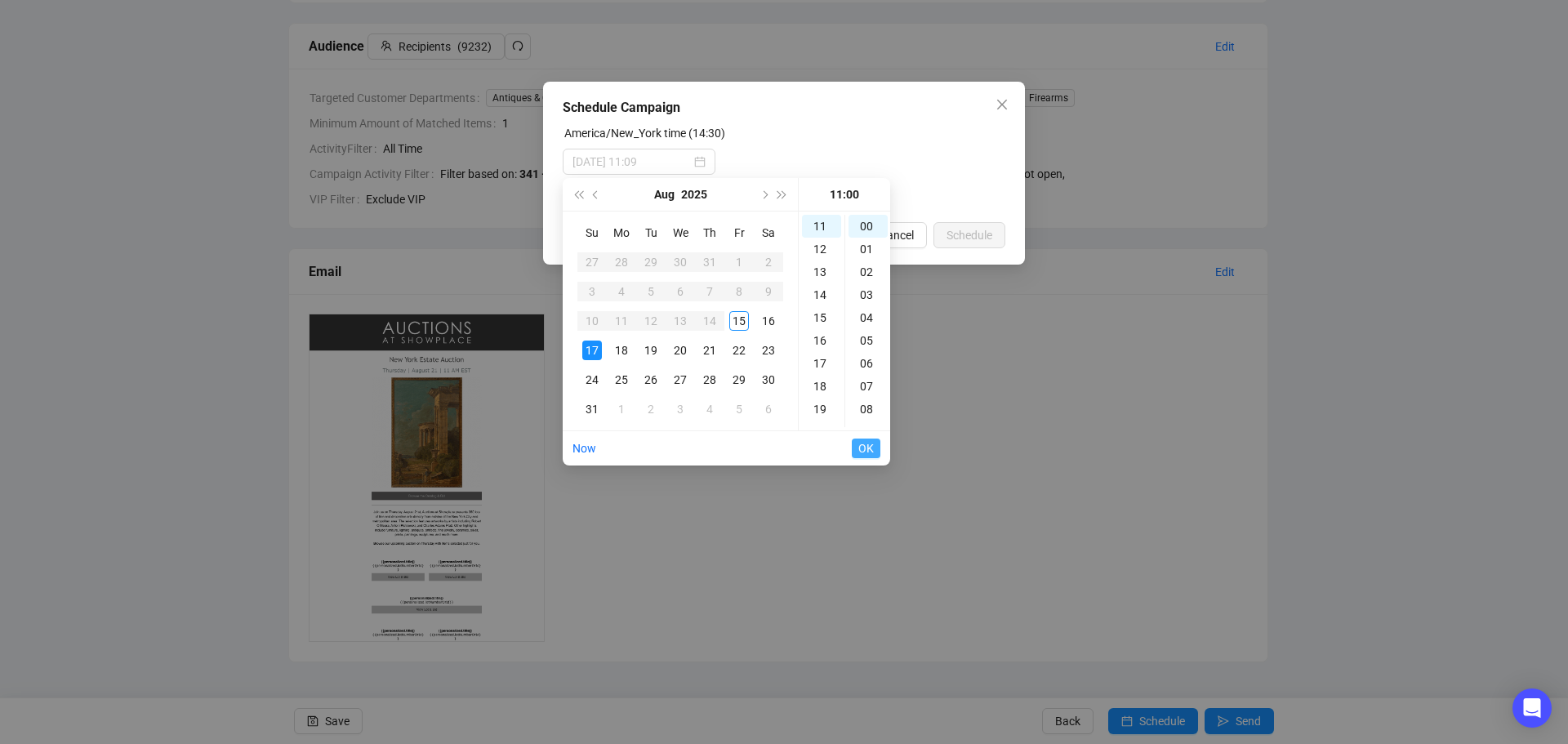
type input "2025-08-17 11:00"
click at [868, 442] on span "OK" at bounding box center [866, 448] width 15 height 31
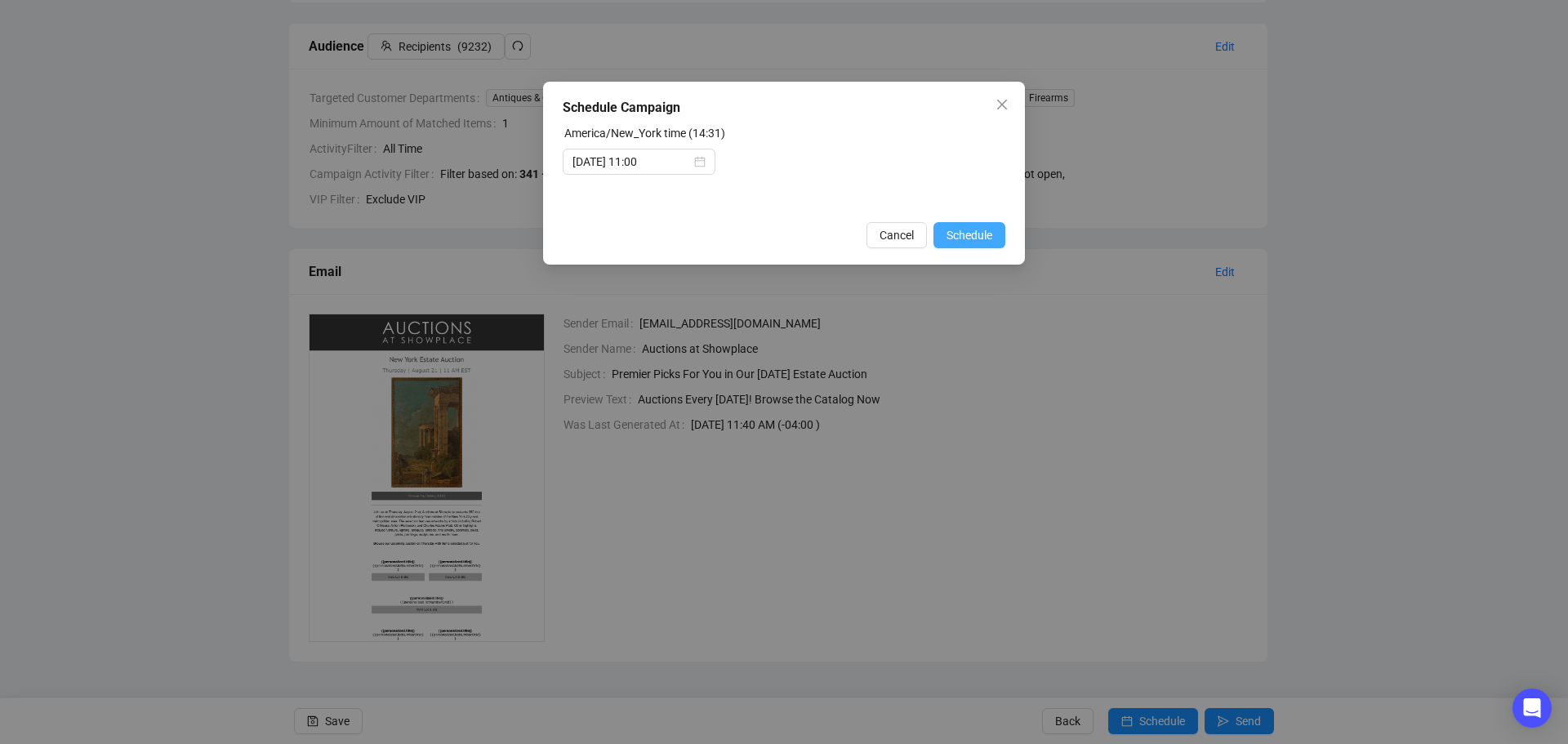
click at [968, 238] on span "Schedule" at bounding box center [969, 235] width 46 height 18
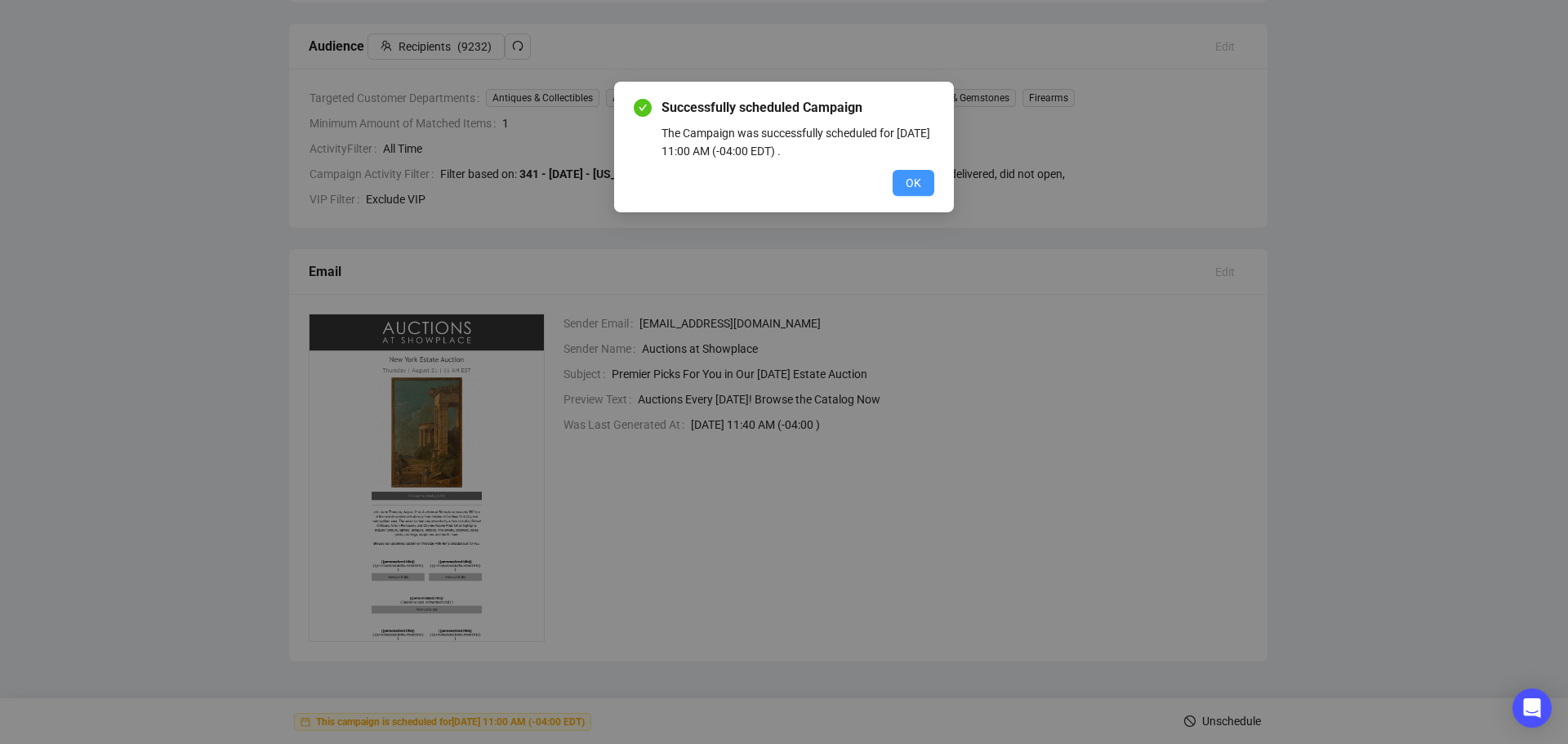
click at [912, 178] on span "OK" at bounding box center [914, 182] width 15 height 18
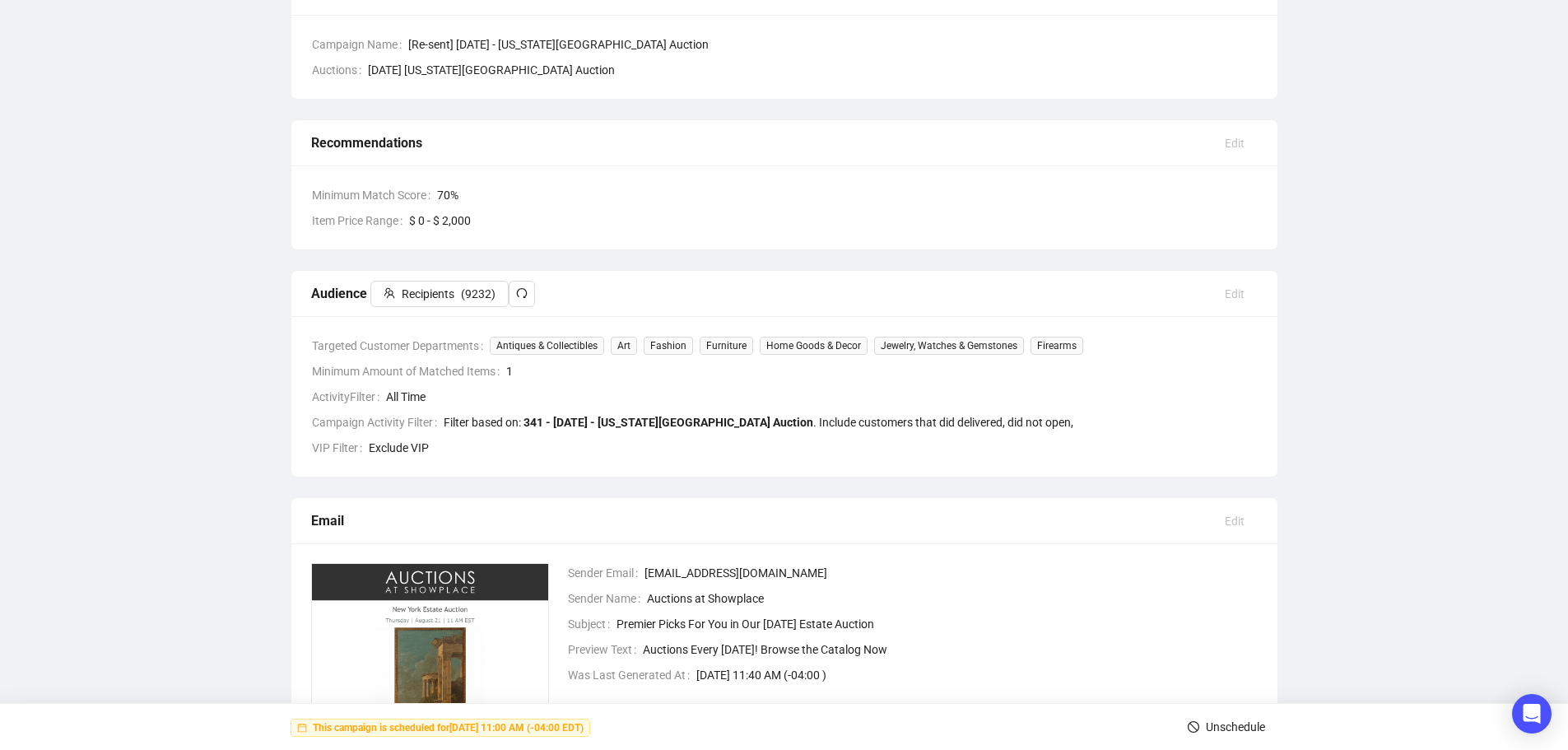
scroll to position [0, 0]
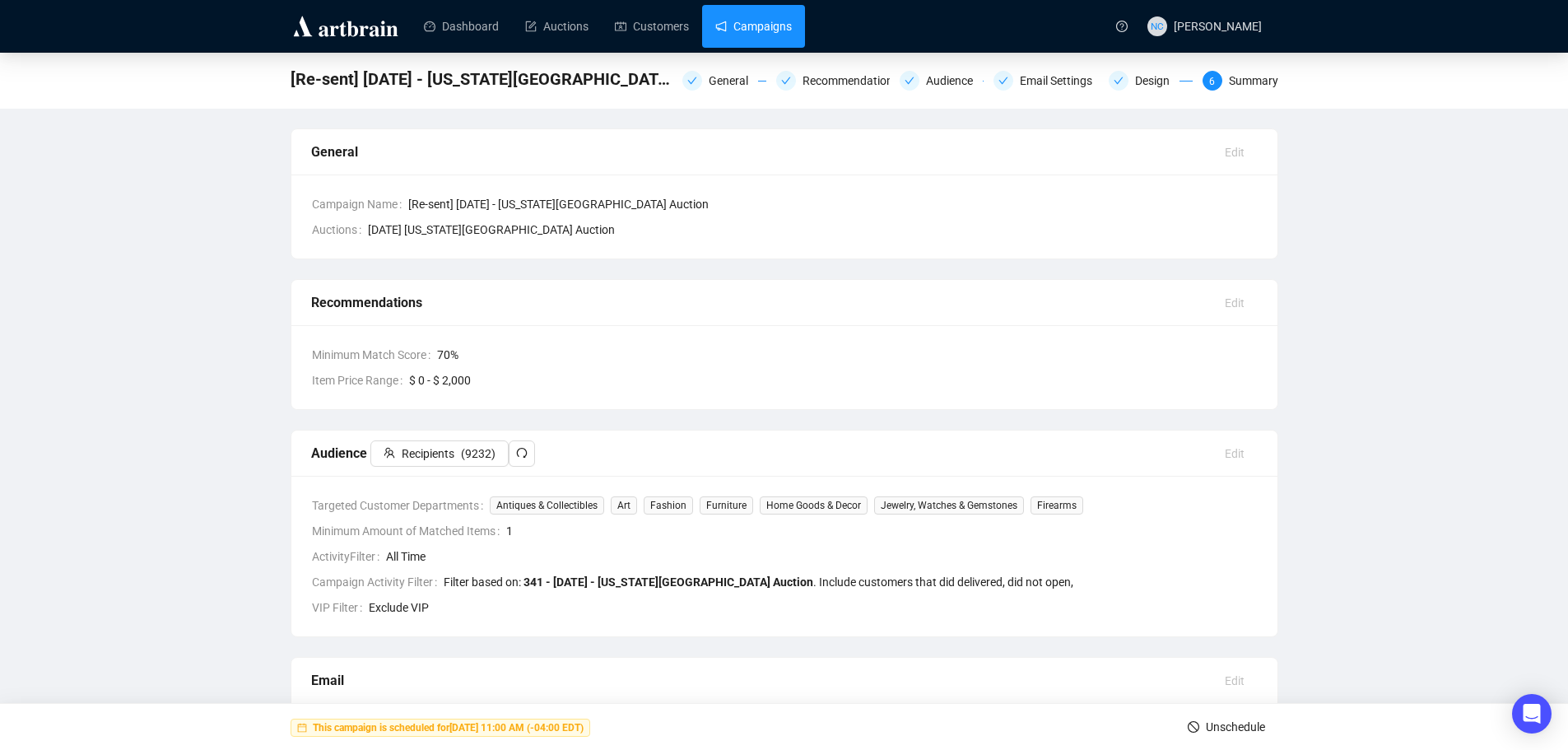
click at [754, 23] on link "Campaigns" at bounding box center [753, 26] width 76 height 43
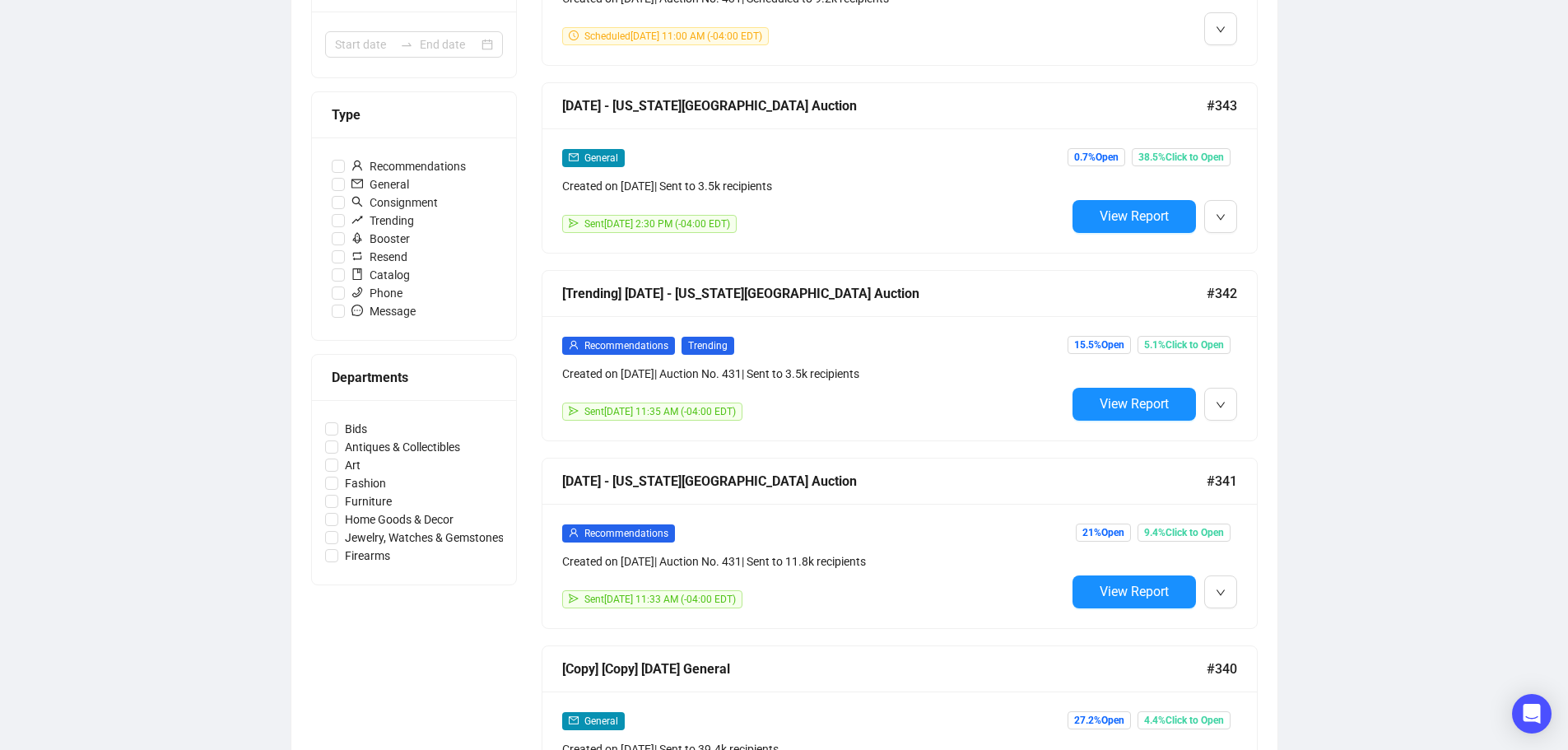
scroll to position [411, 0]
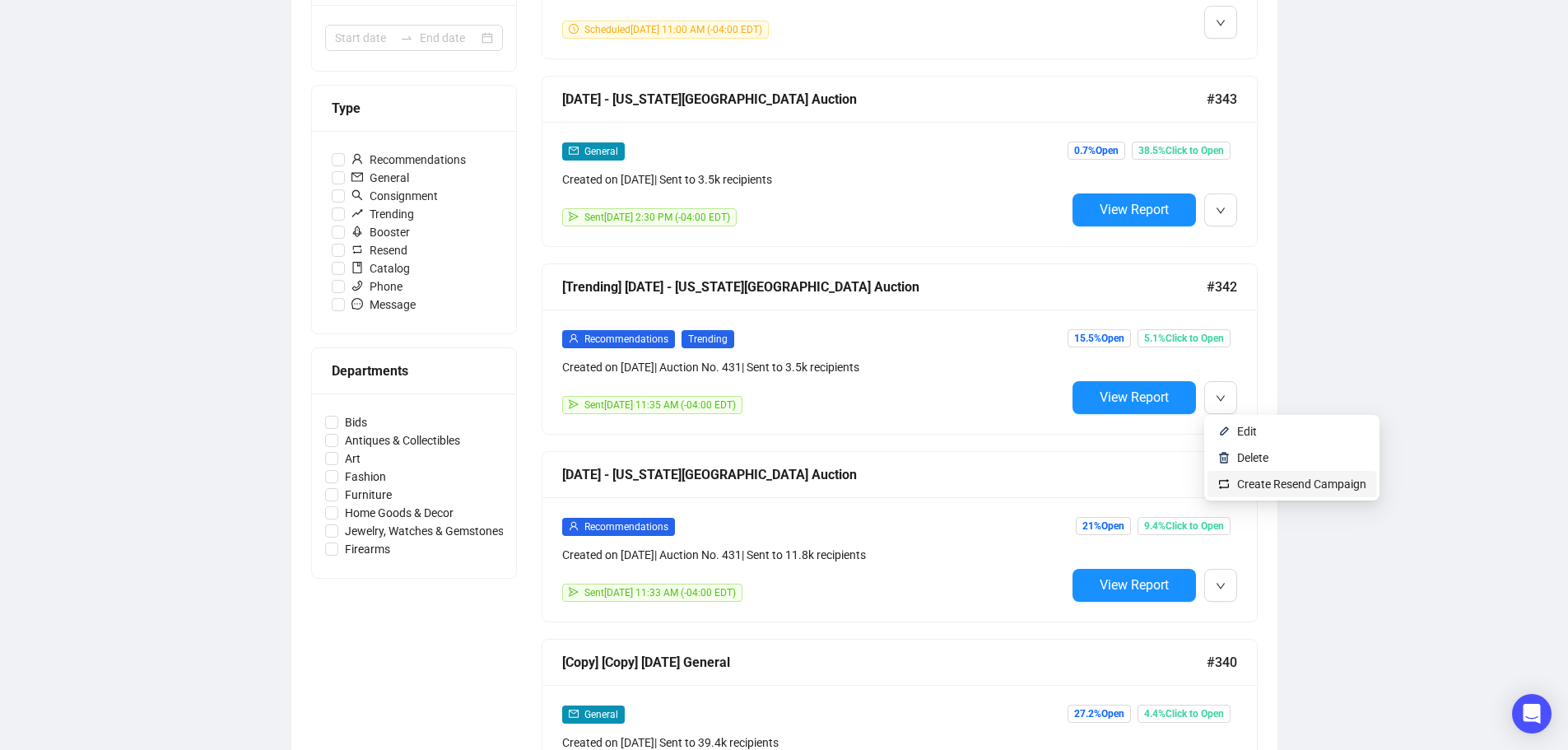
click at [1259, 478] on span "Create Resend Campaign" at bounding box center [1302, 485] width 130 height 14
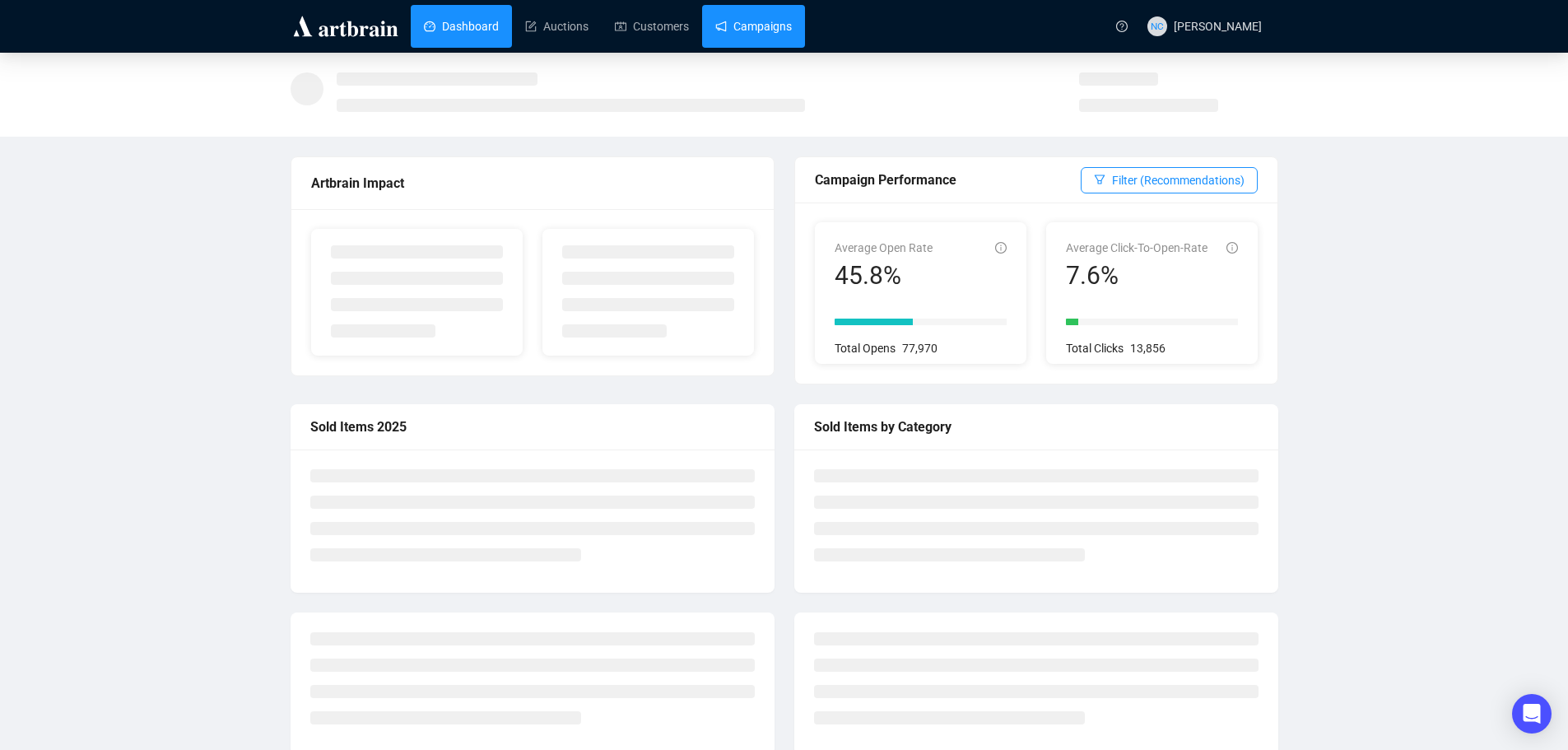
click at [786, 21] on link "Campaigns" at bounding box center [753, 26] width 76 height 43
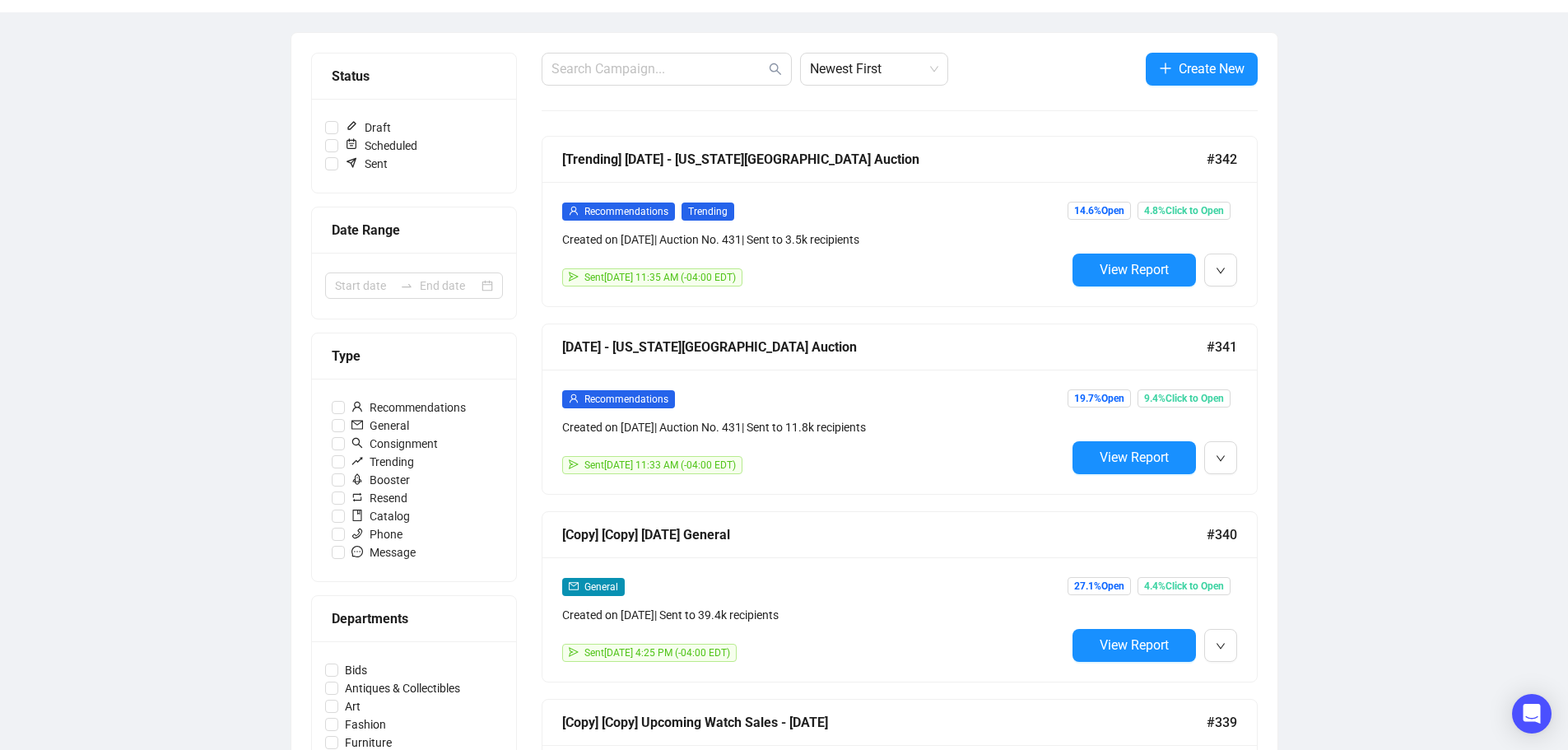
scroll to position [165, 0]
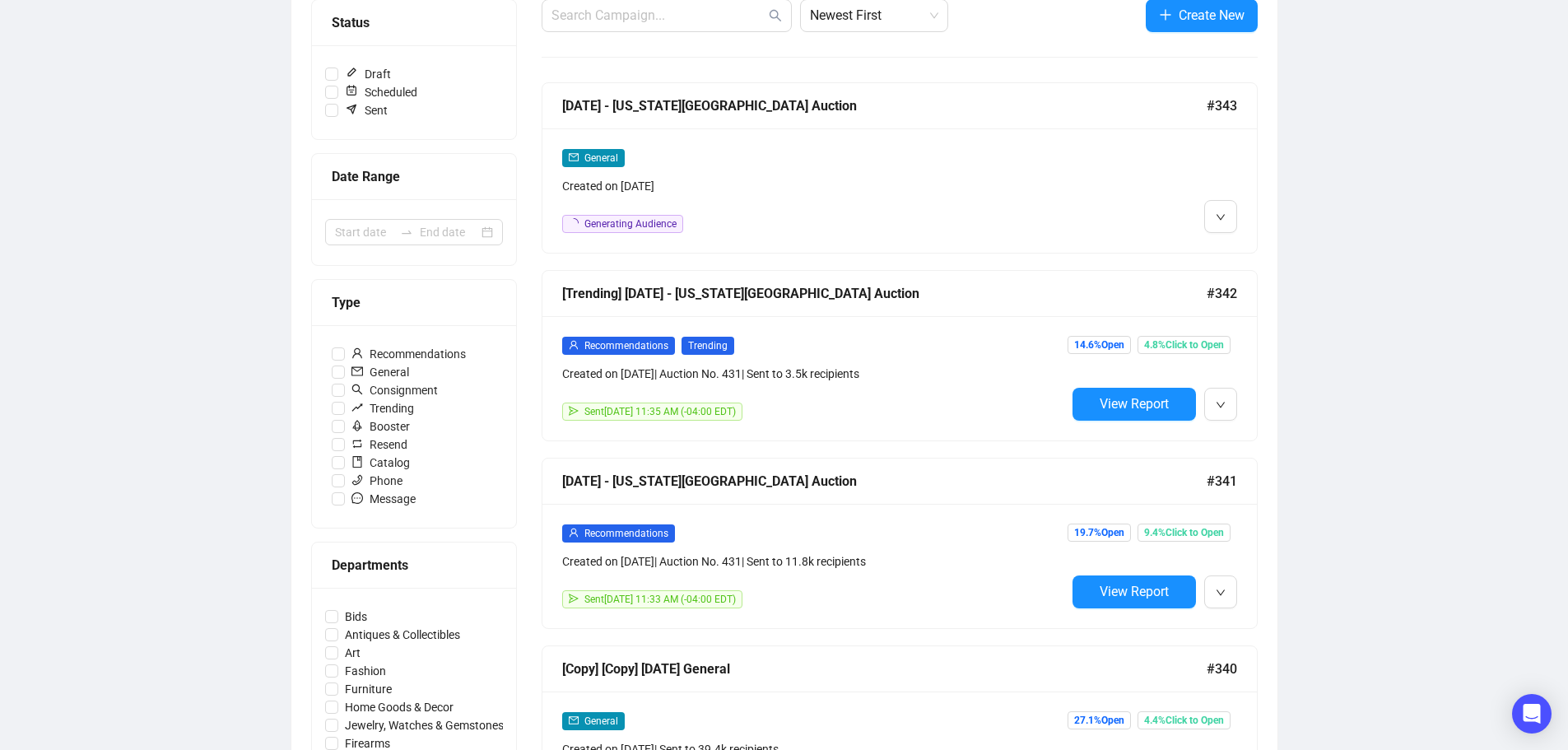
scroll to position [247, 0]
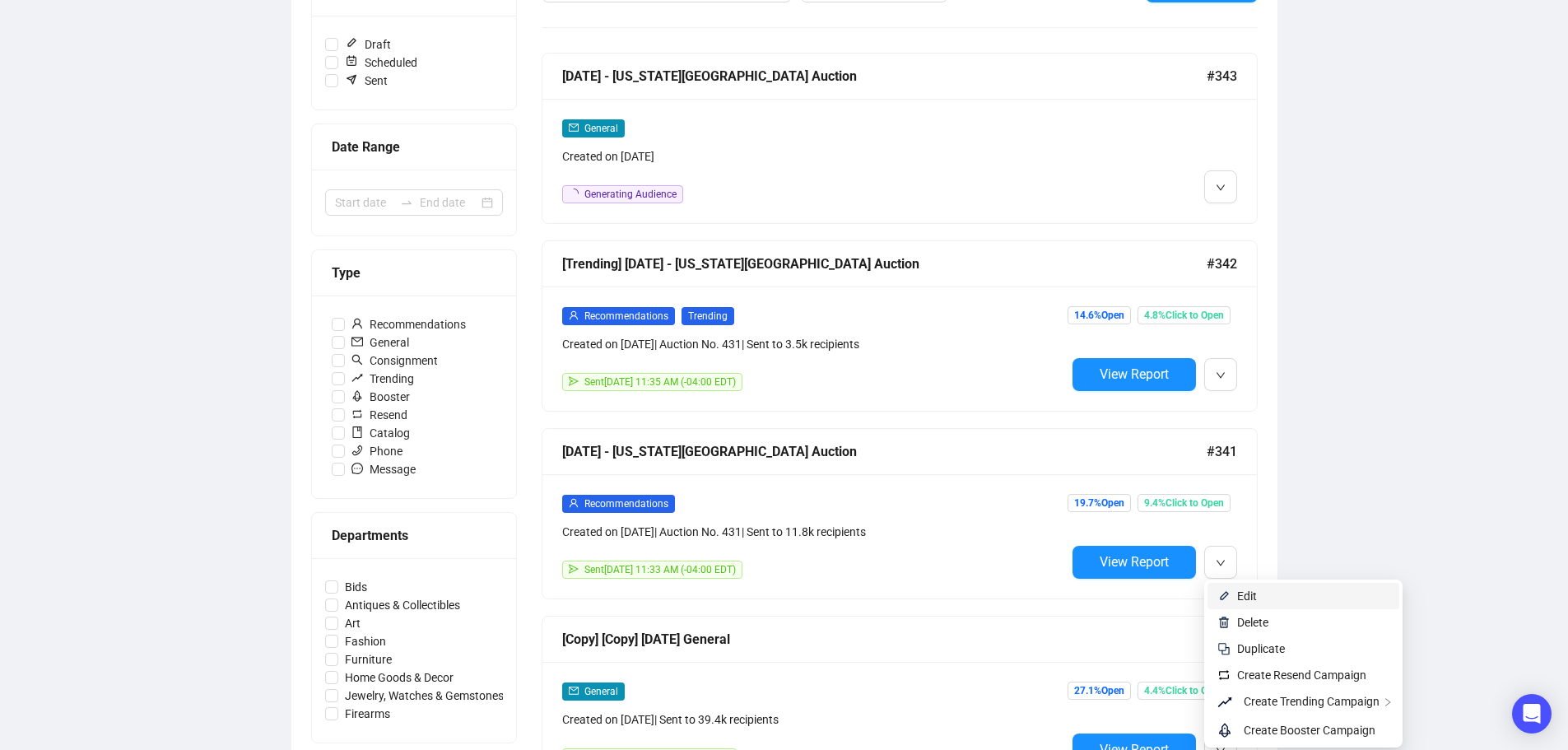
click at [1269, 603] on span "Edit" at bounding box center [1313, 596] width 152 height 18
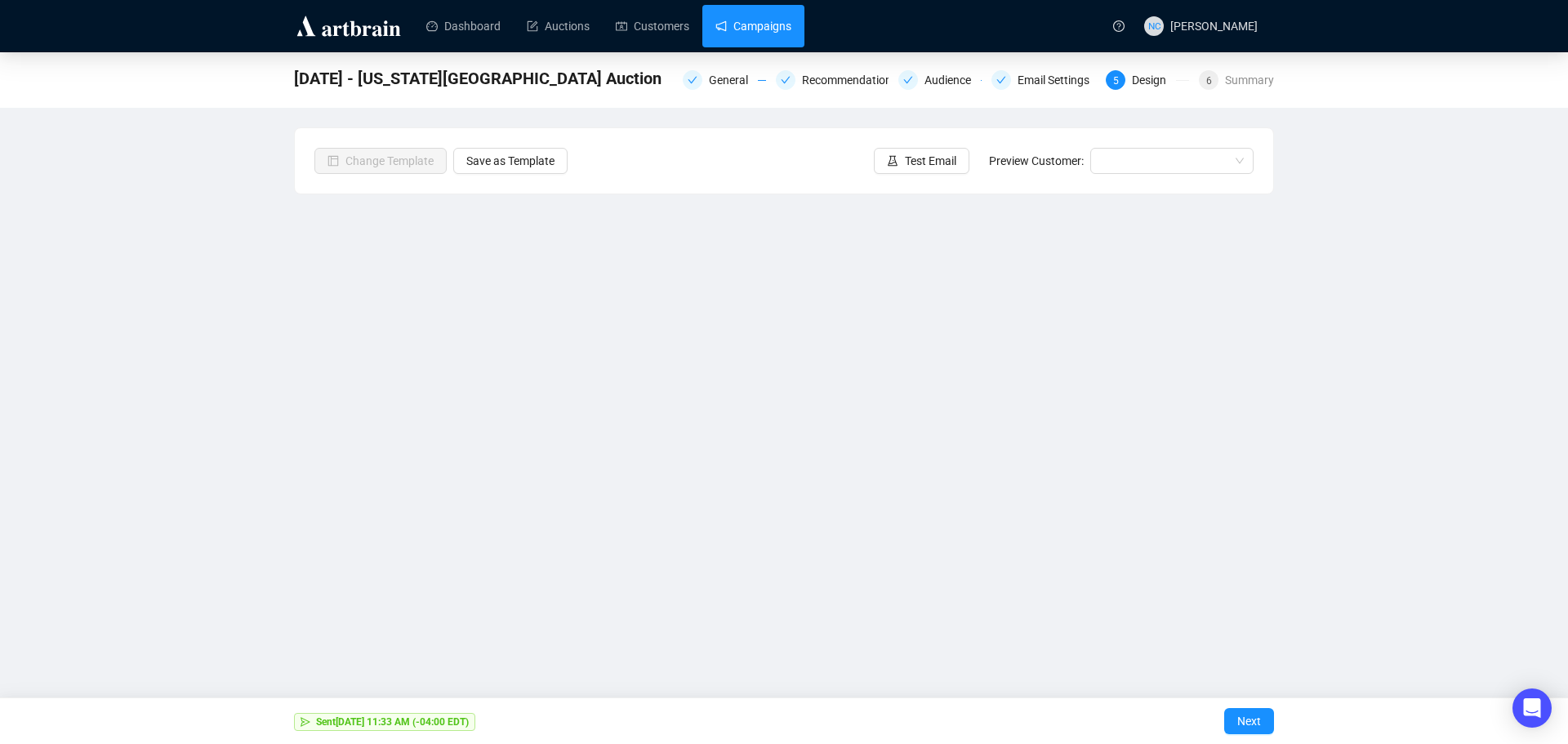
click at [763, 25] on link "Campaigns" at bounding box center [752, 26] width 76 height 42
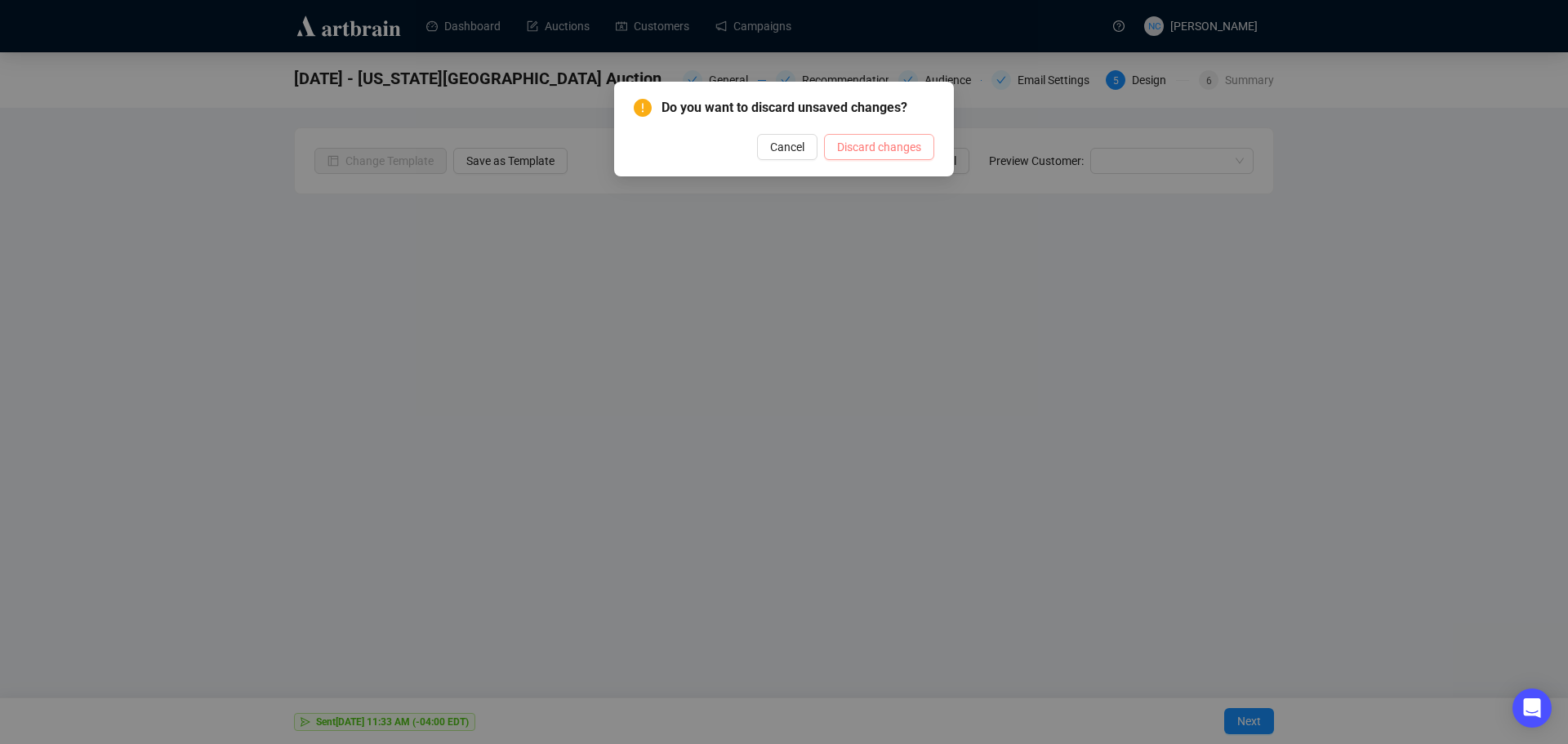
click at [865, 152] on span "Discard changes" at bounding box center [879, 147] width 84 height 18
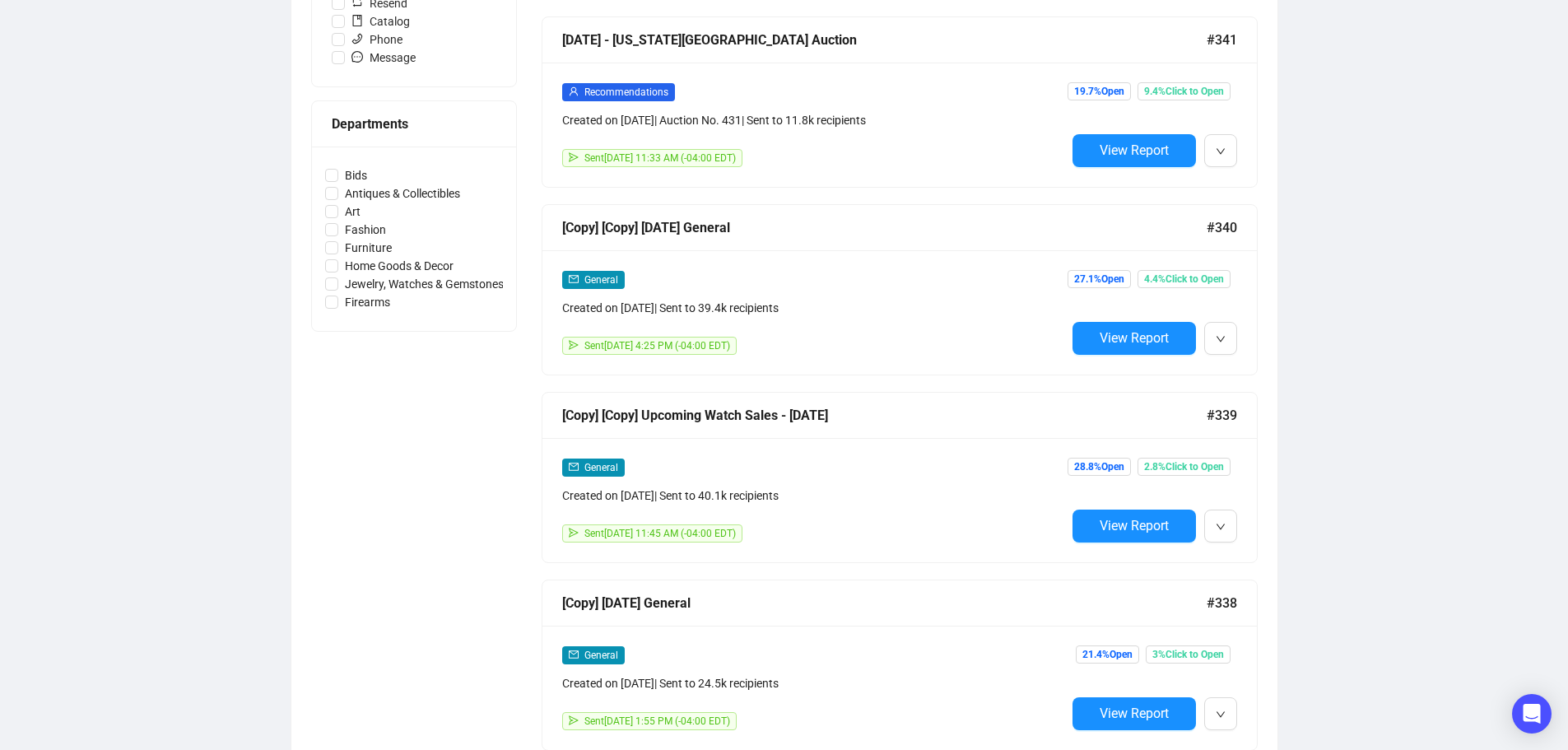
scroll to position [824, 0]
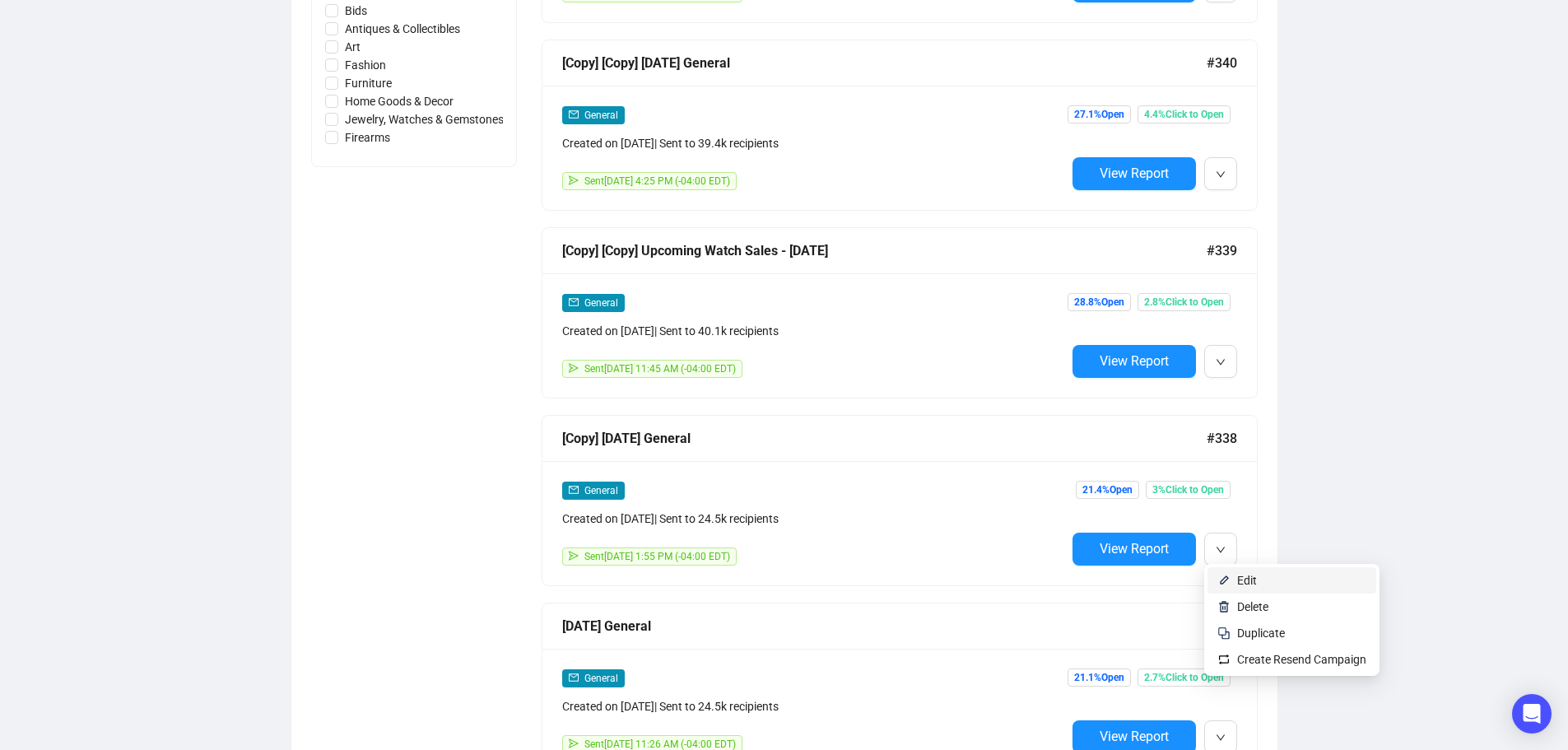
click at [1257, 585] on span "Edit" at bounding box center [1302, 581] width 130 height 18
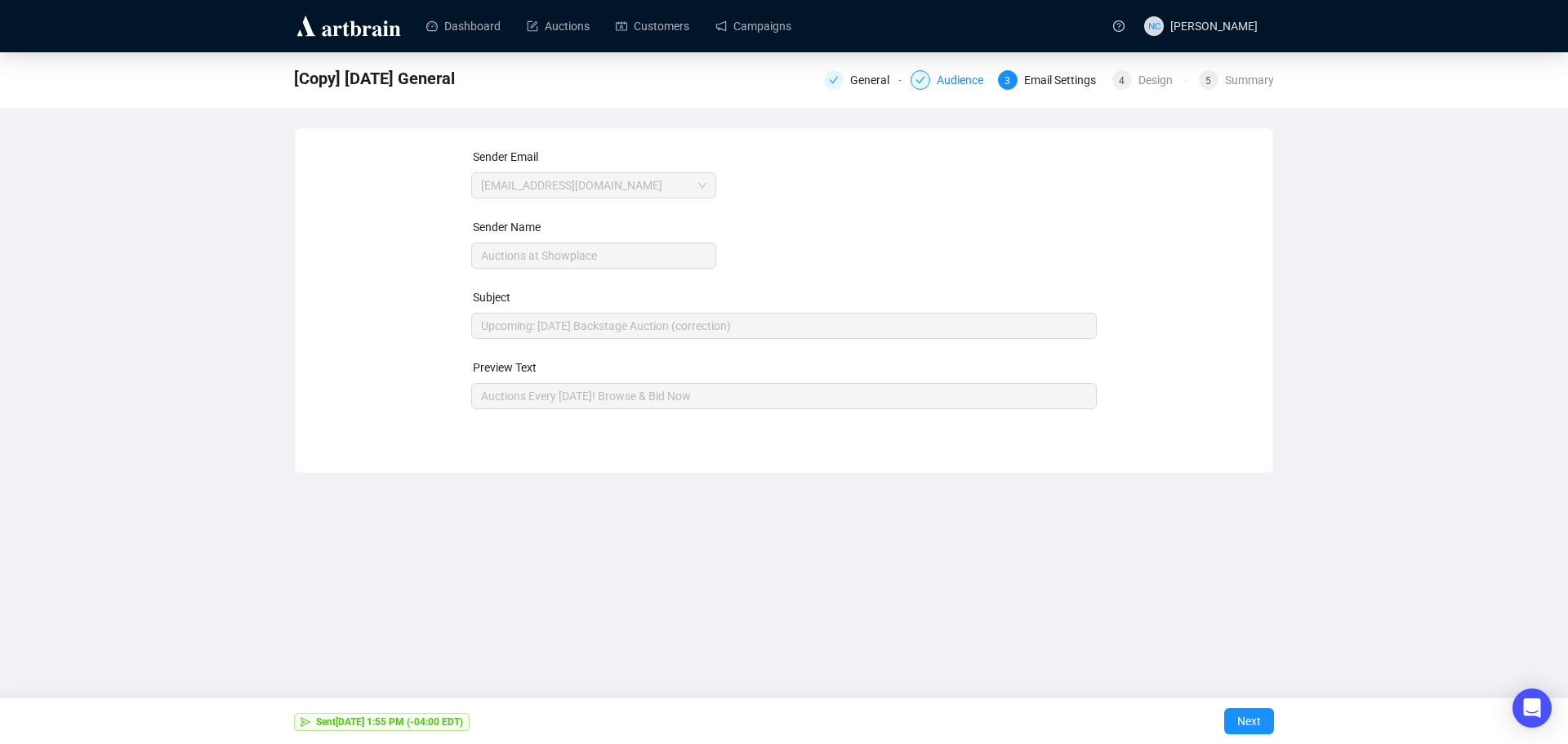
click at [956, 83] on div "Audience" at bounding box center [964, 80] width 57 height 19
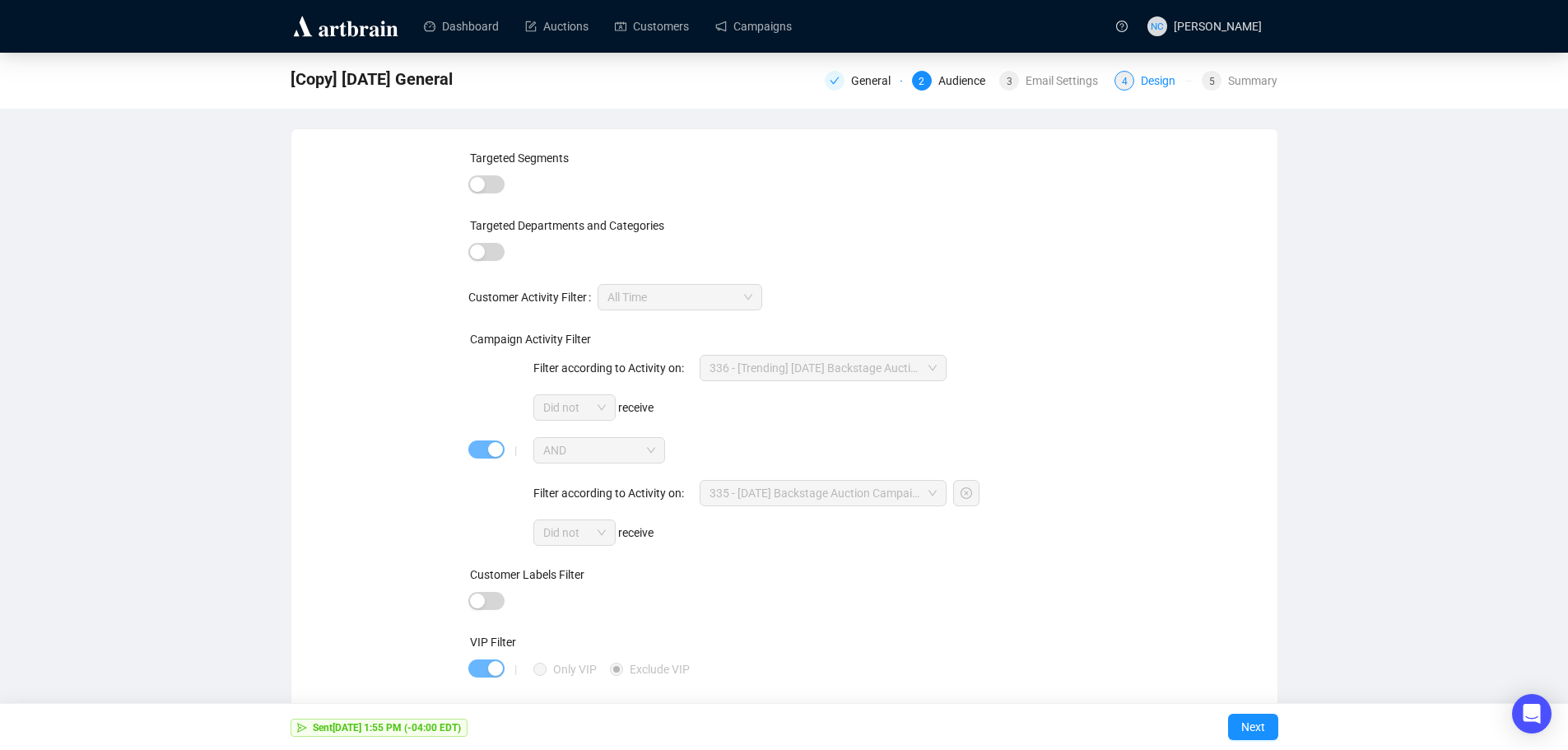
click at [1151, 83] on div "Design" at bounding box center [1163, 80] width 44 height 19
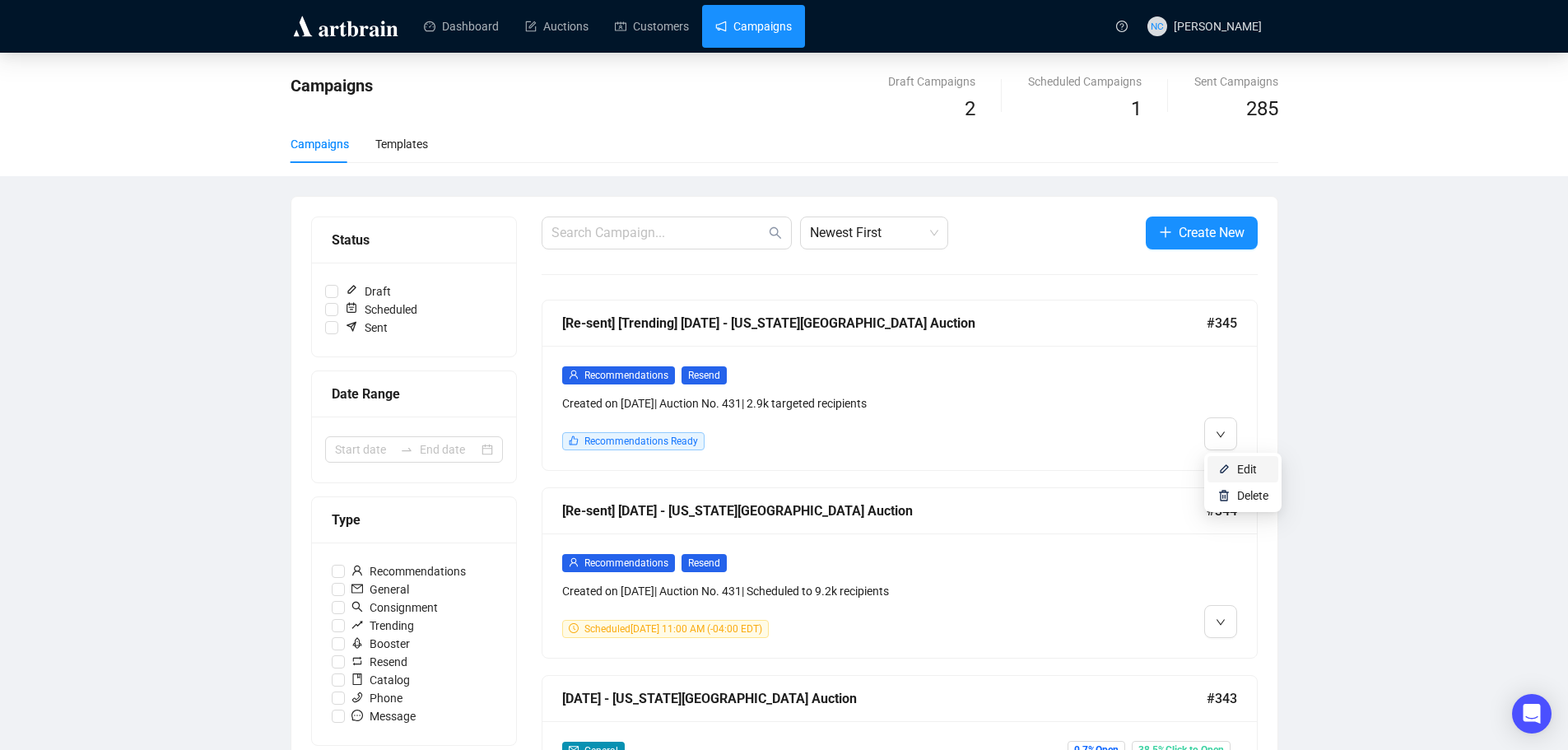
click at [1238, 471] on span "Edit" at bounding box center [1247, 469] width 19 height 14
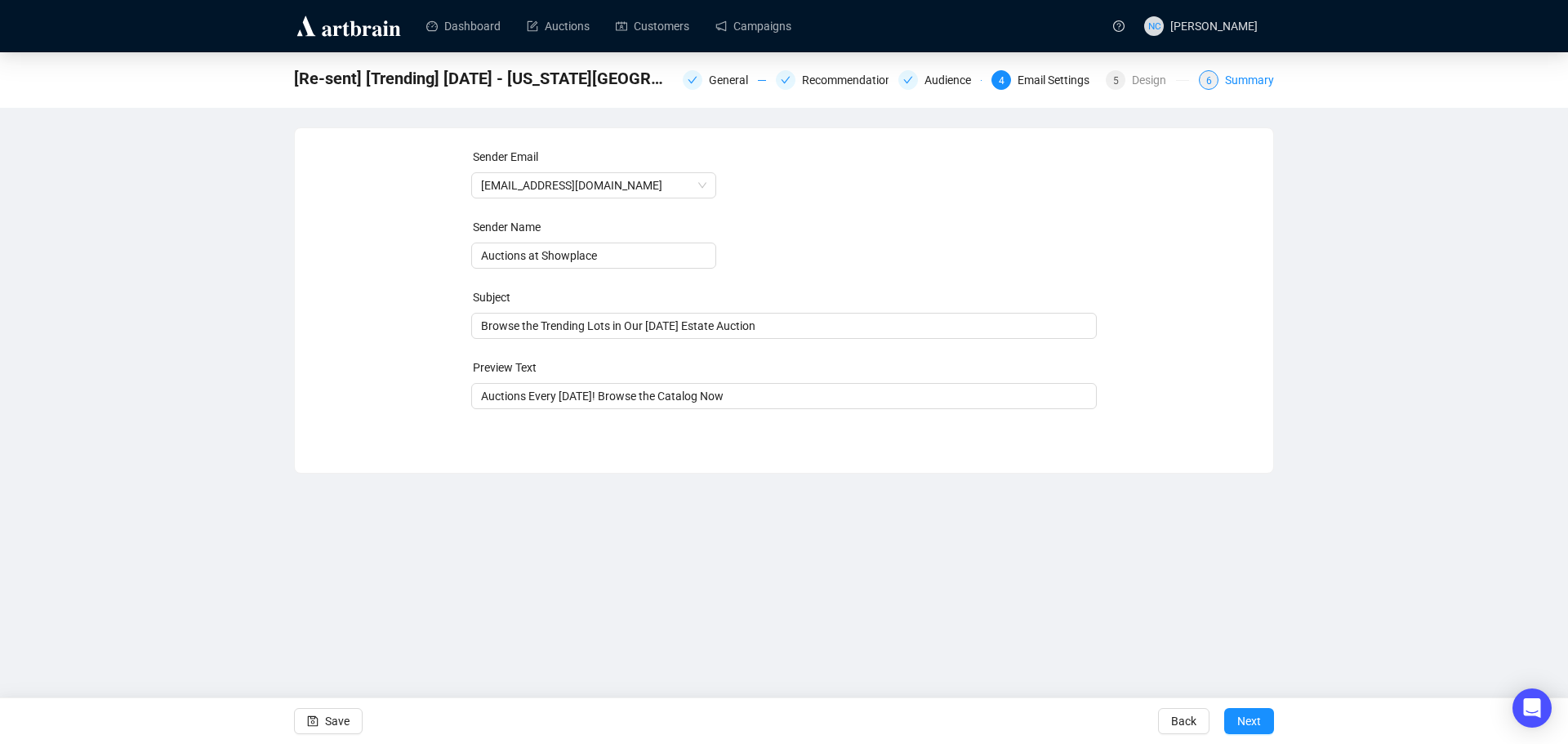
click at [1257, 78] on div "Summary" at bounding box center [1248, 80] width 49 height 19
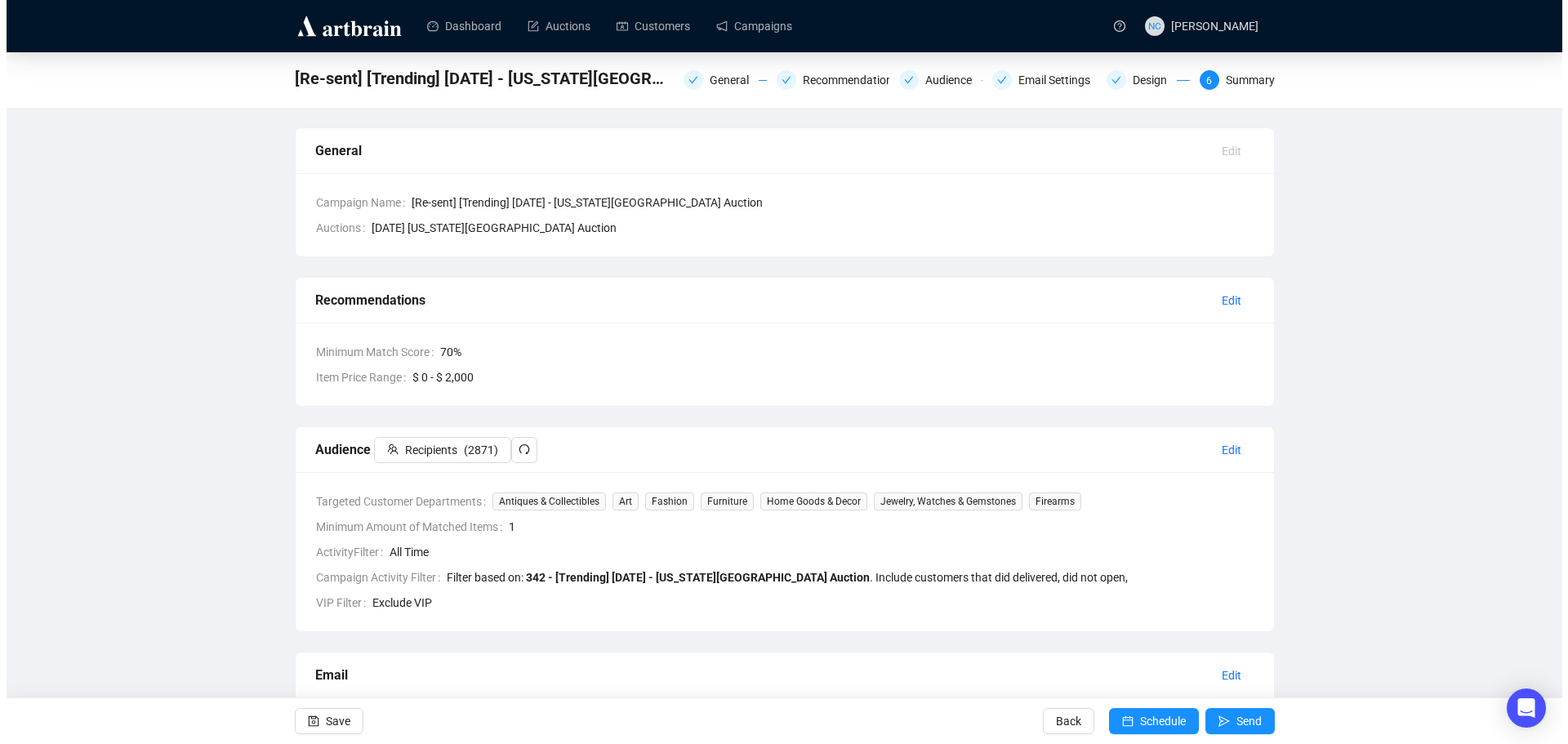
scroll to position [326, 0]
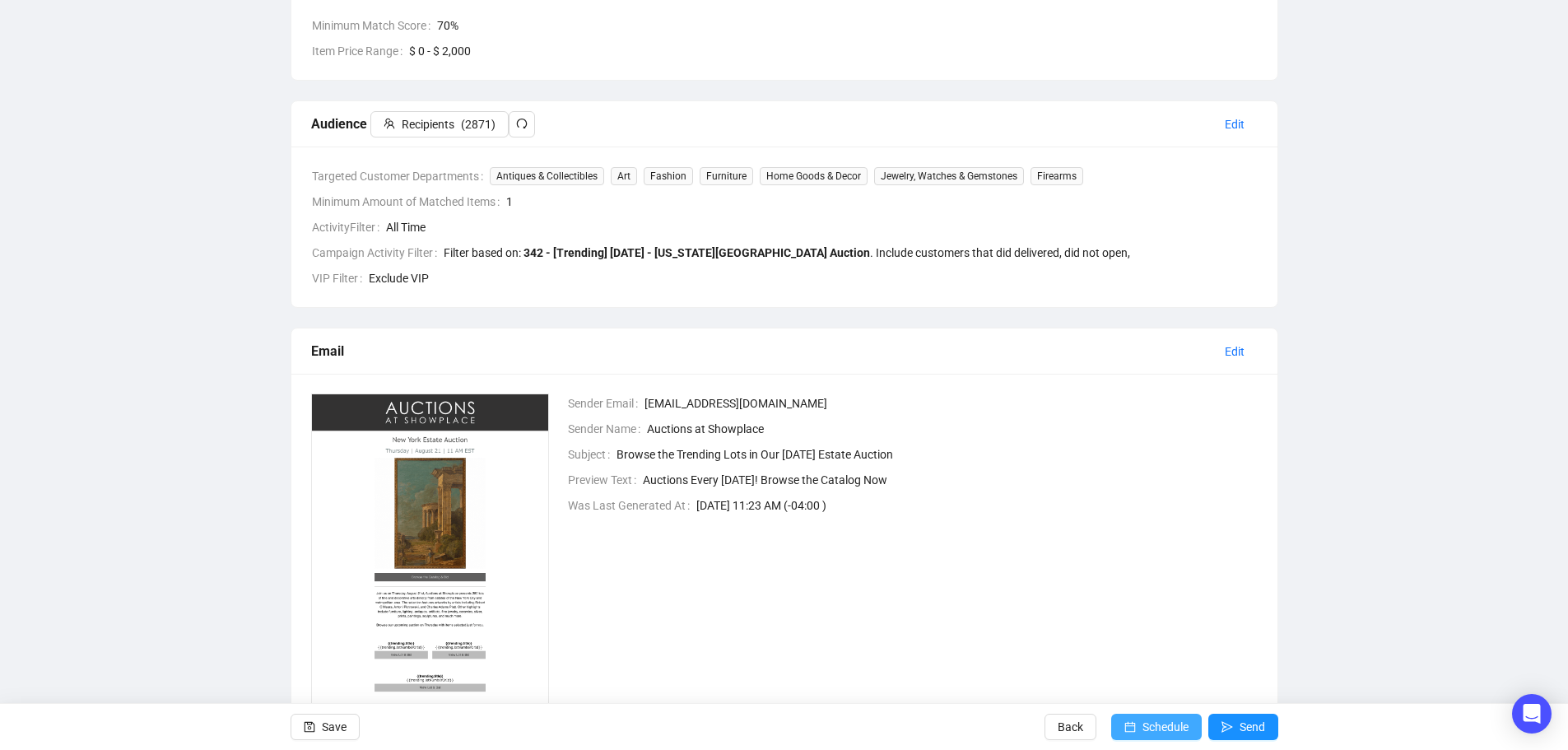
click at [1179, 725] on span "Schedule" at bounding box center [1166, 728] width 46 height 46
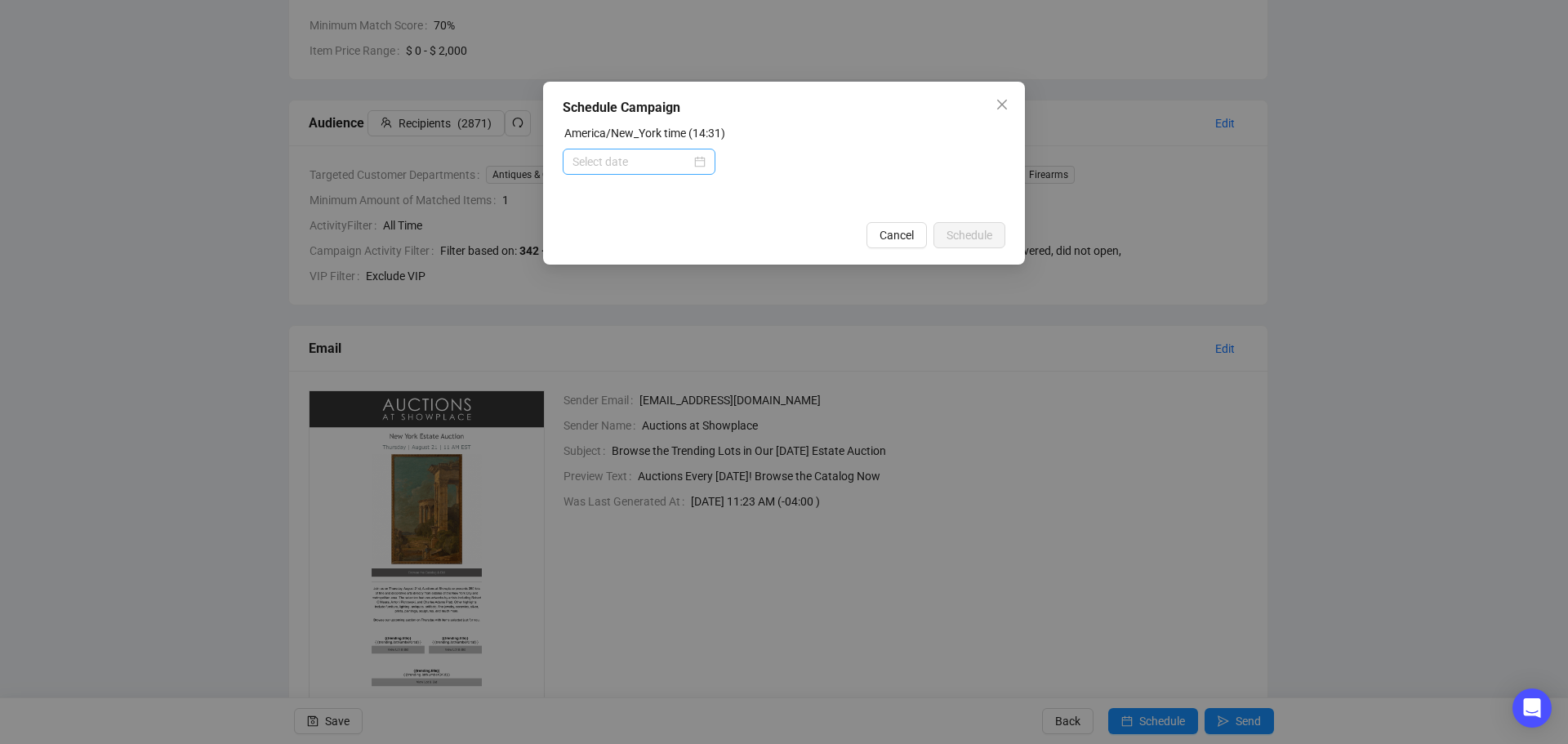
click at [706, 157] on div at bounding box center [638, 161] width 153 height 26
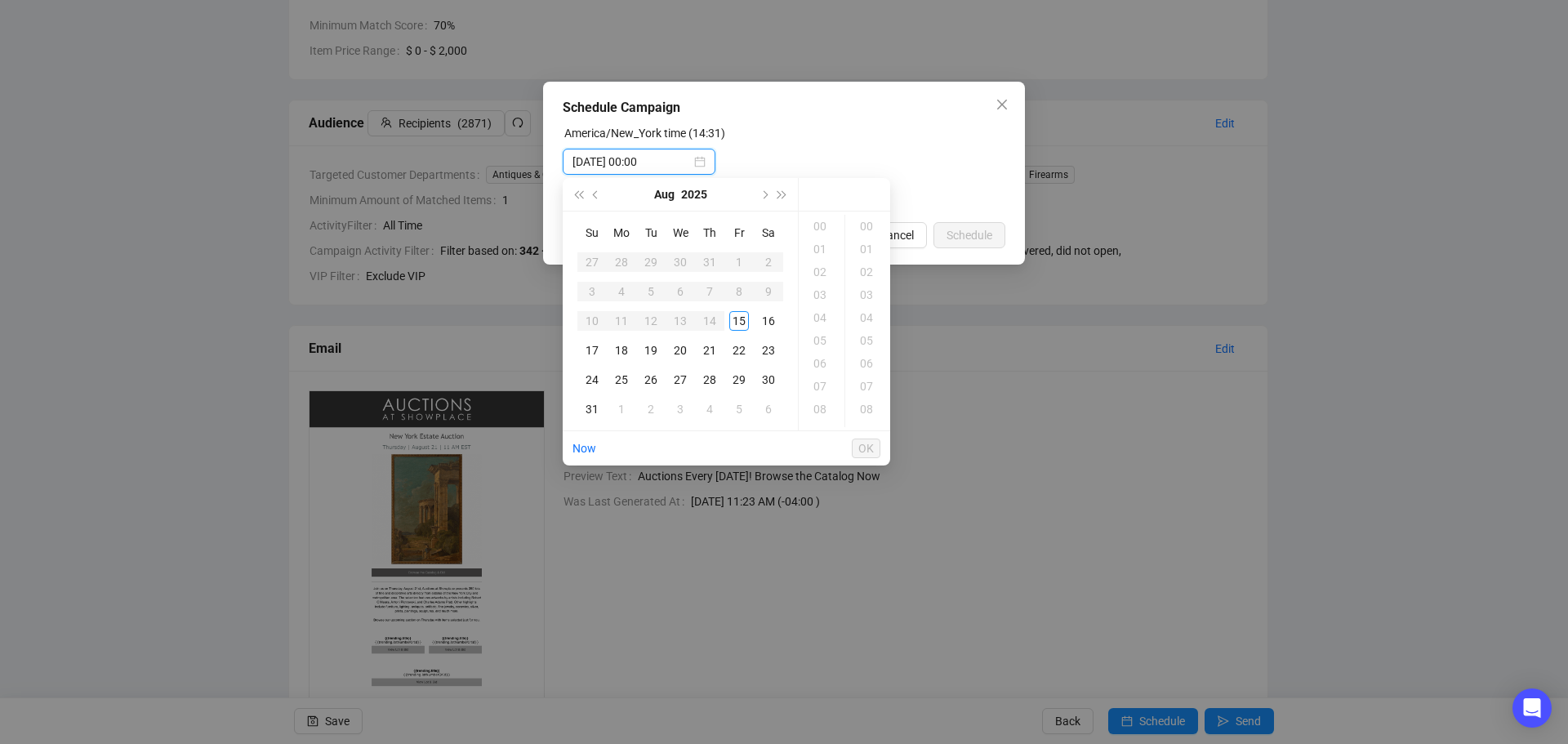
type input "2025-08-15 00:00"
click at [592, 355] on div "17" at bounding box center [592, 350] width 19 height 19
click at [817, 315] on div "11" at bounding box center [821, 315] width 39 height 23
type input "2025-08-17 11:00"
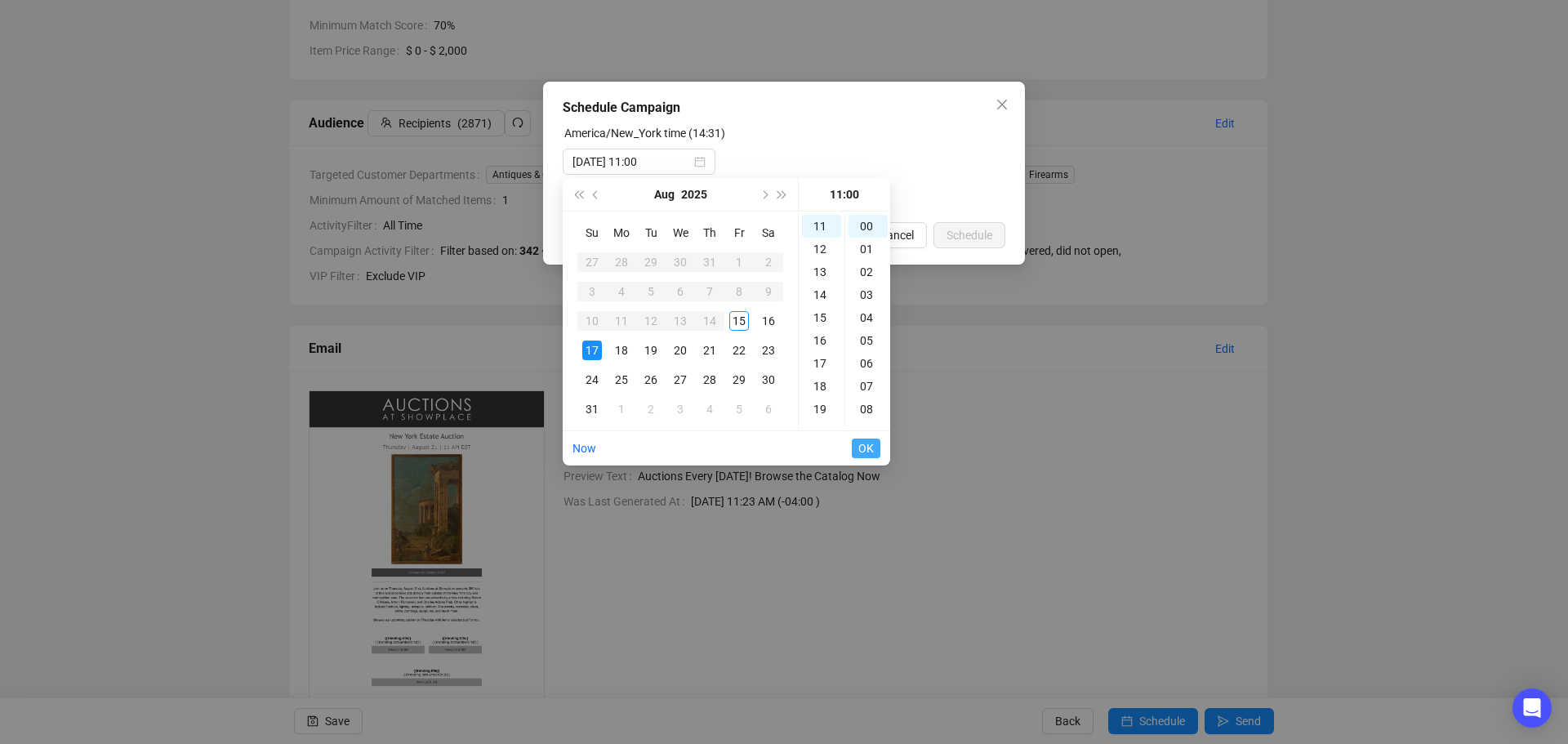
click at [868, 443] on span "OK" at bounding box center [866, 448] width 15 height 31
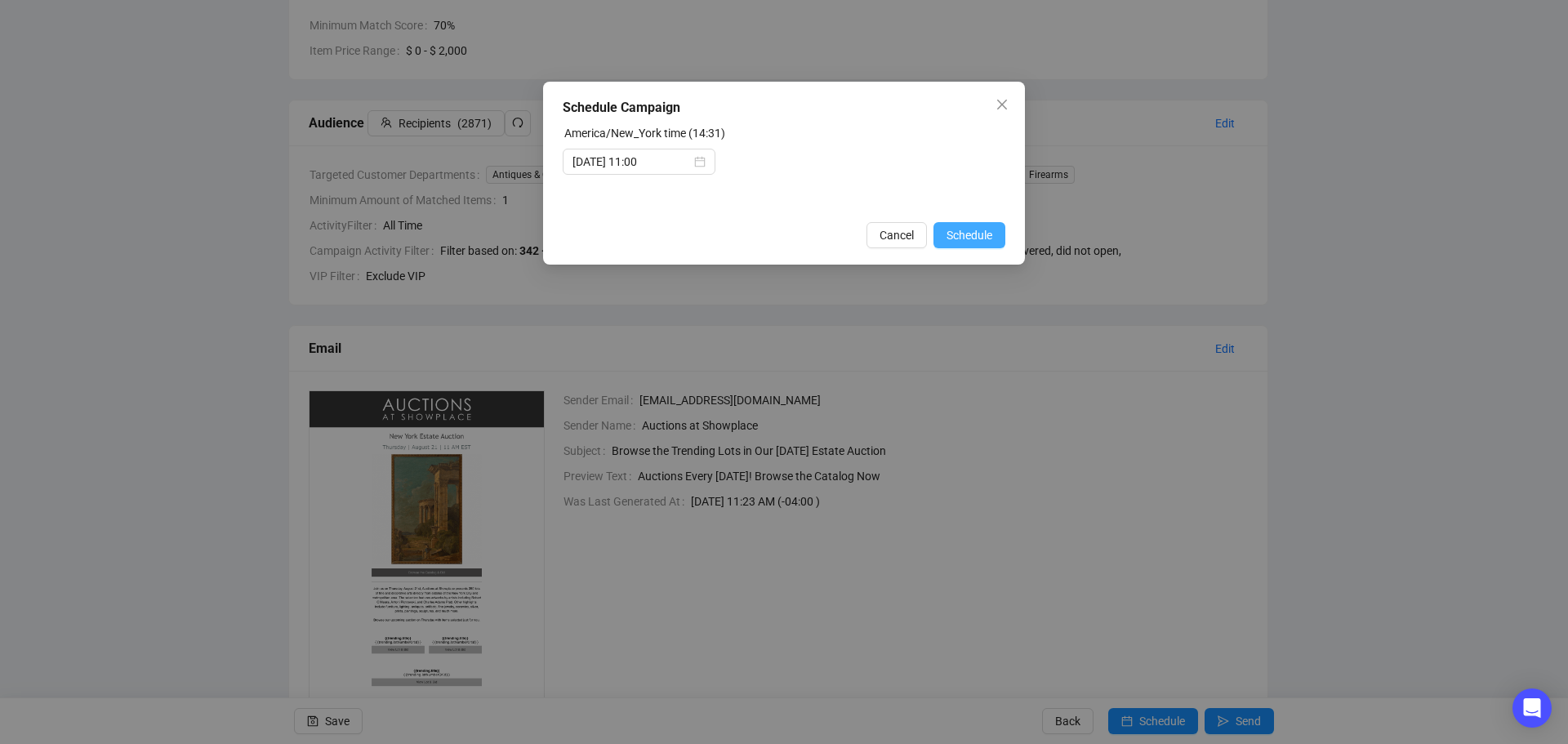
click at [966, 233] on span "Schedule" at bounding box center [969, 235] width 46 height 18
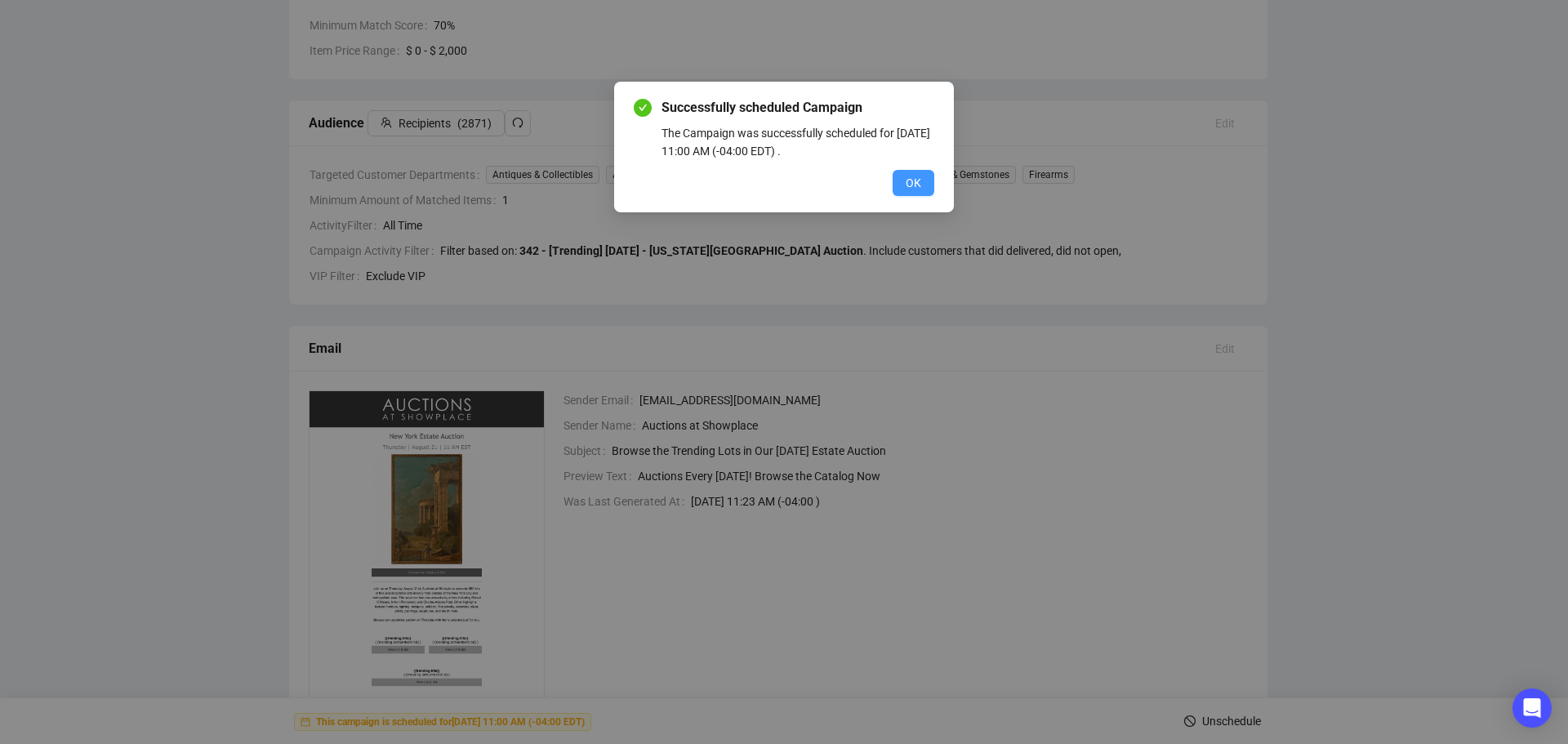
click at [906, 186] on span "OK" at bounding box center [914, 182] width 15 height 18
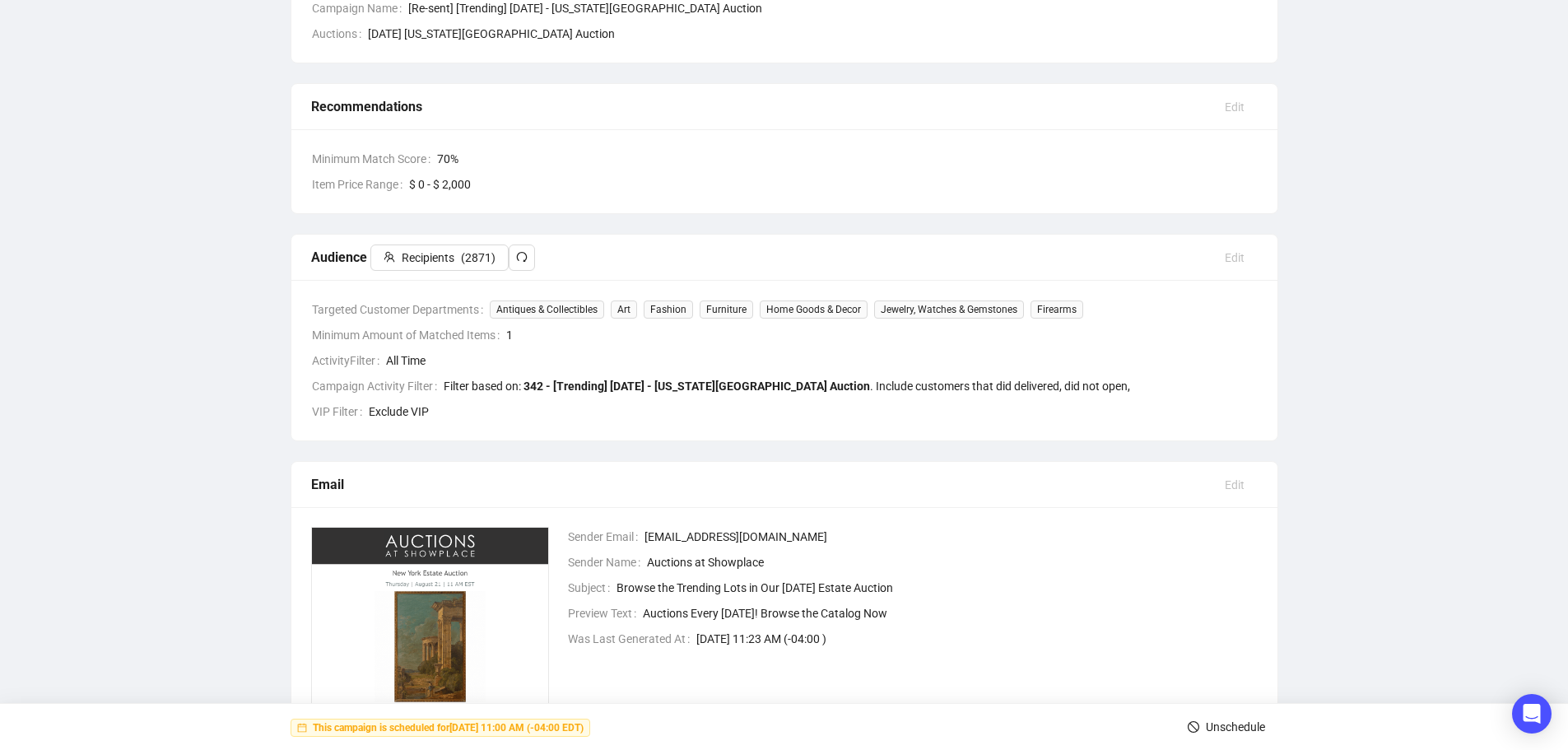
scroll to position [0, 0]
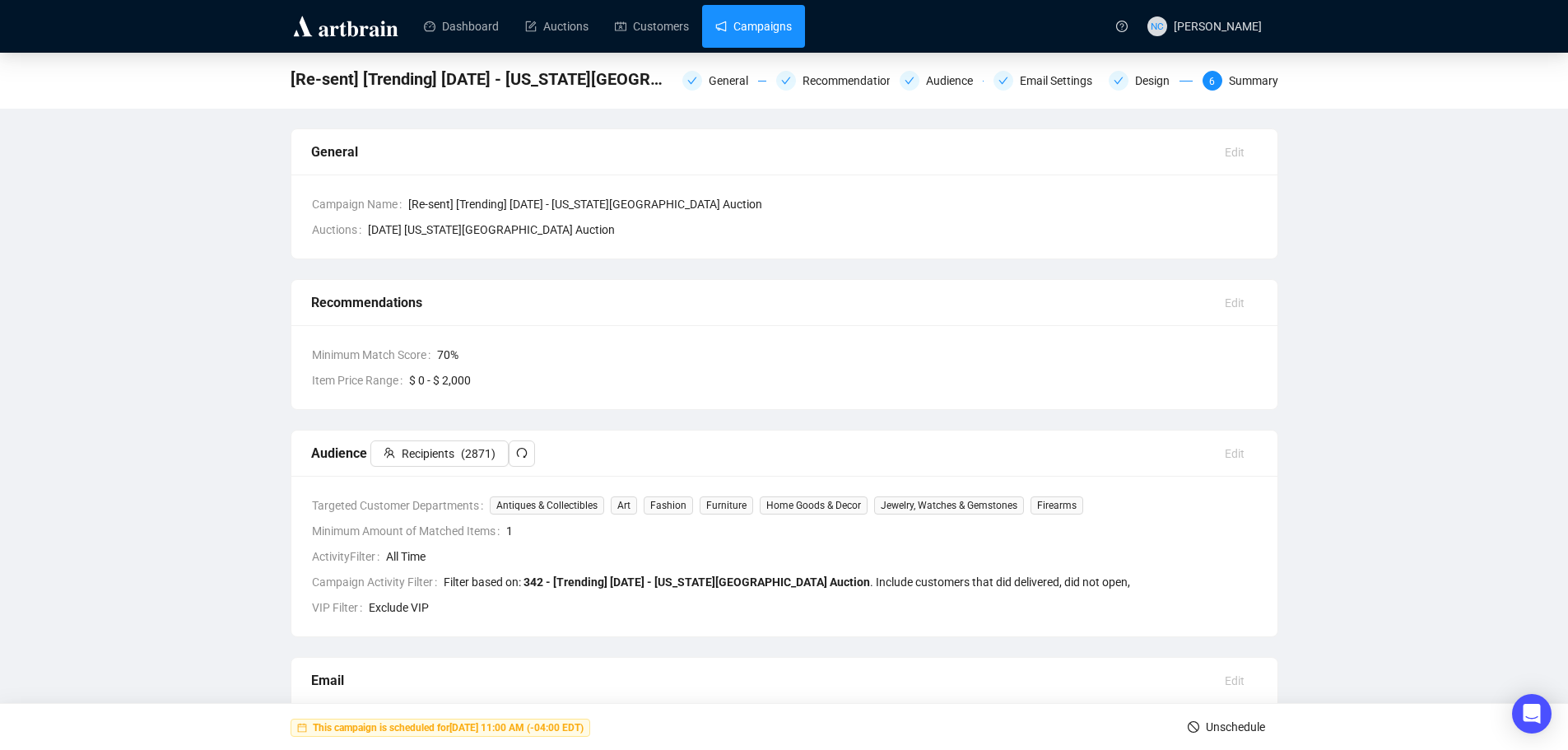
click at [773, 25] on link "Campaigns" at bounding box center [753, 26] width 76 height 43
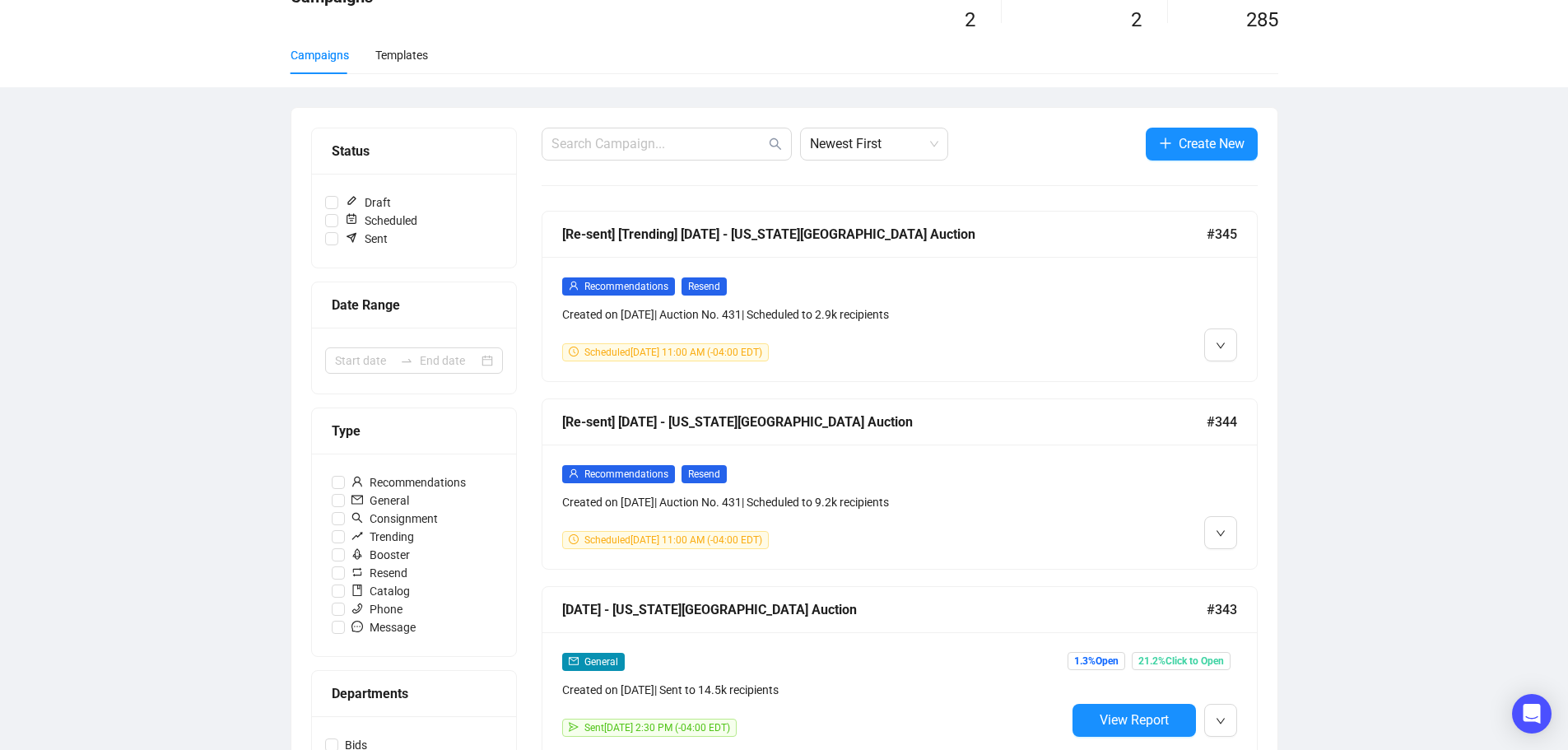
scroll to position [82, 0]
